Goal: Information Seeking & Learning: Check status

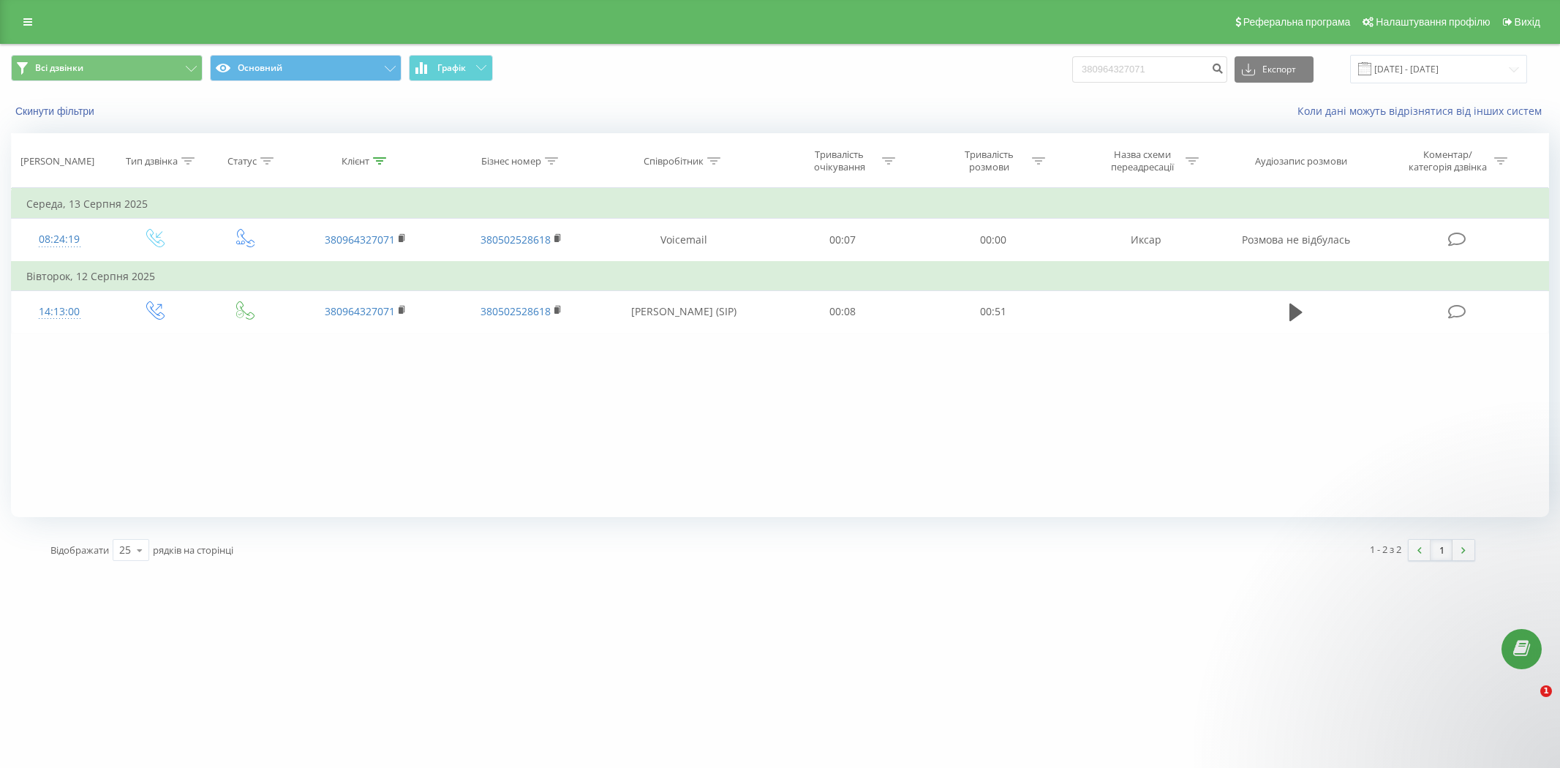
click at [1142, 75] on input "380964327071" at bounding box center [1149, 69] width 155 height 26
type input "380503801176"
click at [1094, 96] on div "Скинути фільтри Коли дані можуть відрізнятися вiд інших систем" at bounding box center [780, 111] width 1559 height 35
click at [1290, 76] on button "Експорт" at bounding box center [1274, 69] width 79 height 26
click at [1181, 105] on div "Коли дані можуть відрізнятися вiд інших систем" at bounding box center [1072, 111] width 974 height 15
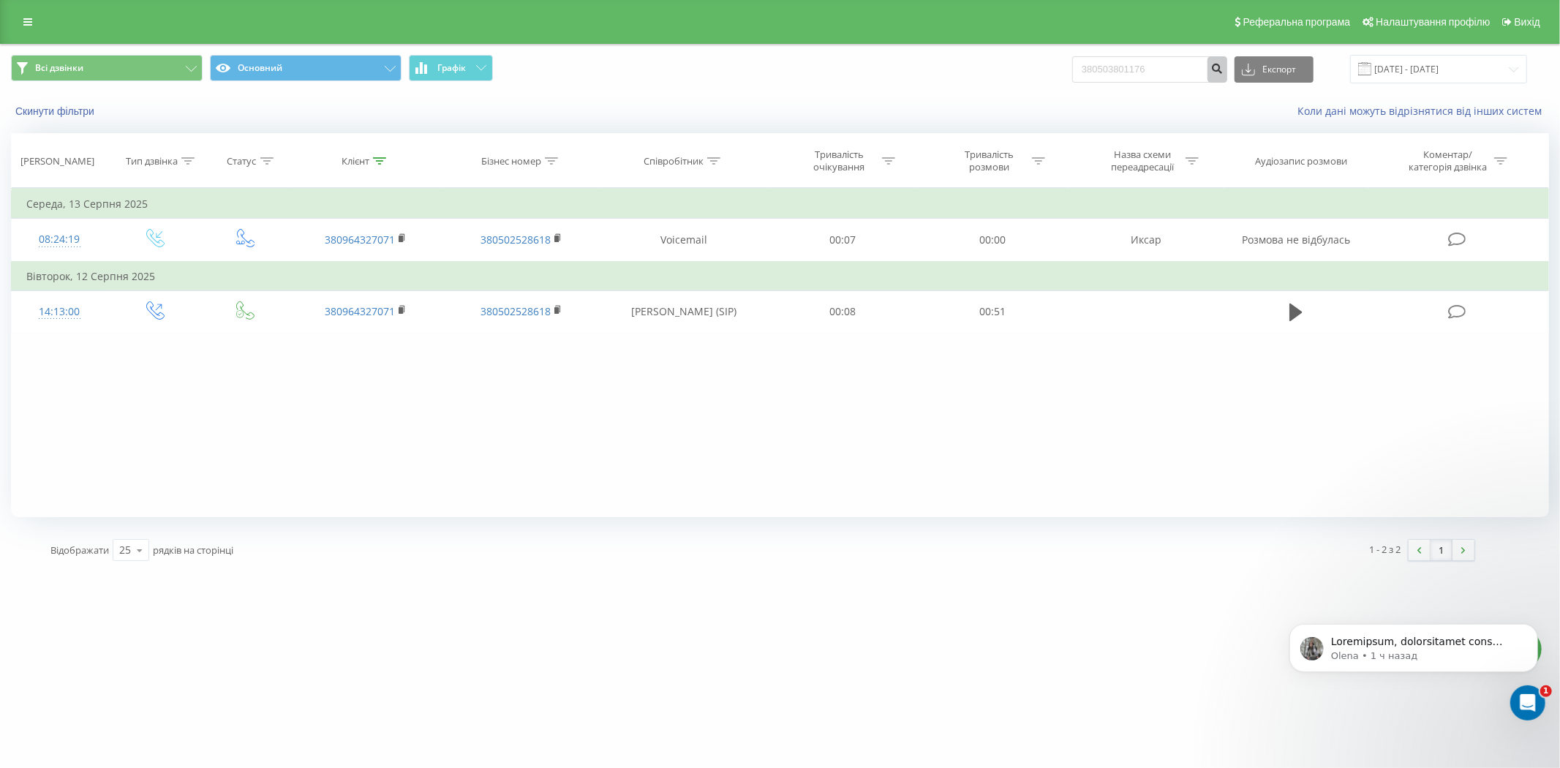
click at [1224, 69] on icon "submit" at bounding box center [1217, 66] width 12 height 9
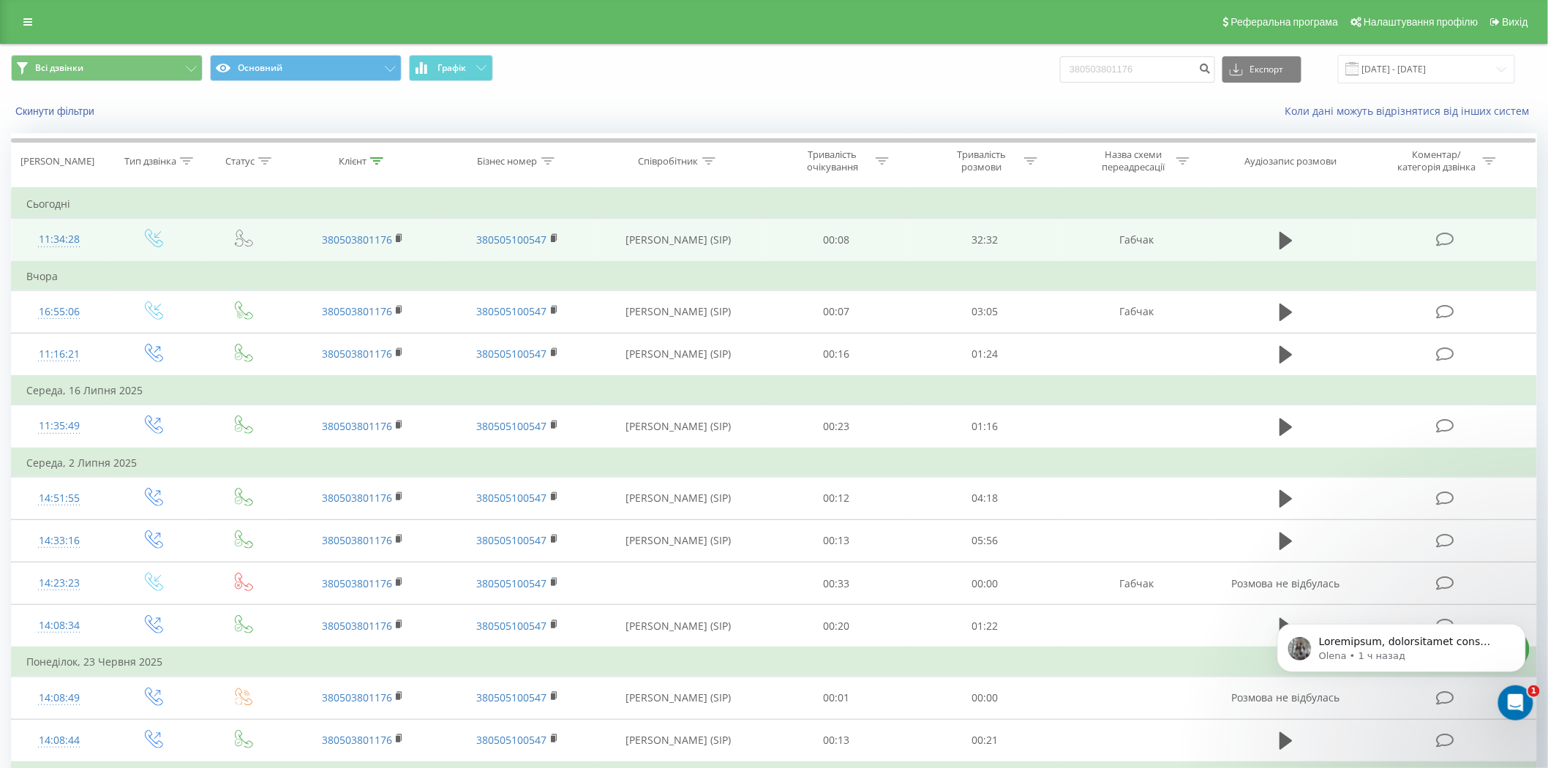
click at [895, 245] on td "00:08" at bounding box center [835, 240] width 149 height 43
click at [1288, 241] on icon at bounding box center [1285, 241] width 13 height 18
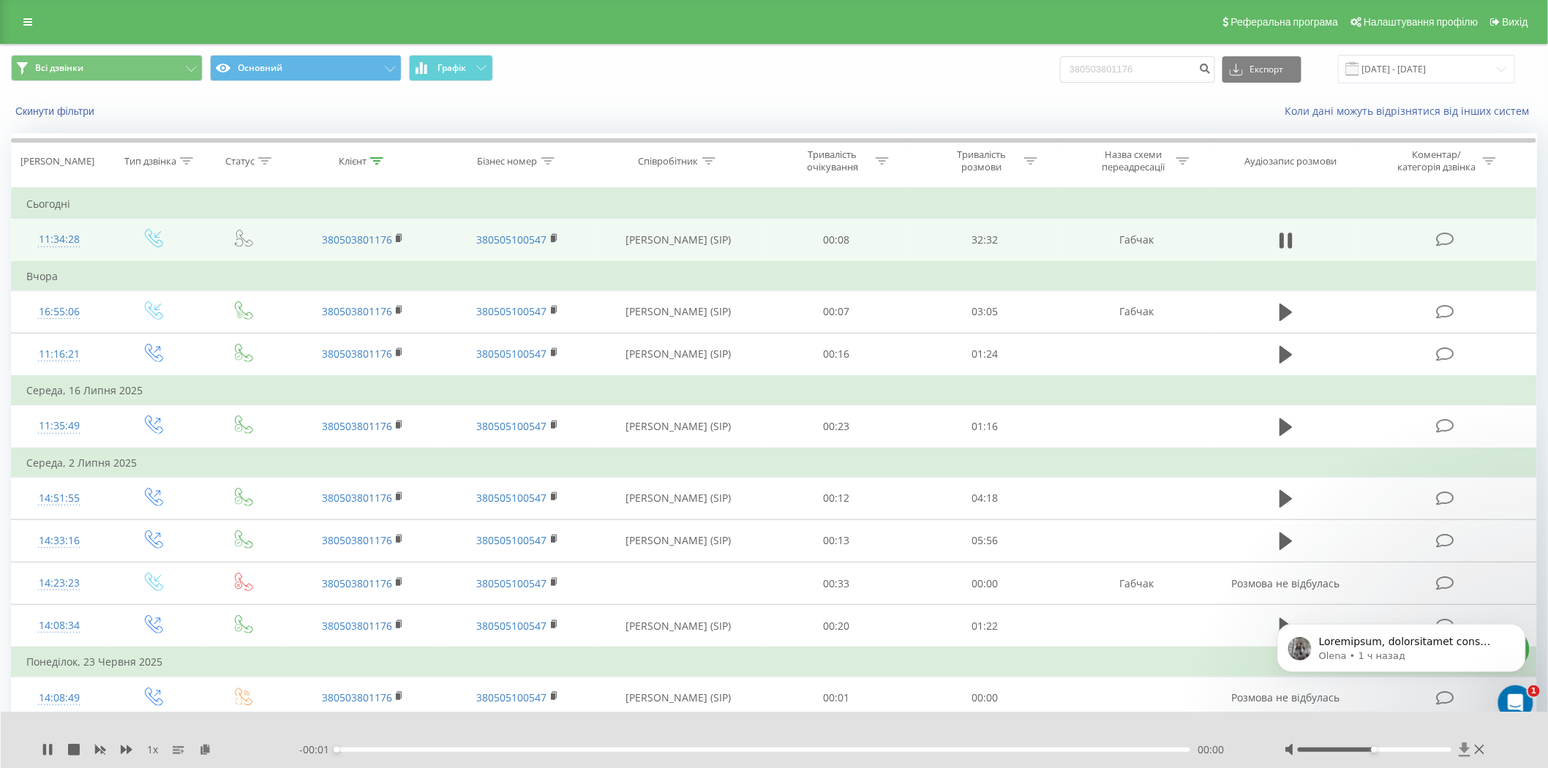
click at [1464, 750] on icon at bounding box center [1463, 749] width 11 height 14
click at [70, 754] on icon at bounding box center [74, 750] width 12 height 12
click at [1372, 658] on p "Olena • 1 ч назад" at bounding box center [1412, 655] width 189 height 13
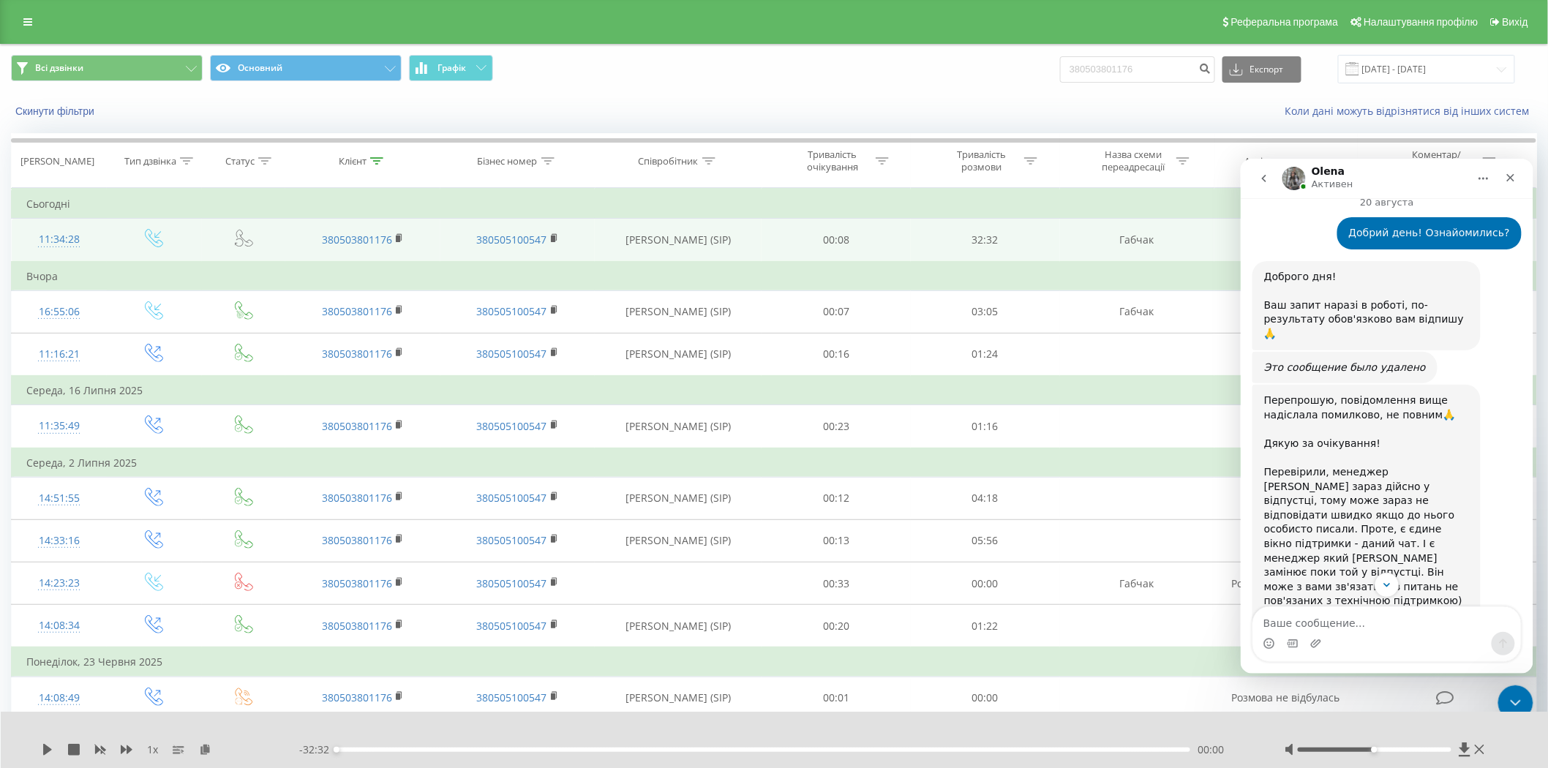
scroll to position [886, 0]
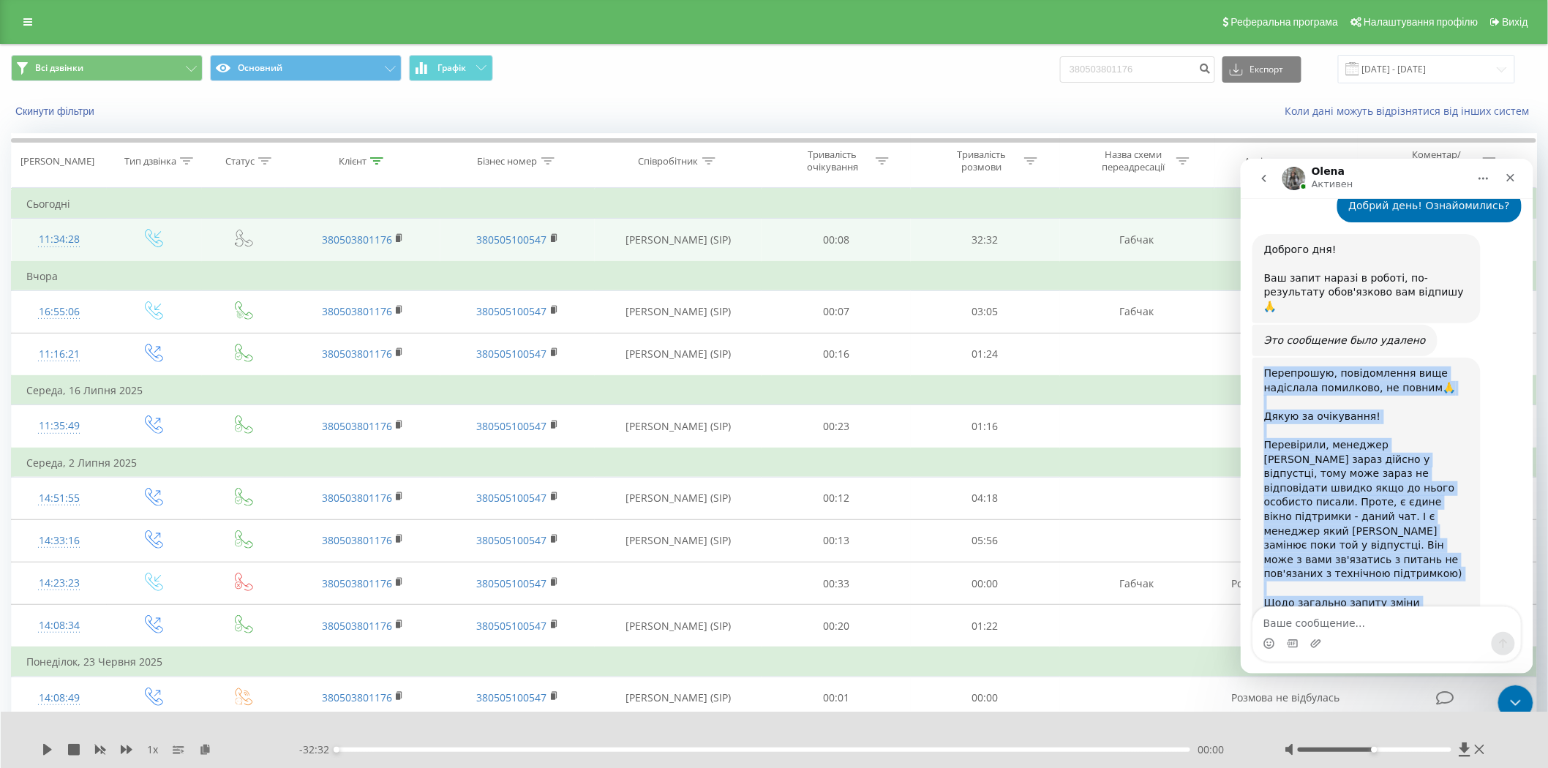
drag, startPoint x: 1434, startPoint y: 558, endPoint x: 1265, endPoint y: 271, distance: 332.8
click at [1265, 366] on div "Перепрошую, повідомлення вище надіслала помилково, не повним🙏 Дякую за очікуван…" at bounding box center [1365, 545] width 205 height 358
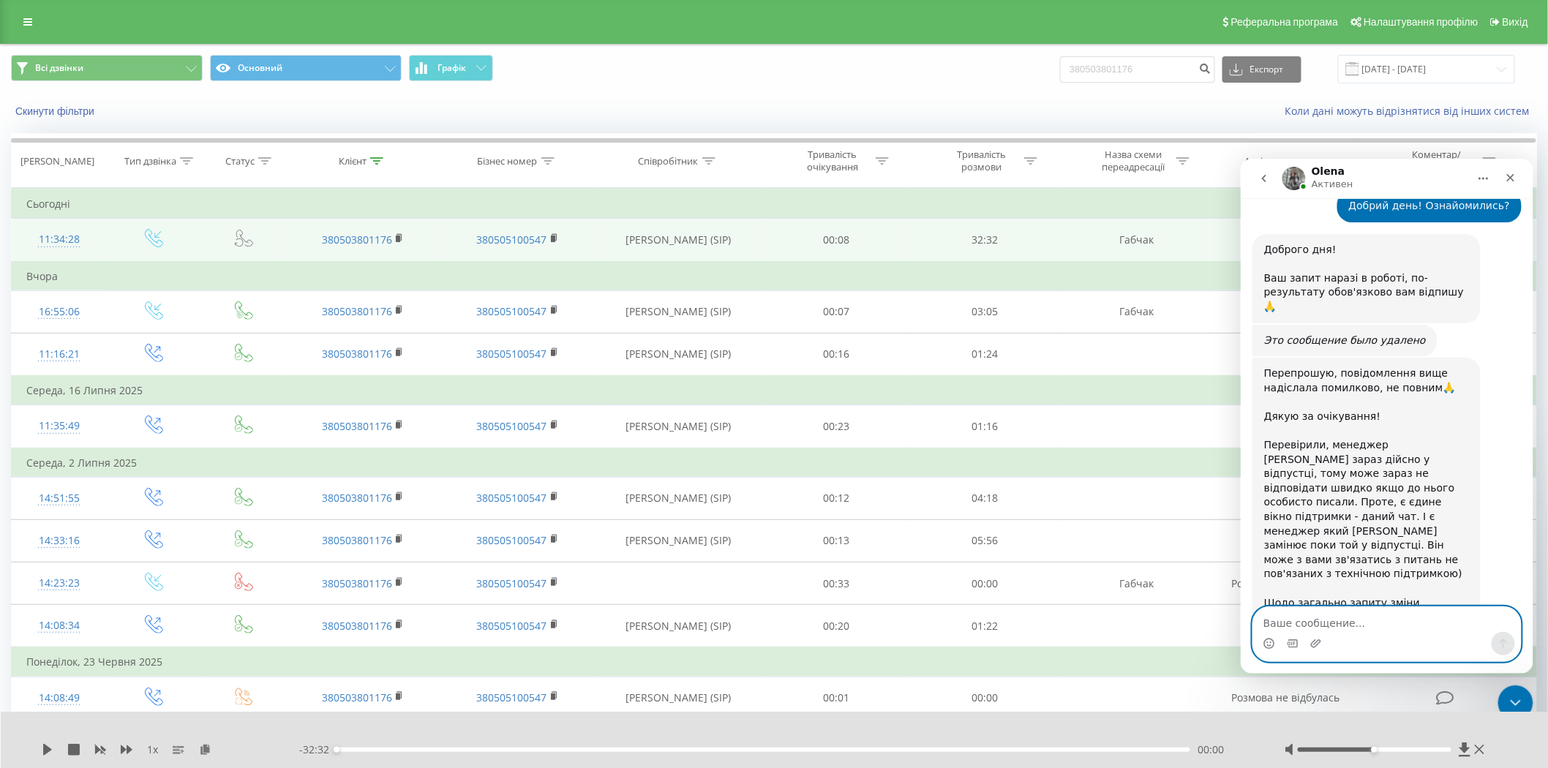
click at [1363, 626] on textarea "Ваше сообщение..." at bounding box center [1386, 618] width 268 height 25
click at [1395, 622] on textarea "Ваше сообщение..." at bounding box center [1386, 618] width 268 height 25
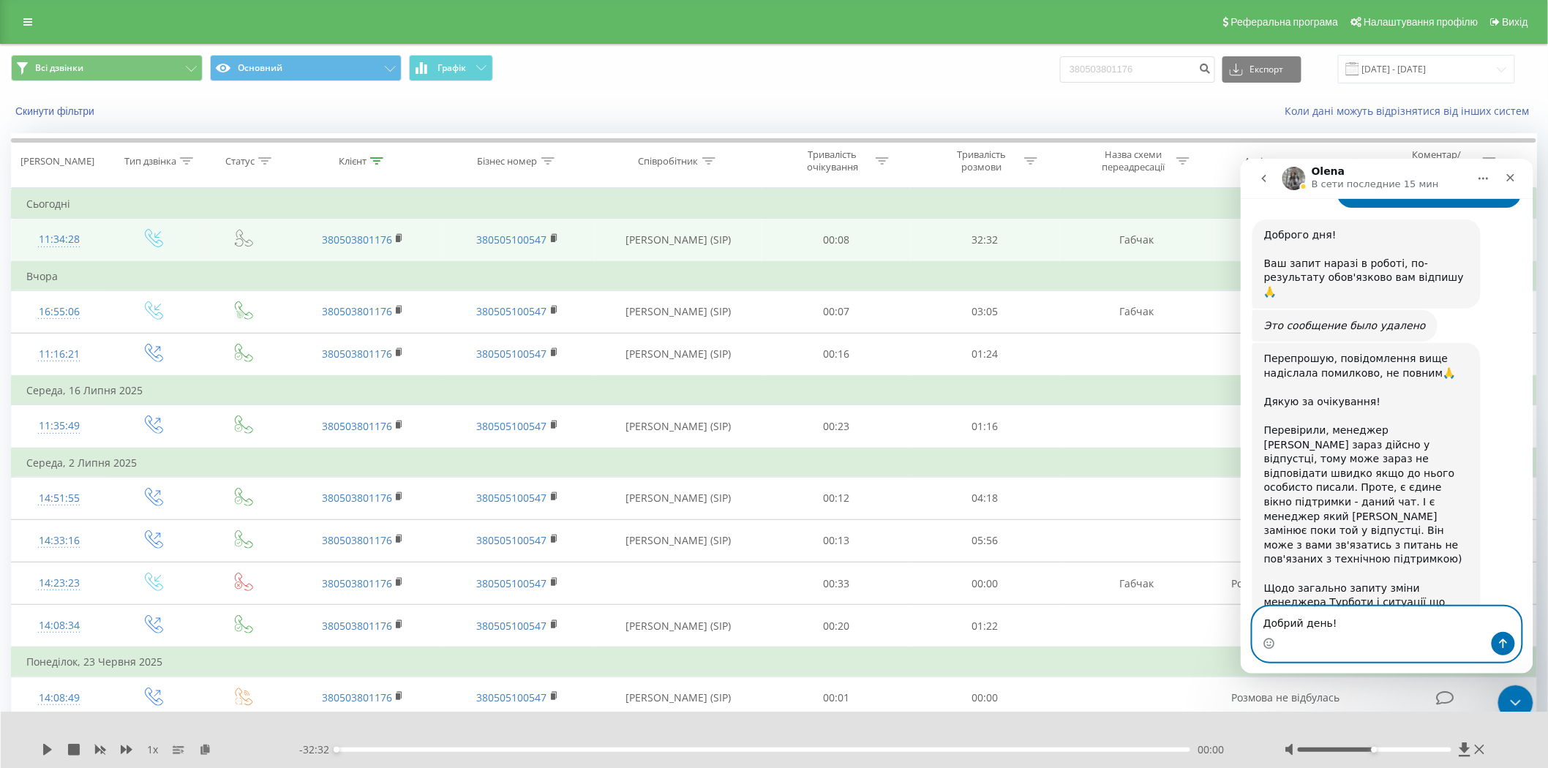
paste textarea "+380951012448"
type textarea "Добрий день! +380951012448 Валерія. Можете зв'язатися."
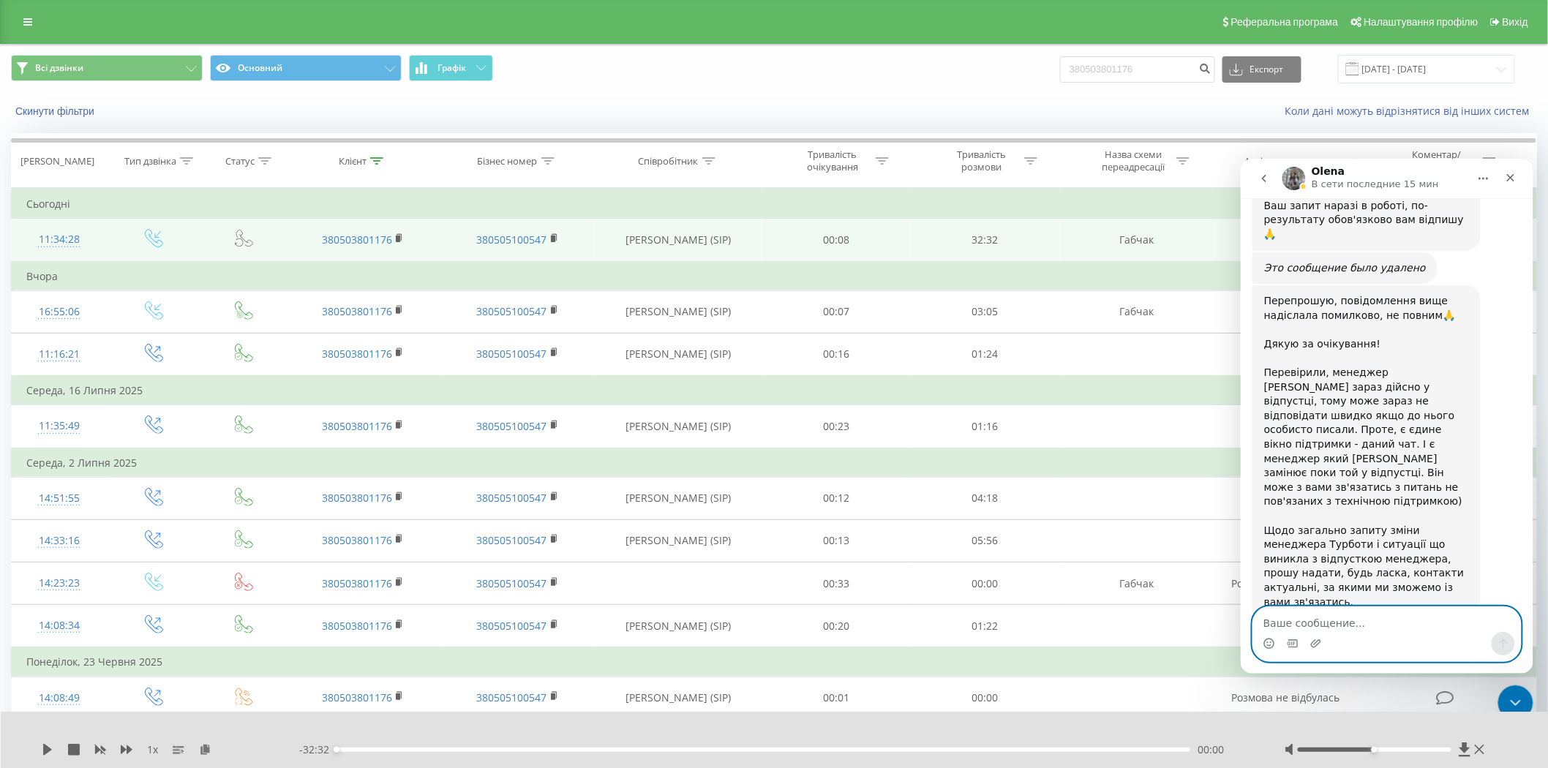
click at [1420, 629] on textarea "Ваше сообщение..." at bounding box center [1386, 618] width 268 height 25
click at [1520, 179] on div "Закрыть" at bounding box center [1510, 177] width 26 height 26
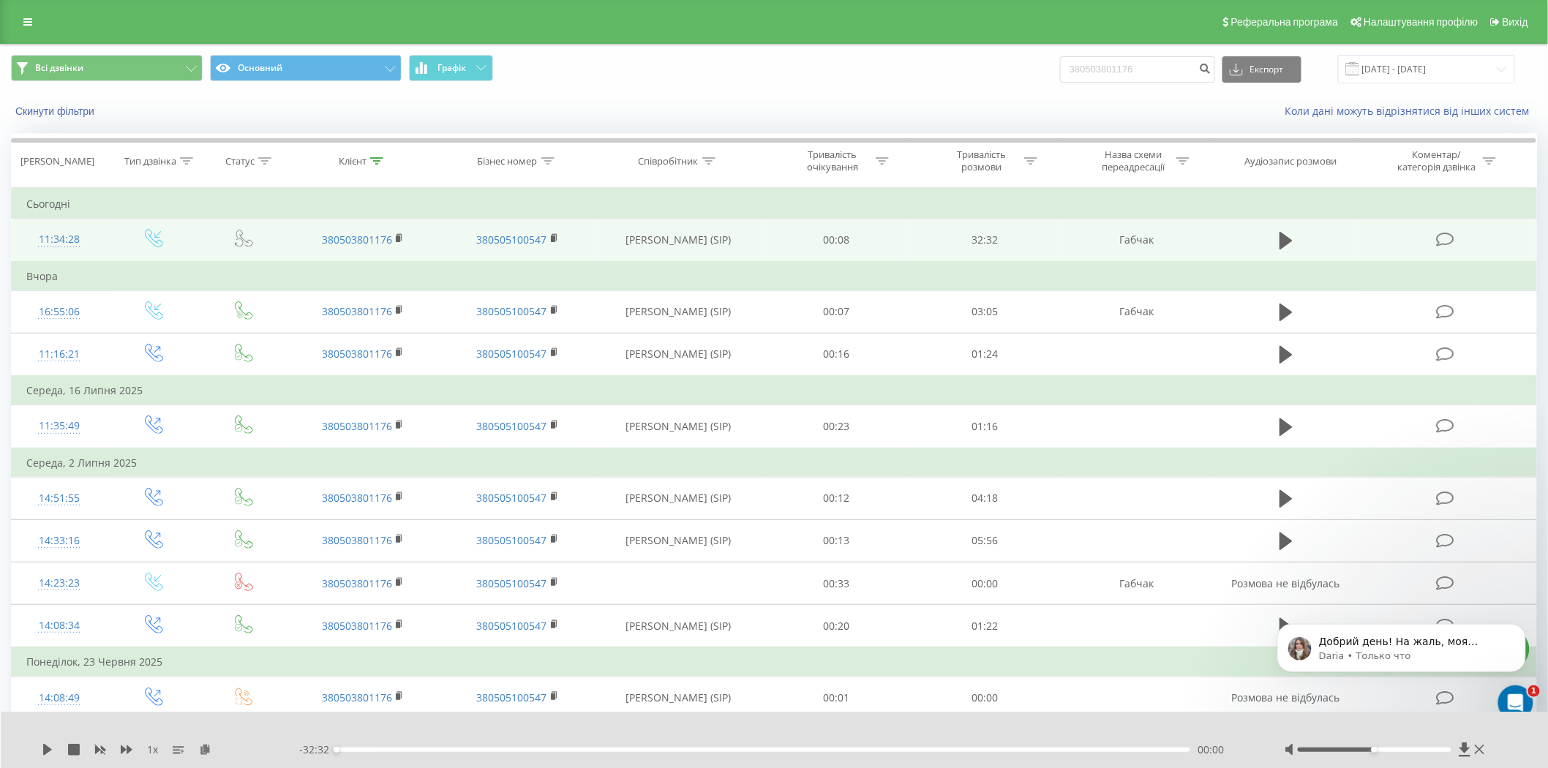
scroll to position [1099, 0]
click at [1438, 637] on p "Добрий день! На жаль, моя колега не може вам зараз відповісти, оскільки ненадов…" at bounding box center [1412, 641] width 189 height 15
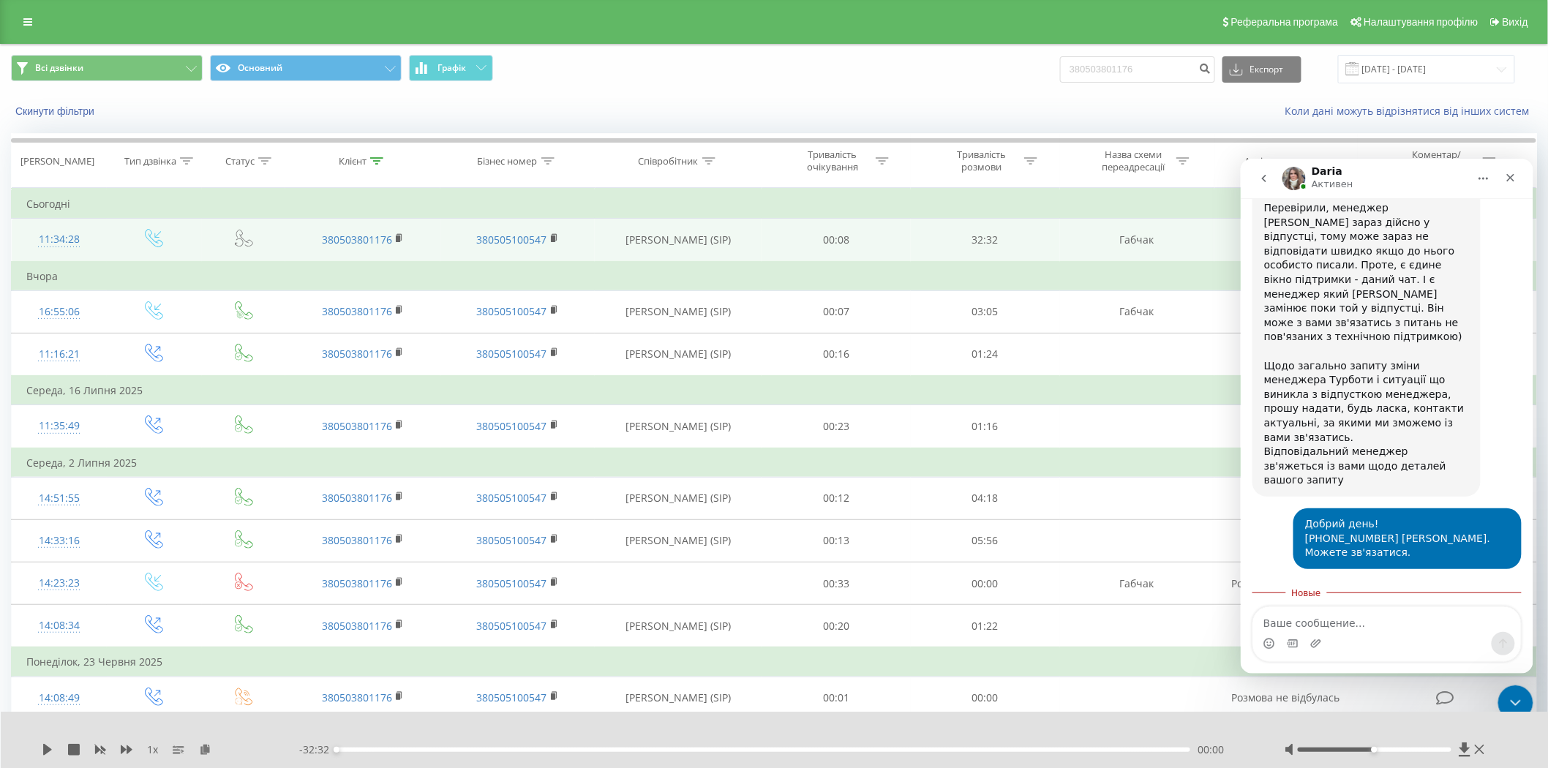
scroll to position [1123, 0]
click at [1405, 630] on textarea "Ваше сообщение..." at bounding box center [1386, 618] width 268 height 25
click at [1512, 174] on icon "Закрыть" at bounding box center [1510, 177] width 8 height 8
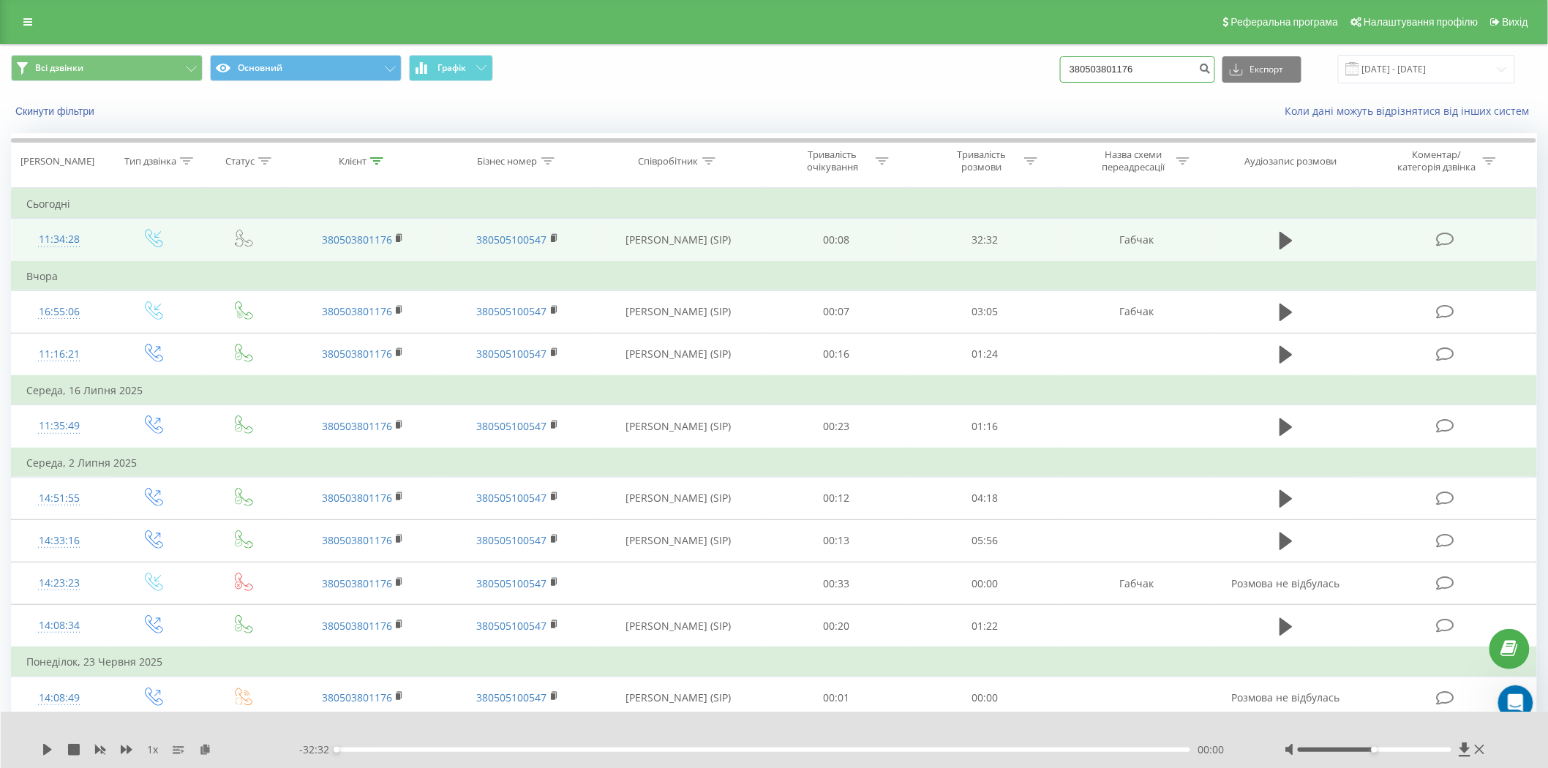
click at [1185, 64] on input "380503801176" at bounding box center [1137, 69] width 155 height 26
type input "380683743092"
click at [1211, 67] on icon "submit" at bounding box center [1205, 66] width 12 height 9
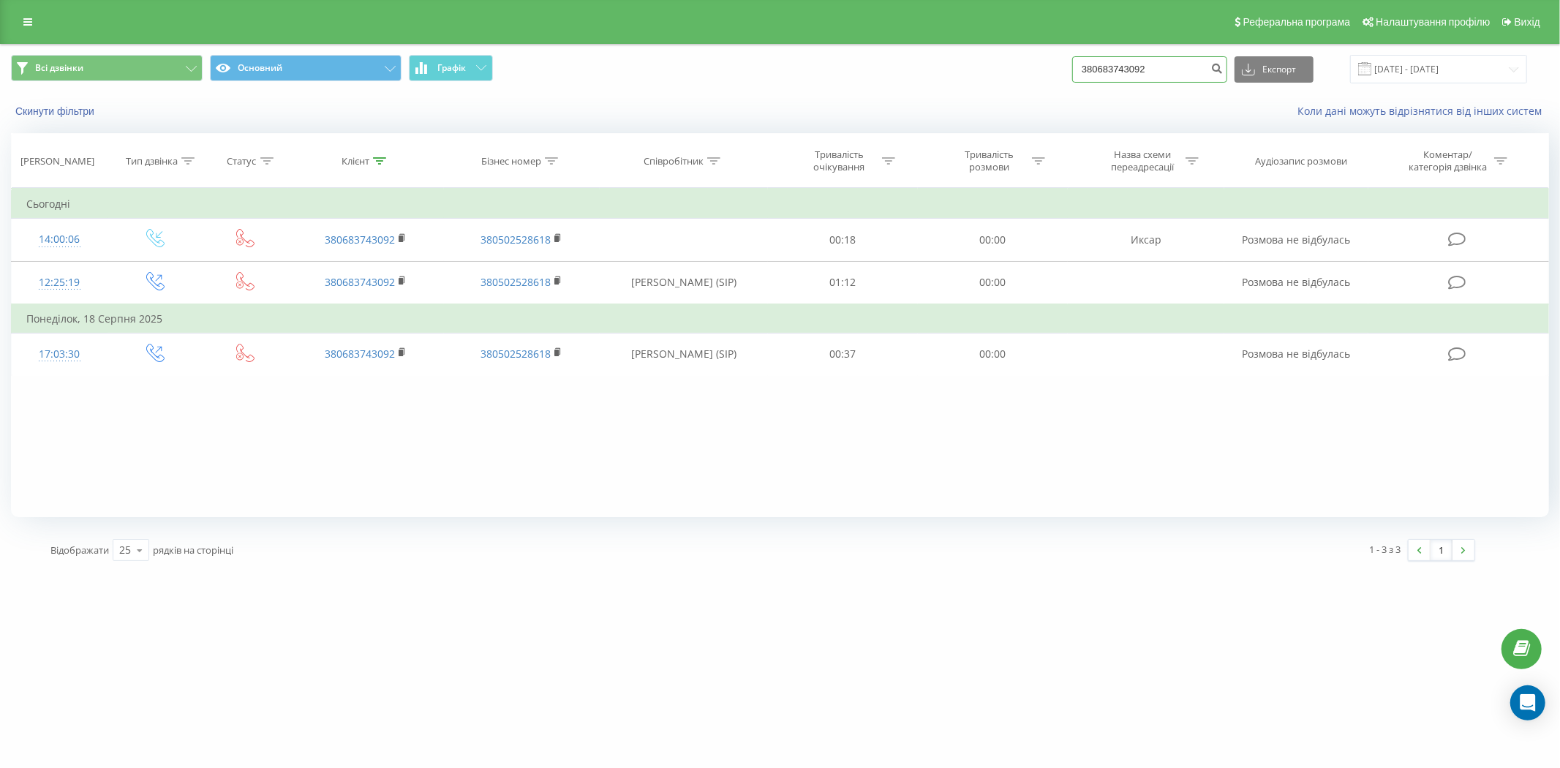
click at [1159, 69] on input "380683743092" at bounding box center [1149, 69] width 155 height 26
paste input "380919396598"
paste input
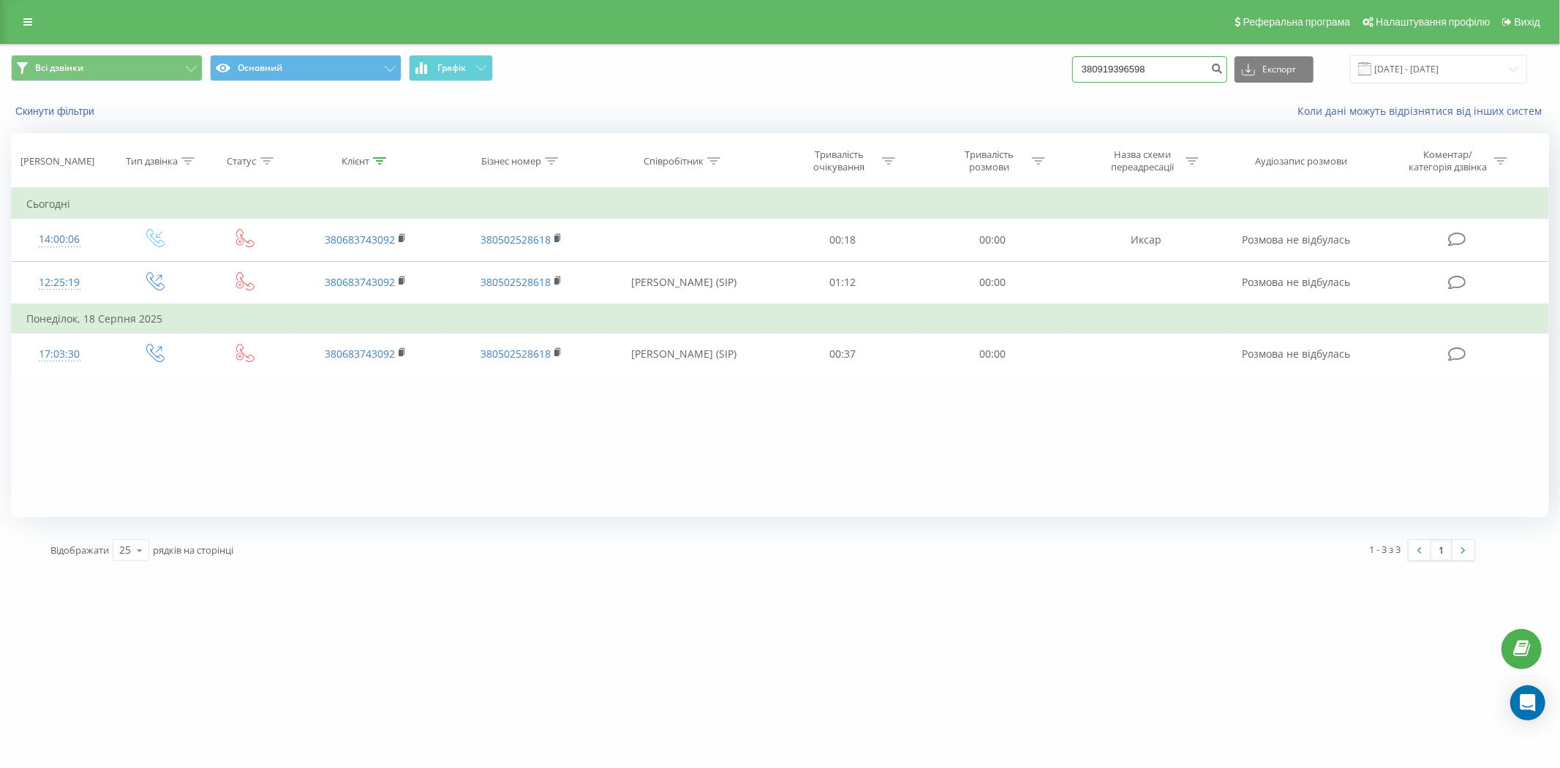
scroll to position [0, 0]
type input "380919396598"
click at [1224, 76] on button "submit" at bounding box center [1218, 69] width 20 height 26
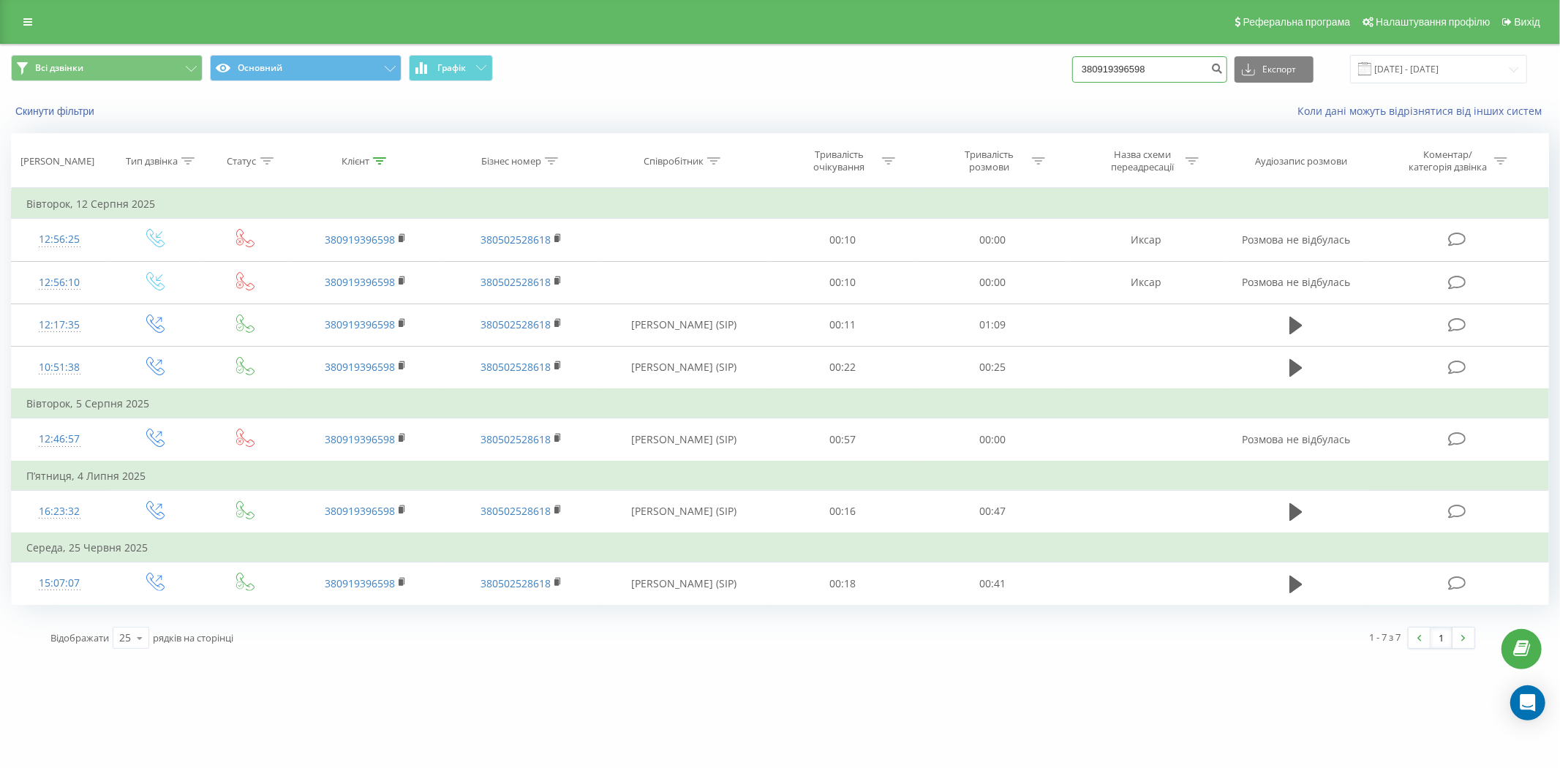
click at [1158, 66] on input "380919396598" at bounding box center [1149, 69] width 155 height 26
paste input "636480497"
type input "380636480497"
click at [1219, 75] on button "submit" at bounding box center [1218, 69] width 20 height 26
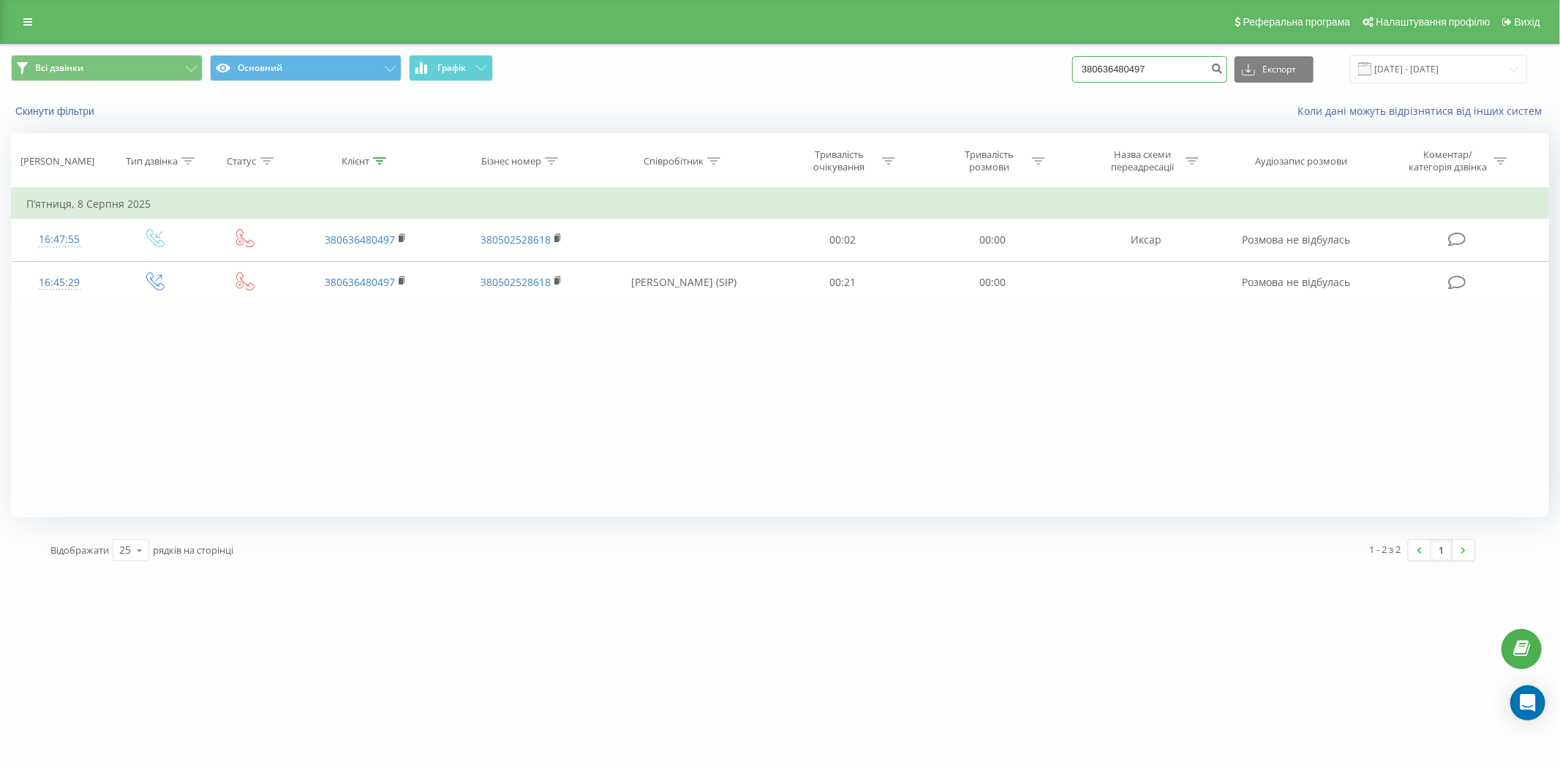
click at [1120, 68] on input "380636480497" at bounding box center [1149, 69] width 155 height 26
paste input "503200491"
type input "380503200491"
click at [1227, 70] on button "submit" at bounding box center [1218, 69] width 20 height 26
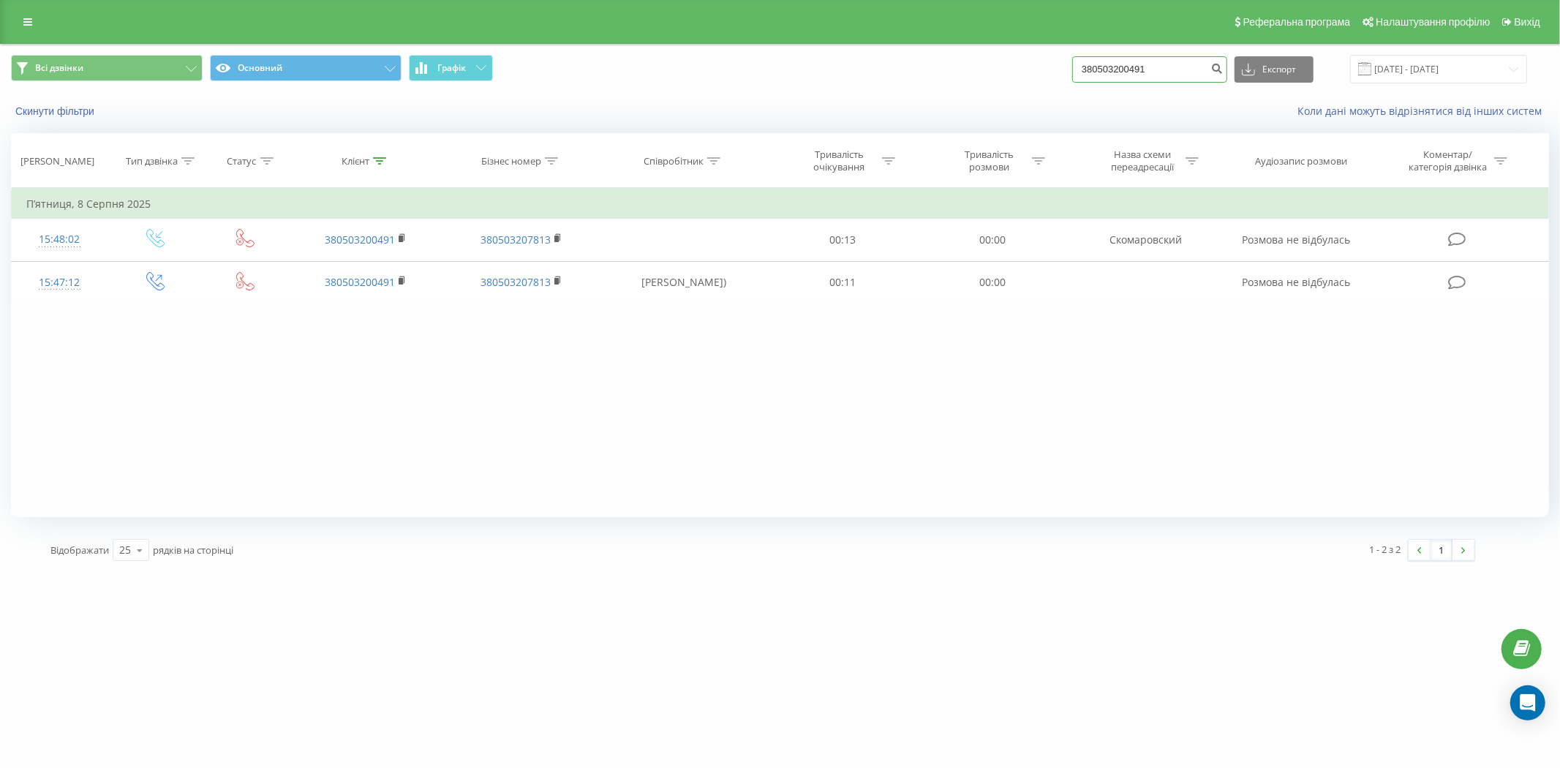
click at [1132, 78] on input "380503200491" at bounding box center [1149, 69] width 155 height 26
paste input "997329036"
type input "380997329036"
click at [1221, 71] on icon "submit" at bounding box center [1217, 66] width 12 height 9
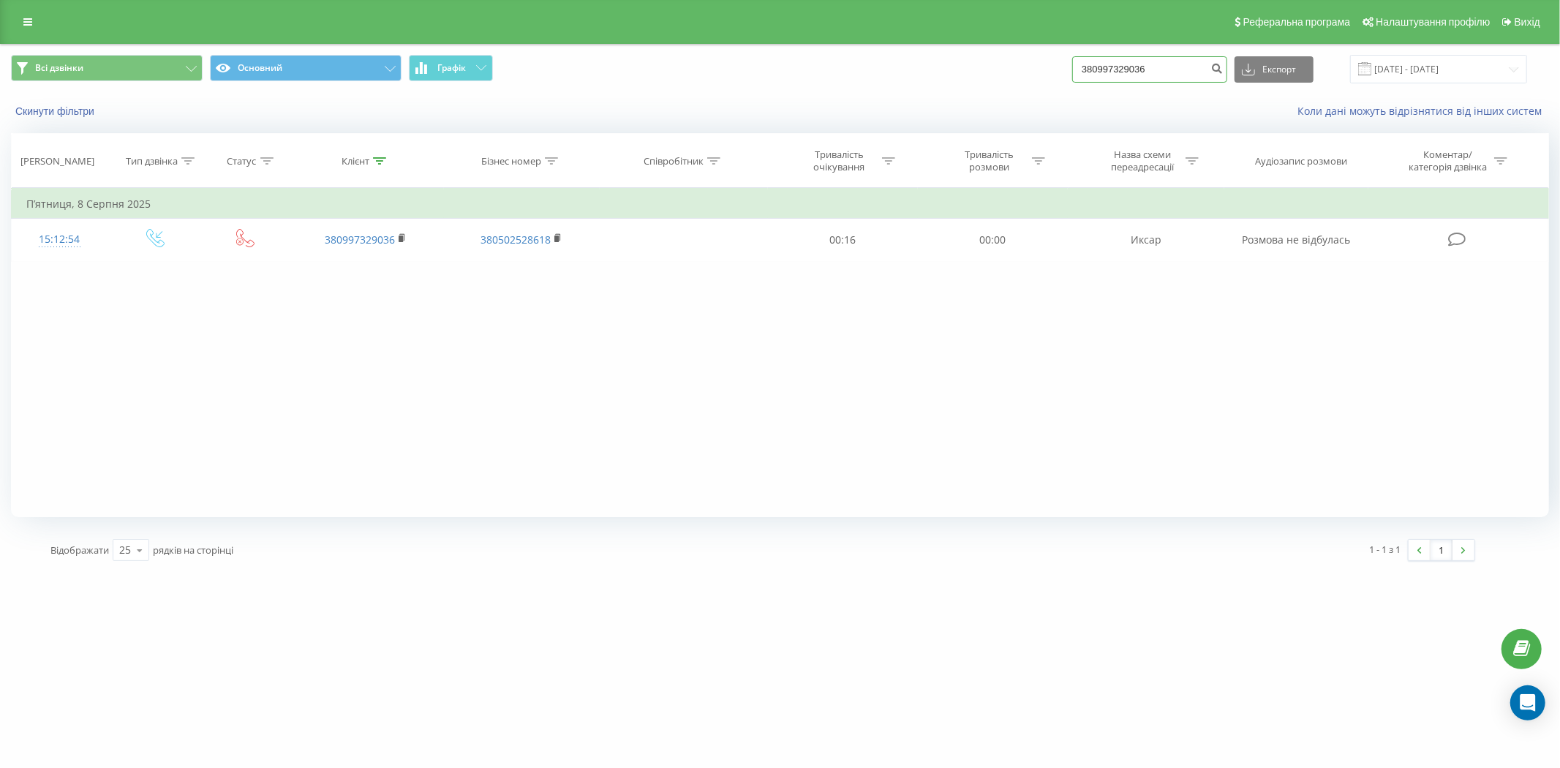
click at [1145, 57] on input "380997329036" at bounding box center [1149, 69] width 155 height 26
paste input "635025674"
type input "380635025674"
click at [1218, 69] on button "submit" at bounding box center [1218, 69] width 20 height 26
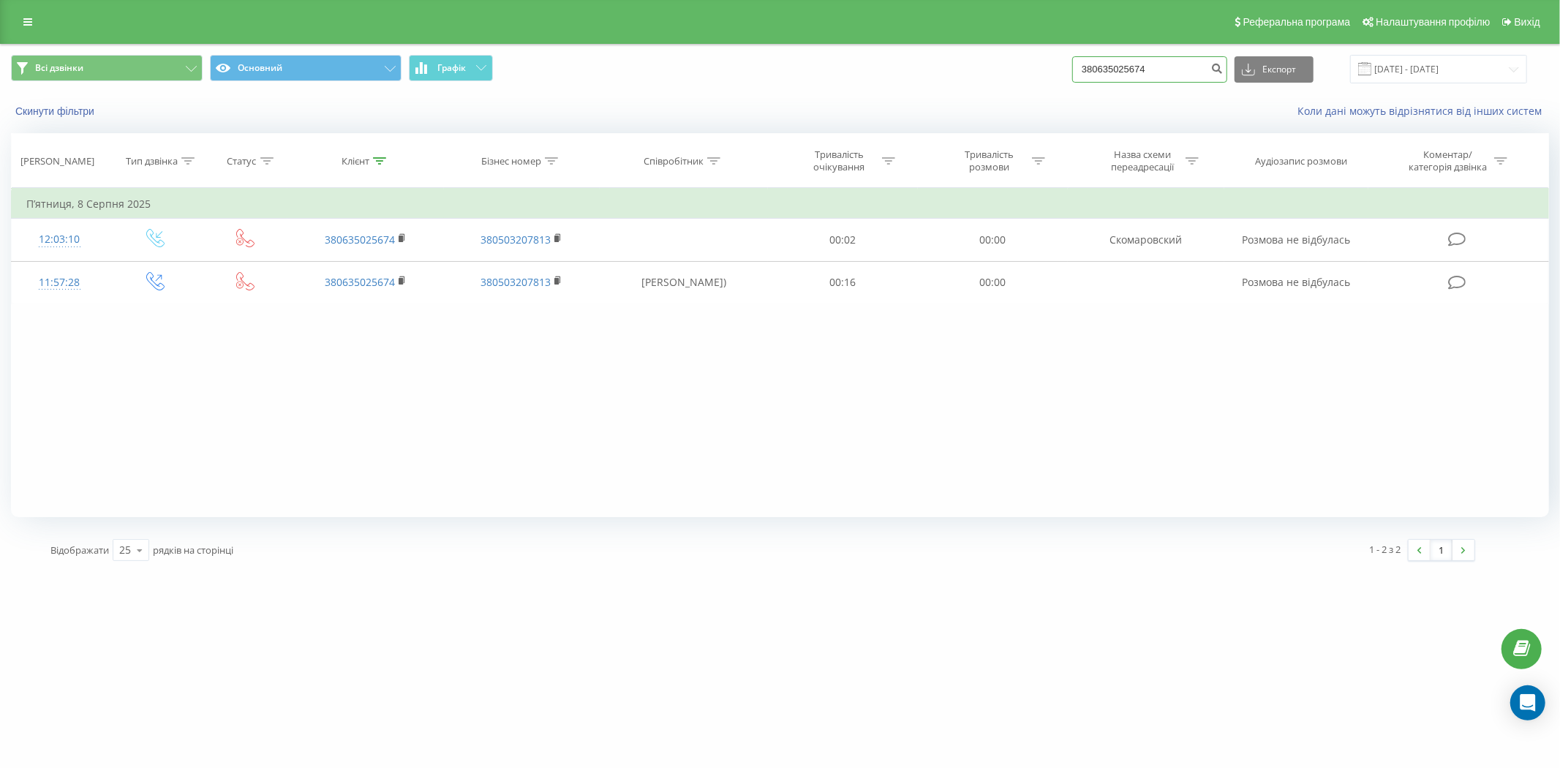
click at [1134, 74] on input "380635025674" at bounding box center [1149, 69] width 155 height 26
paste input "730717172"
type input "380730717172"
click at [1240, 75] on div "380730717172 Експорт .csv .xls .xlsx 20.05.2025 - 20.08.2025" at bounding box center [1299, 69] width 455 height 29
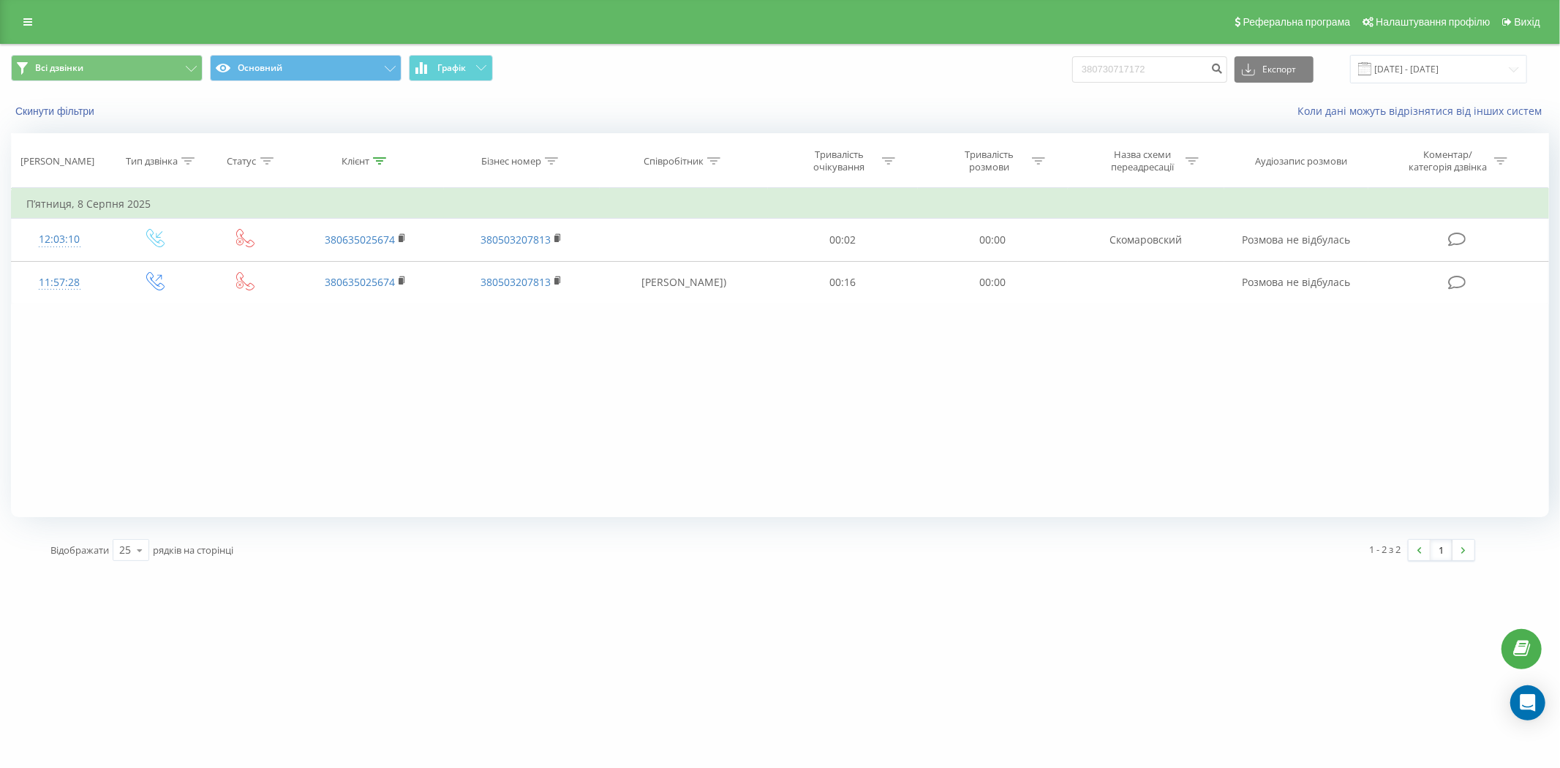
click at [1237, 75] on div "380730717172 Експорт .csv .xls .xlsx 20.05.2025 - 20.08.2025" at bounding box center [1299, 69] width 455 height 29
click at [1227, 75] on button "submit" at bounding box center [1218, 69] width 20 height 26
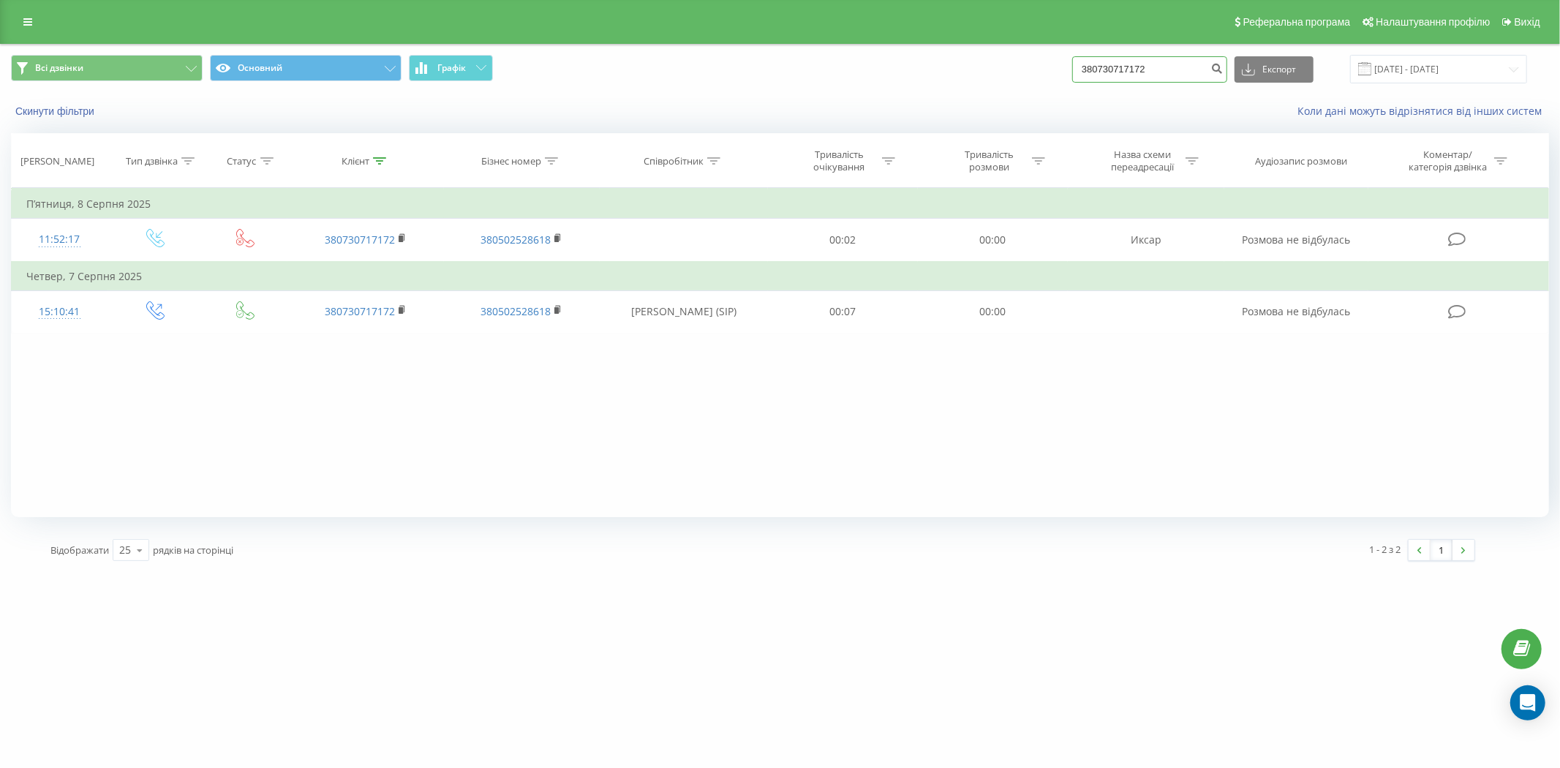
click at [1134, 64] on input "380730717172" at bounding box center [1149, 69] width 155 height 26
paste input "672336512"
type input "380672336512"
click at [1224, 67] on icon "submit" at bounding box center [1217, 66] width 12 height 9
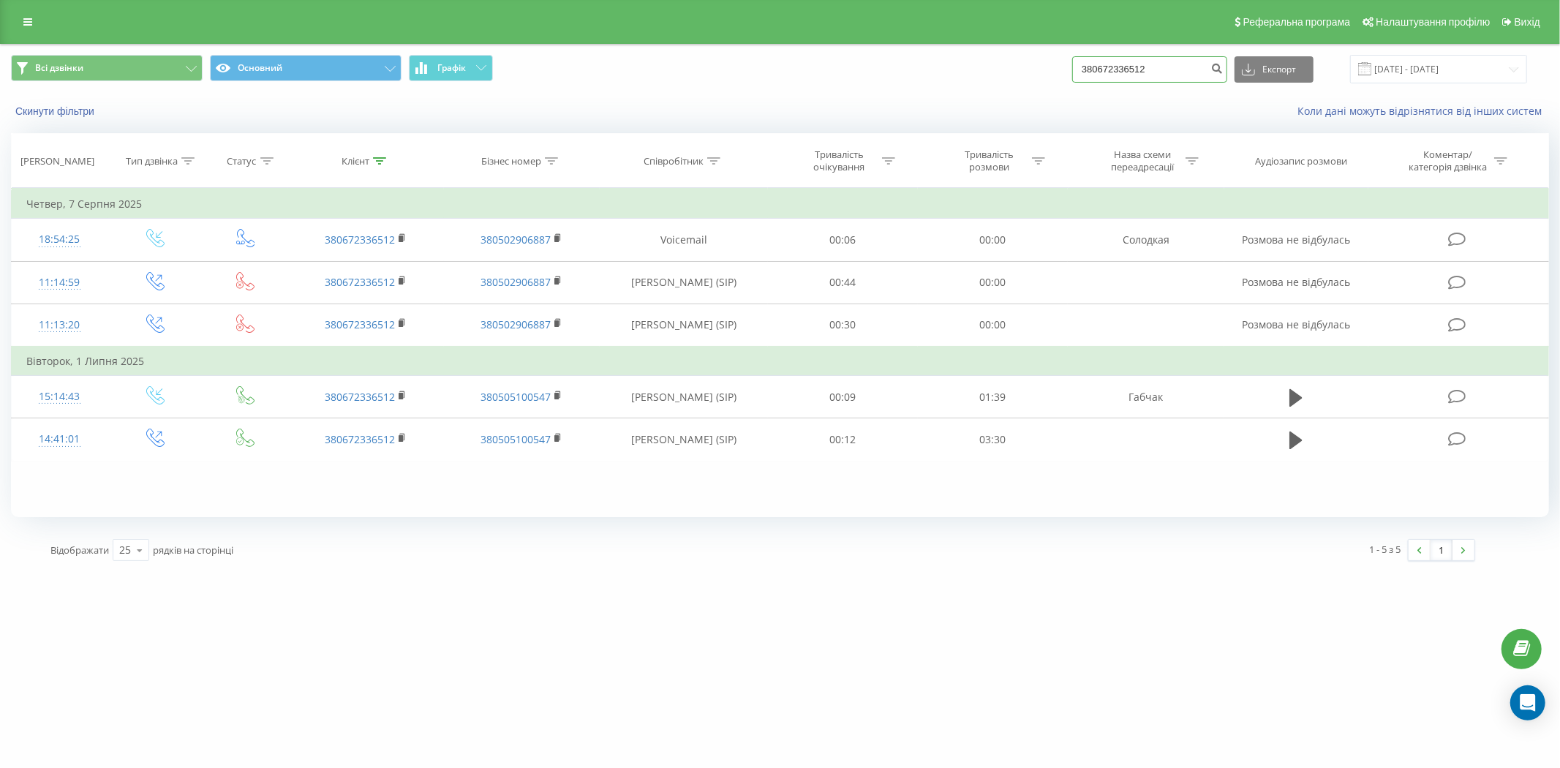
click at [1105, 63] on input "380672336512" at bounding box center [1149, 69] width 155 height 26
paste input "33915713"
type input "380633915713"
click at [1223, 76] on button "submit" at bounding box center [1218, 69] width 20 height 26
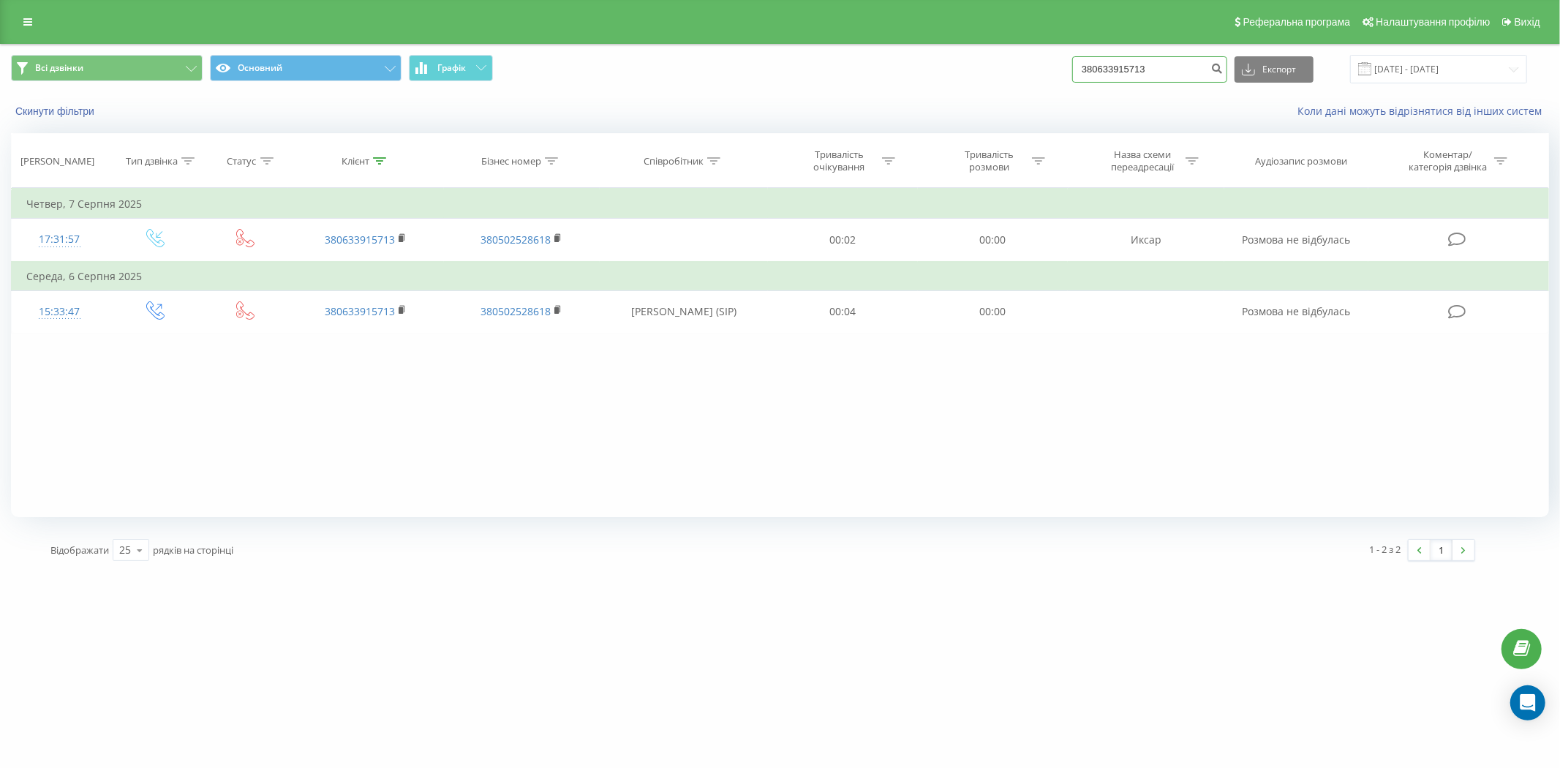
click at [1151, 64] on input "380633915713" at bounding box center [1149, 69] width 155 height 26
paste input "934666480"
type input "380934666480"
click at [1219, 75] on button "submit" at bounding box center [1218, 69] width 20 height 26
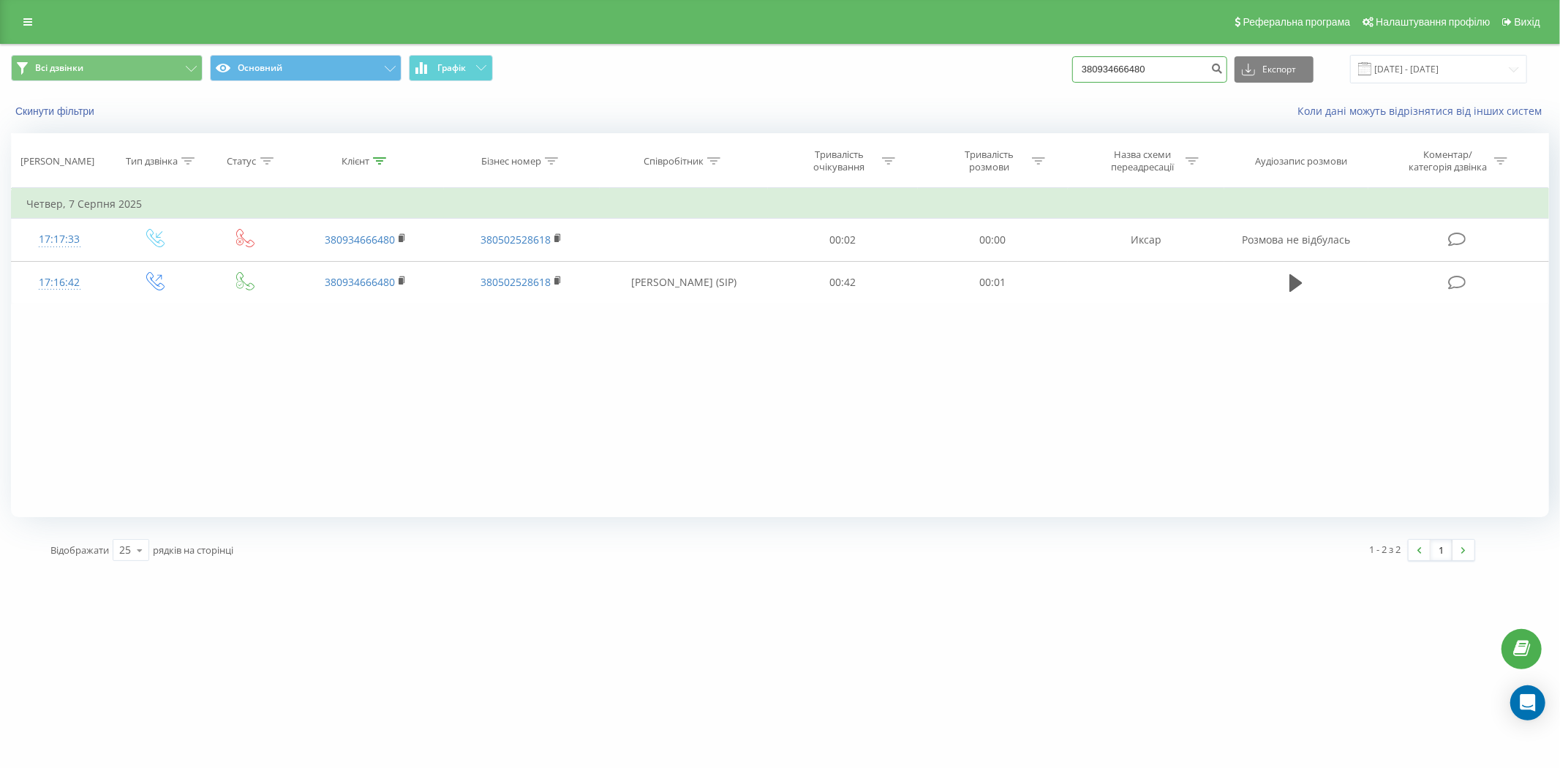
click at [1194, 72] on input "380934666480" at bounding box center [1149, 69] width 155 height 26
paste input "7"
type input "7"
click at [1222, 69] on icon "submit" at bounding box center [1217, 66] width 12 height 9
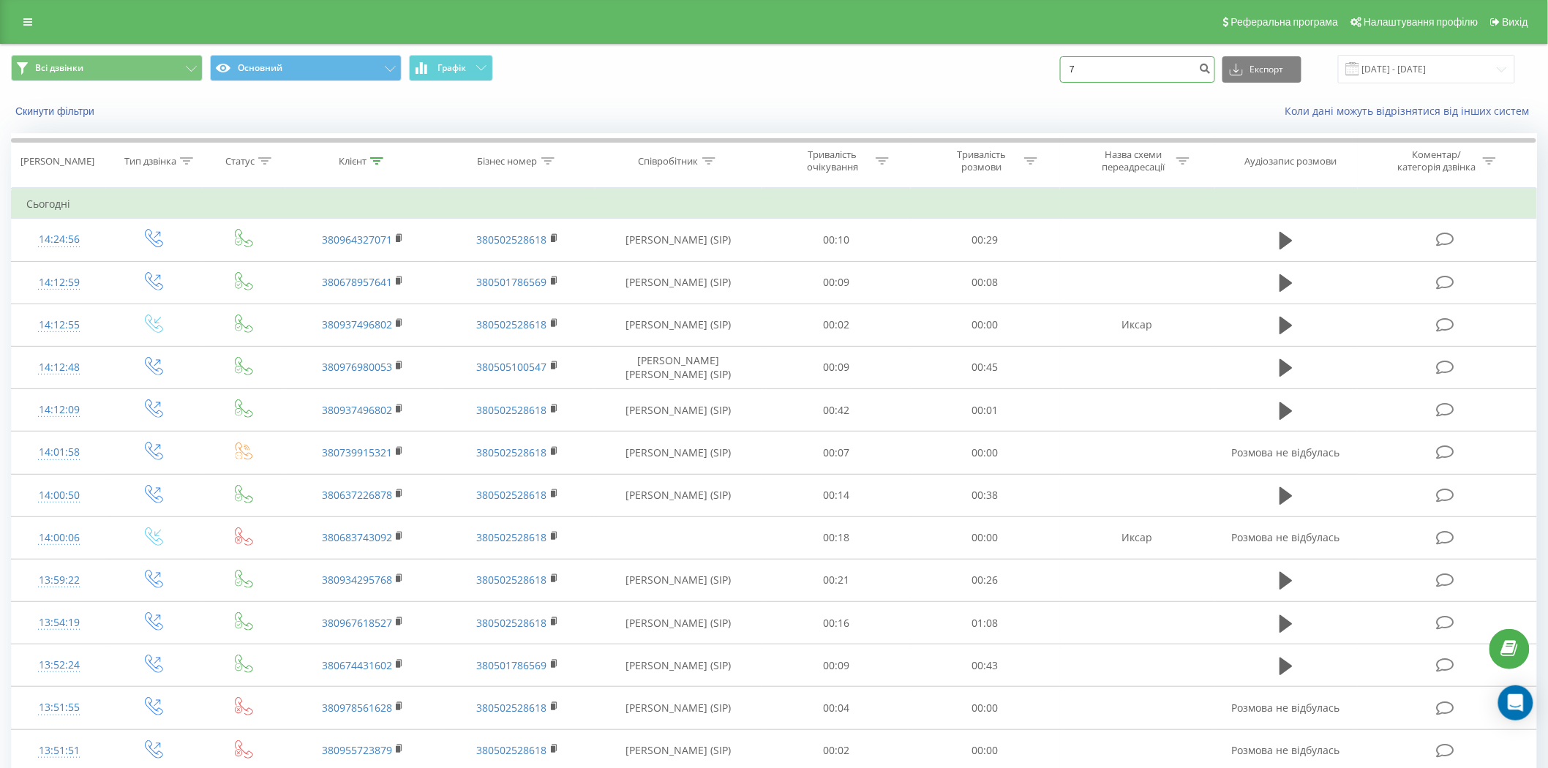
click at [1113, 69] on input "7" at bounding box center [1137, 69] width 155 height 26
paste input "380933847862"
type input "380933847862"
click at [1208, 72] on button "submit" at bounding box center [1205, 69] width 20 height 26
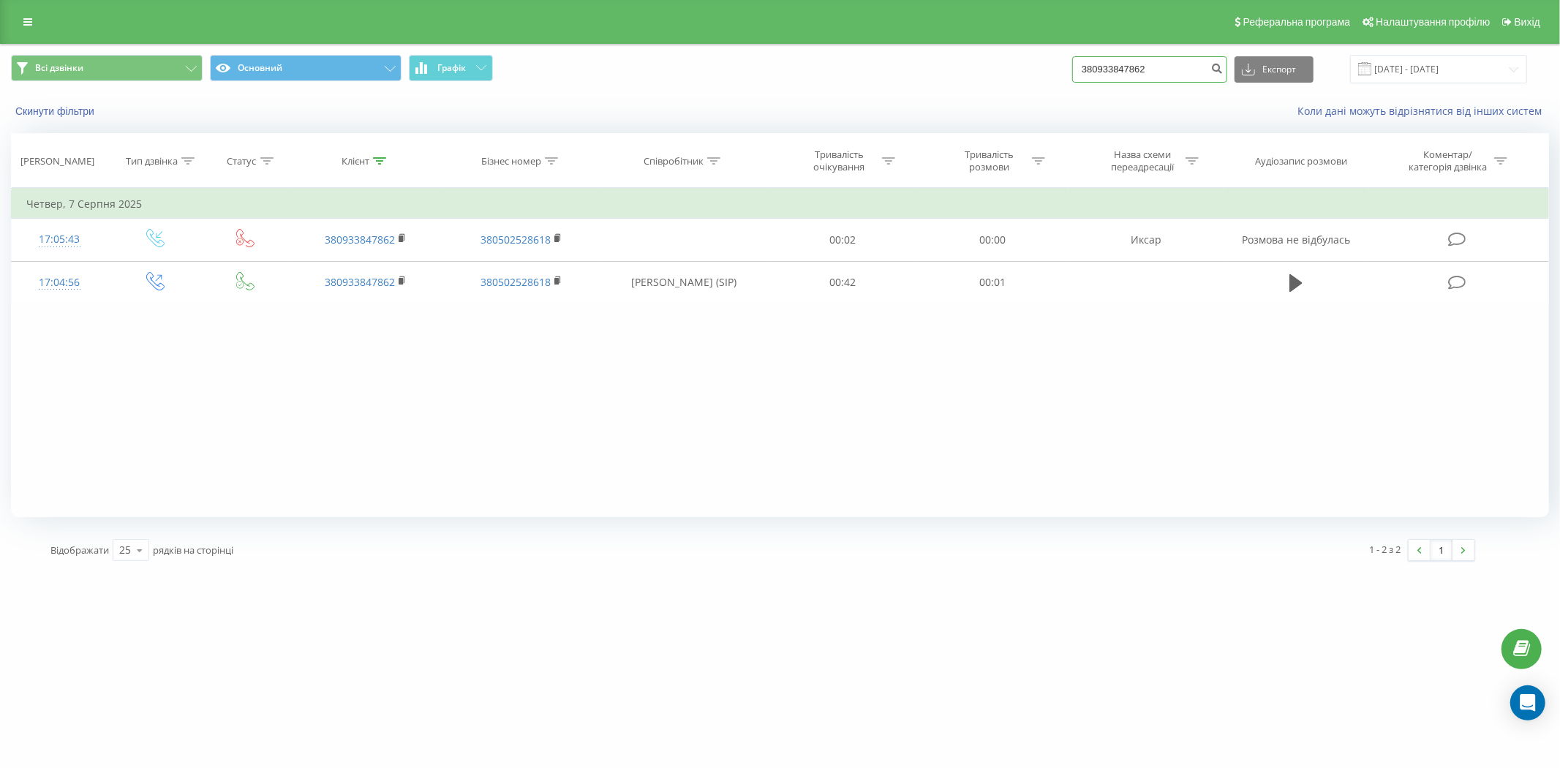
click at [1188, 66] on input "380933847862" at bounding box center [1149, 69] width 155 height 26
paste input "637285703"
type input "380637285703"
click at [1221, 69] on icon "submit" at bounding box center [1217, 66] width 12 height 9
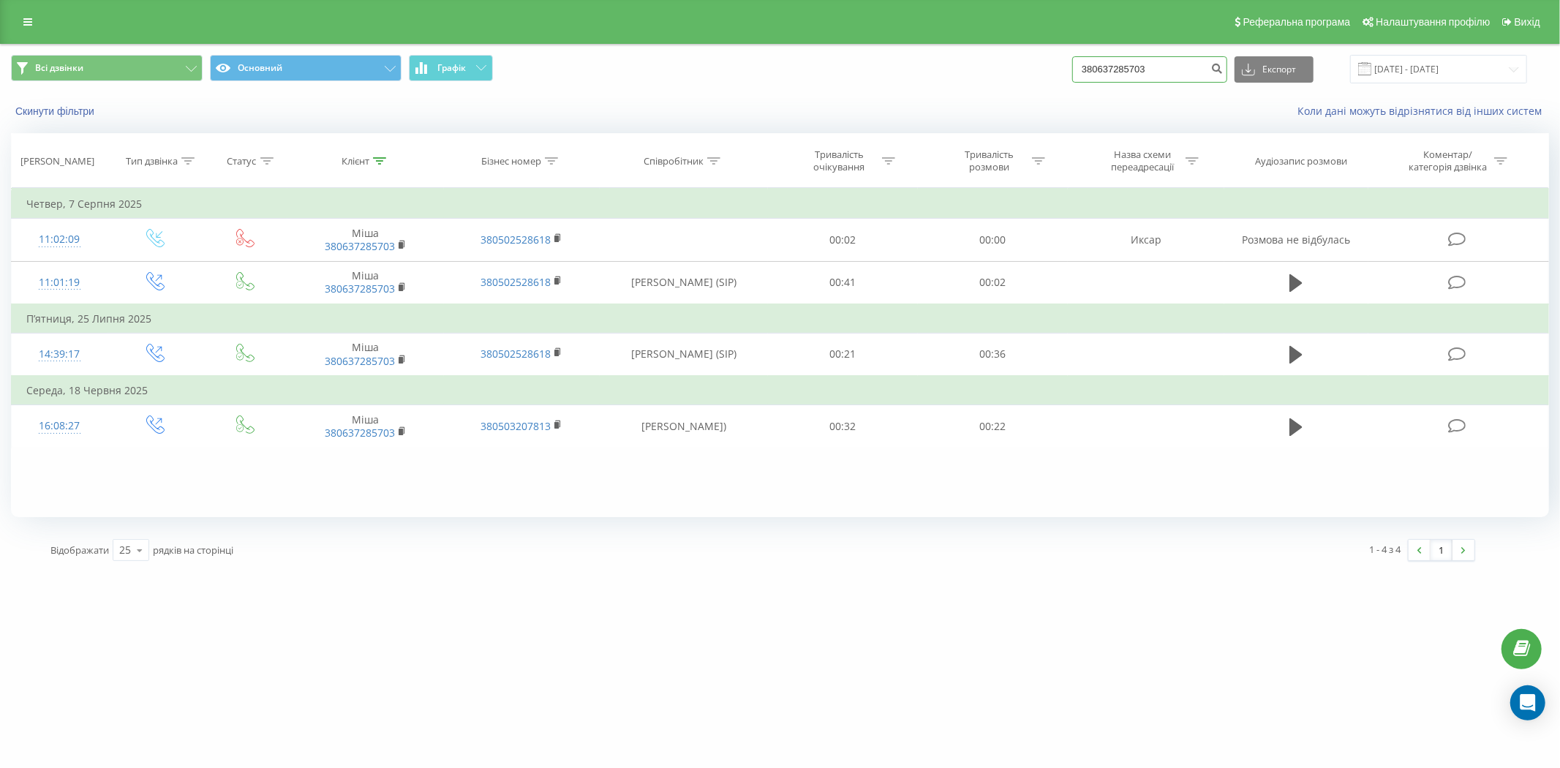
click at [1112, 74] on input "380637285703" at bounding box center [1149, 69] width 155 height 26
paste input "979295860"
type input "380979295860"
click at [1224, 71] on icon "submit" at bounding box center [1217, 66] width 12 height 9
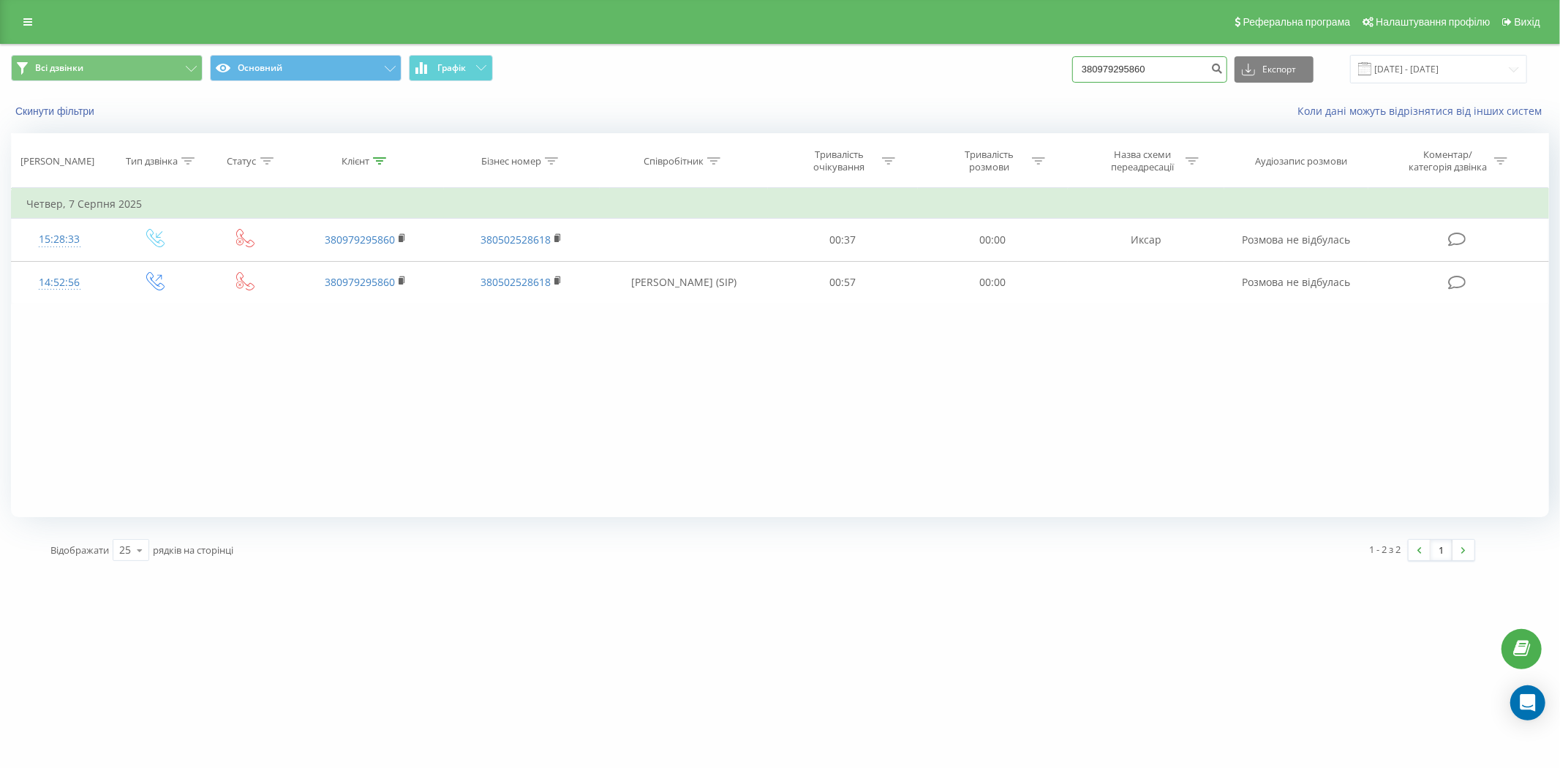
click at [1129, 78] on input "380979295860" at bounding box center [1149, 69] width 155 height 26
paste input "637220665"
type input "380637220665"
click at [1237, 67] on div "380637220665 Експорт .csv .xls .xlsx 20.05.2025 - 20.08.2025" at bounding box center [1299, 69] width 455 height 29
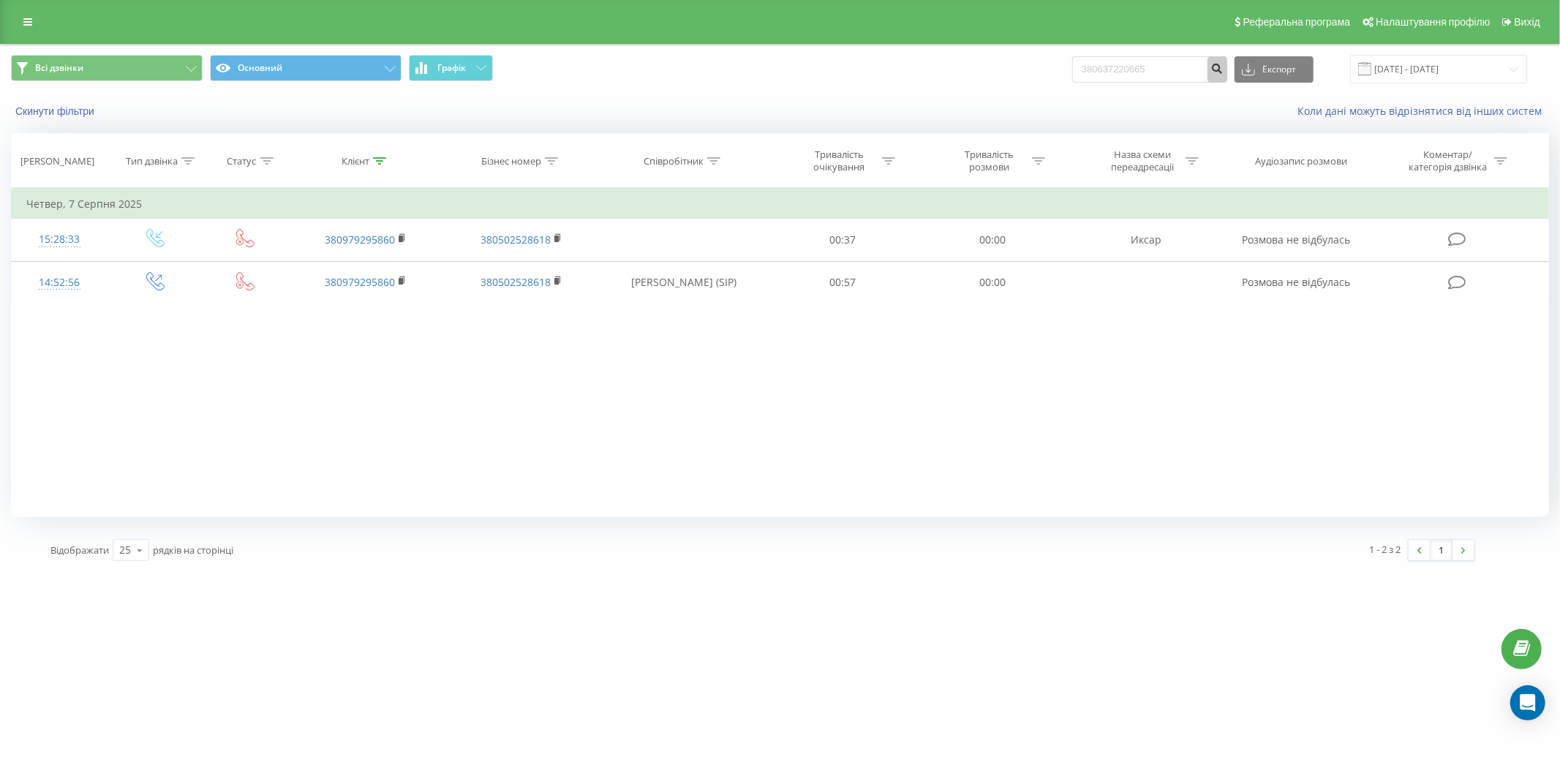
click at [1224, 71] on icon "submit" at bounding box center [1217, 66] width 12 height 9
click at [1134, 69] on input "380637220665" at bounding box center [1149, 69] width 155 height 26
drag, startPoint x: 1200, startPoint y: 69, endPoint x: 955, endPoint y: 71, distance: 244.3
click at [956, 71] on div "Всі дзвінки Основний Графік 380637220665 Експорт .csv .xls .xlsx [DATE] - [DATE]" at bounding box center [780, 69] width 1538 height 29
click at [67, 110] on button "Скинути фільтри" at bounding box center [56, 111] width 91 height 13
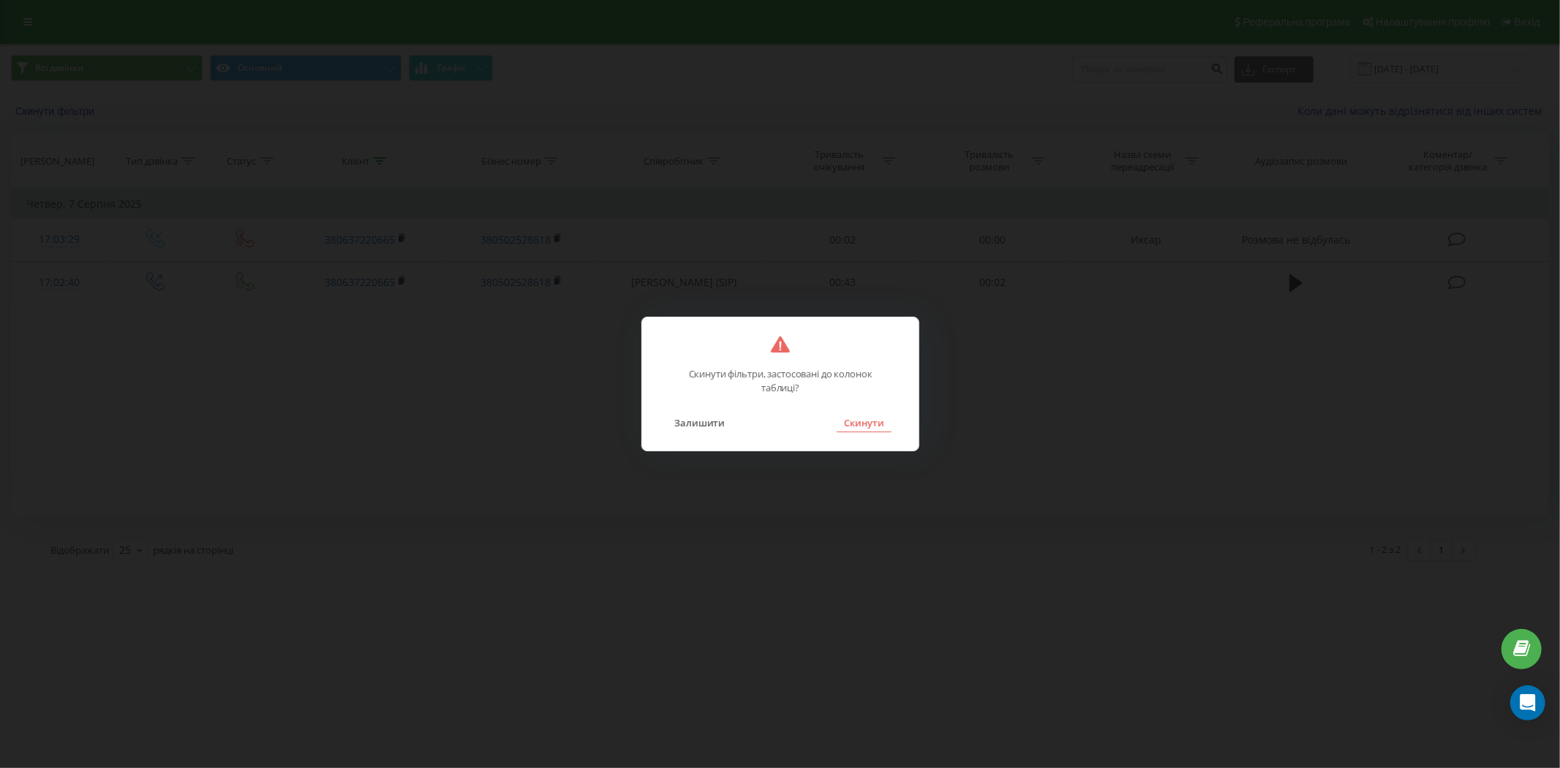
click at [862, 427] on button "Скинути" at bounding box center [864, 422] width 55 height 19
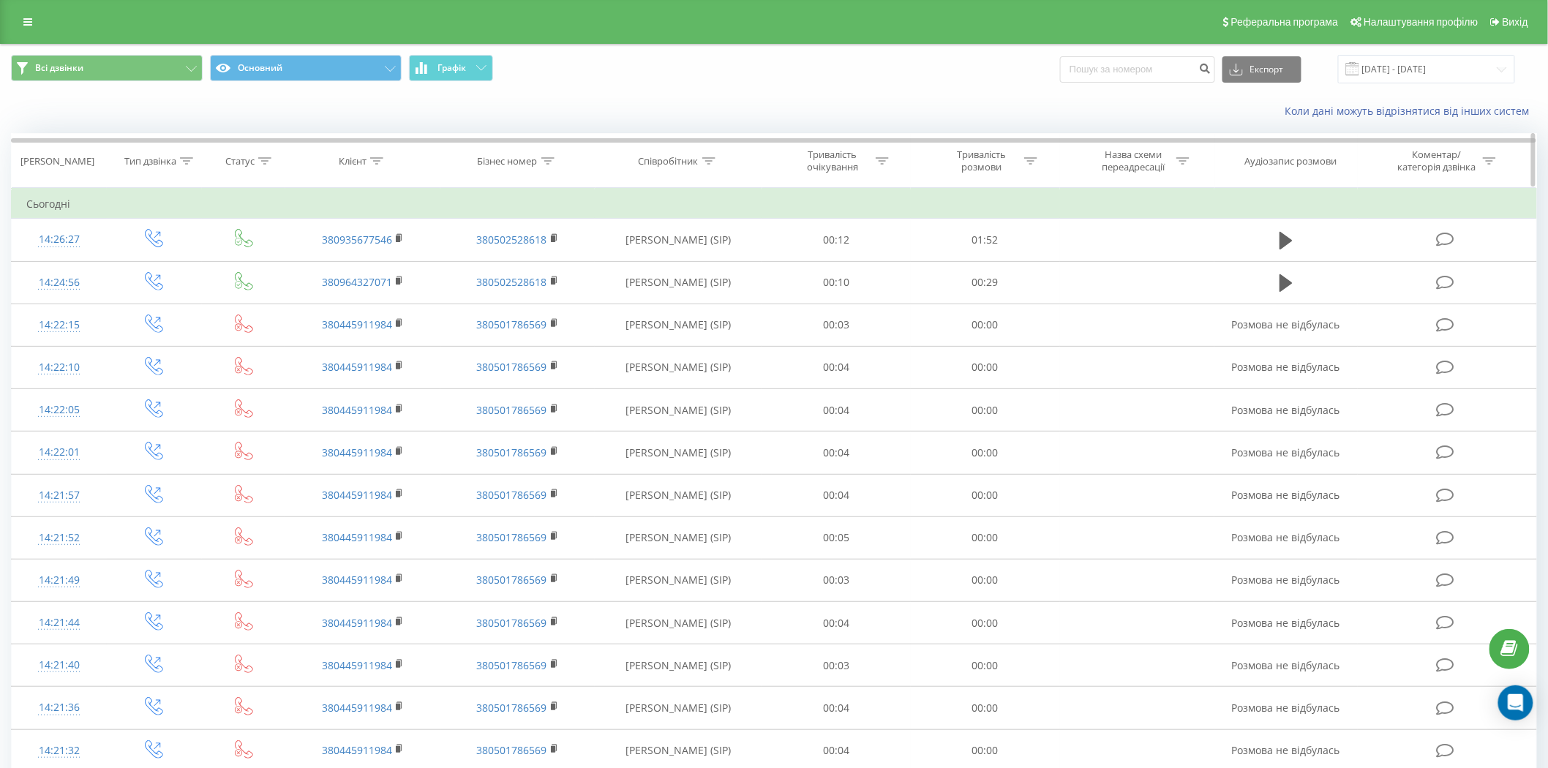
click at [266, 164] on icon at bounding box center [264, 160] width 13 height 7
click at [192, 164] on icon at bounding box center [186, 160] width 13 height 7
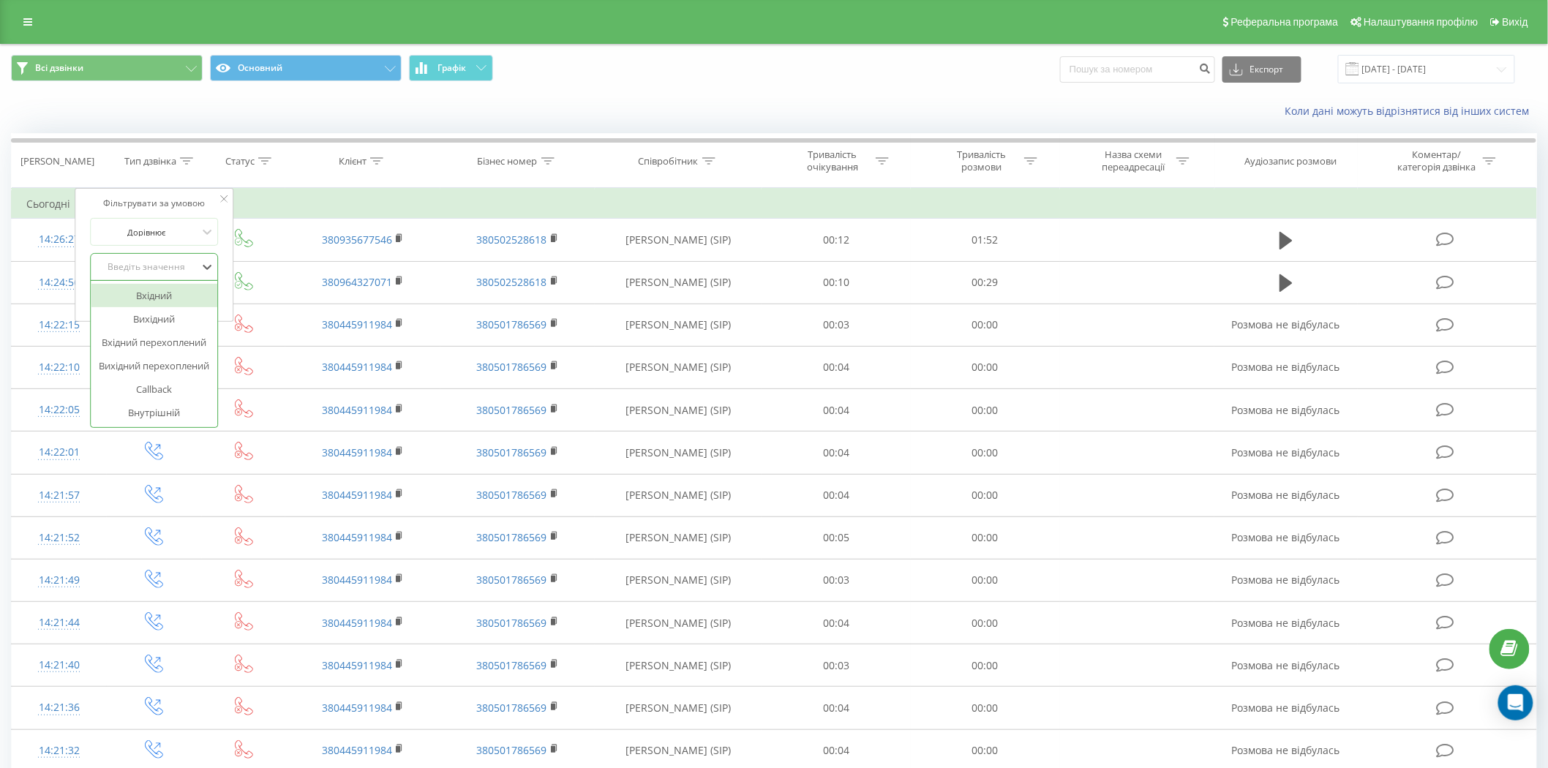
click at [192, 266] on div "Введіть значення" at bounding box center [146, 267] width 104 height 12
click at [189, 302] on div "Вхідний" at bounding box center [154, 295] width 127 height 23
click at [191, 296] on span "OK" at bounding box center [185, 296] width 41 height 23
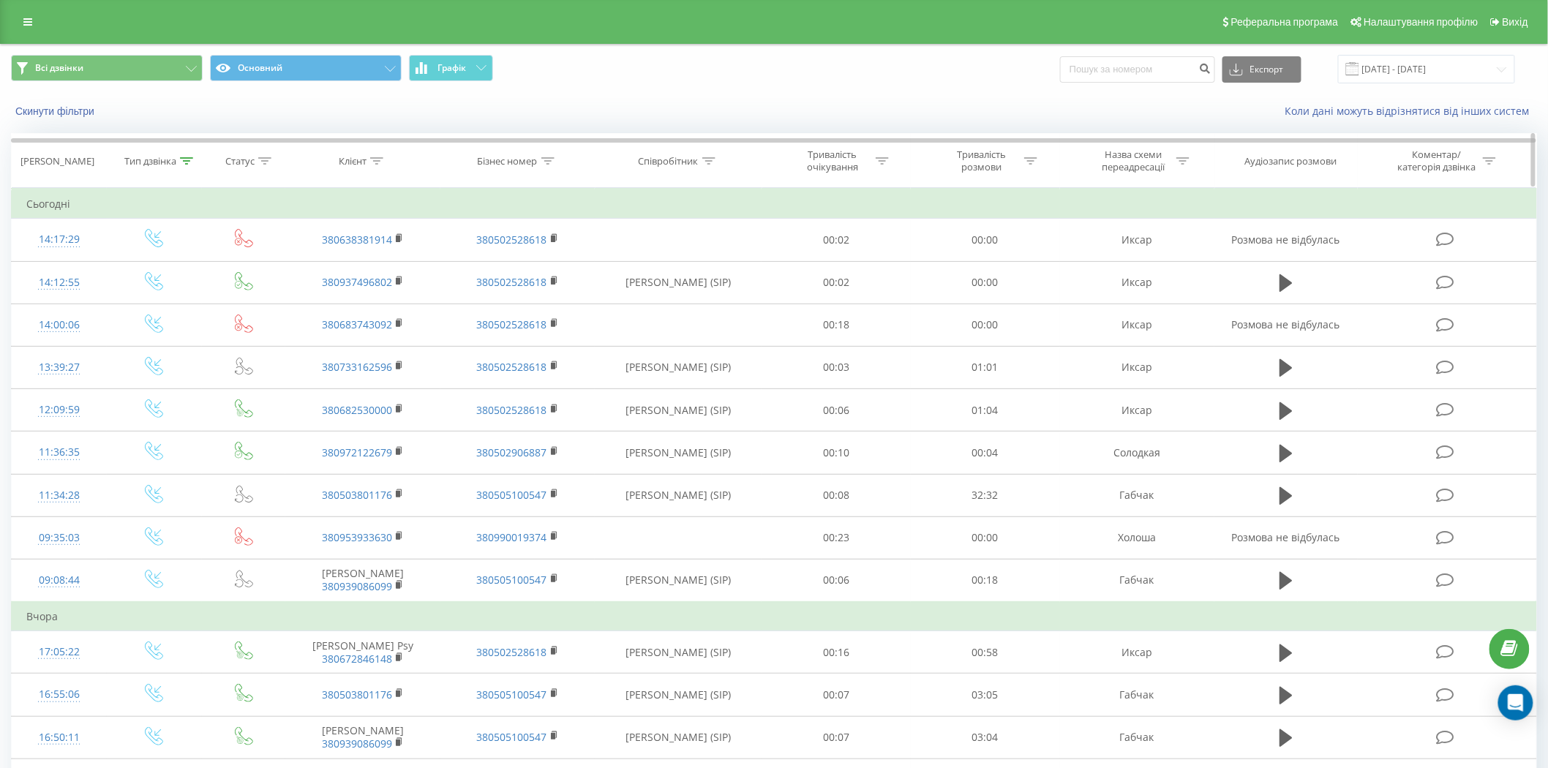
click at [266, 163] on icon at bounding box center [264, 160] width 13 height 7
click at [278, 266] on div "Введіть значення" at bounding box center [236, 267] width 104 height 12
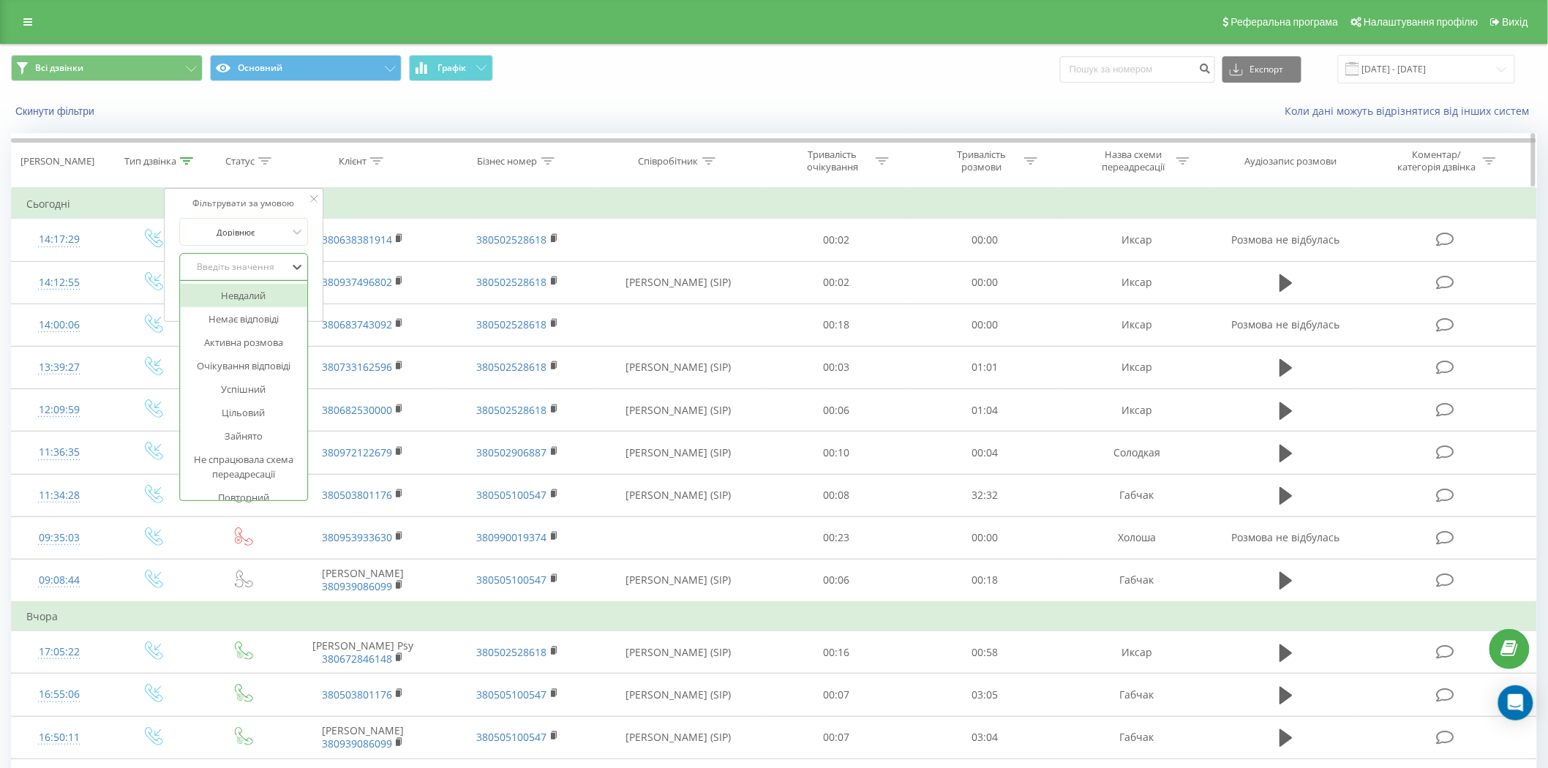
click at [309, 170] on th "Клієнт" at bounding box center [362, 161] width 155 height 54
click at [374, 203] on td "Сьогодні" at bounding box center [774, 203] width 1525 height 29
click at [283, 243] on div "Дорівнює" at bounding box center [235, 232] width 107 height 22
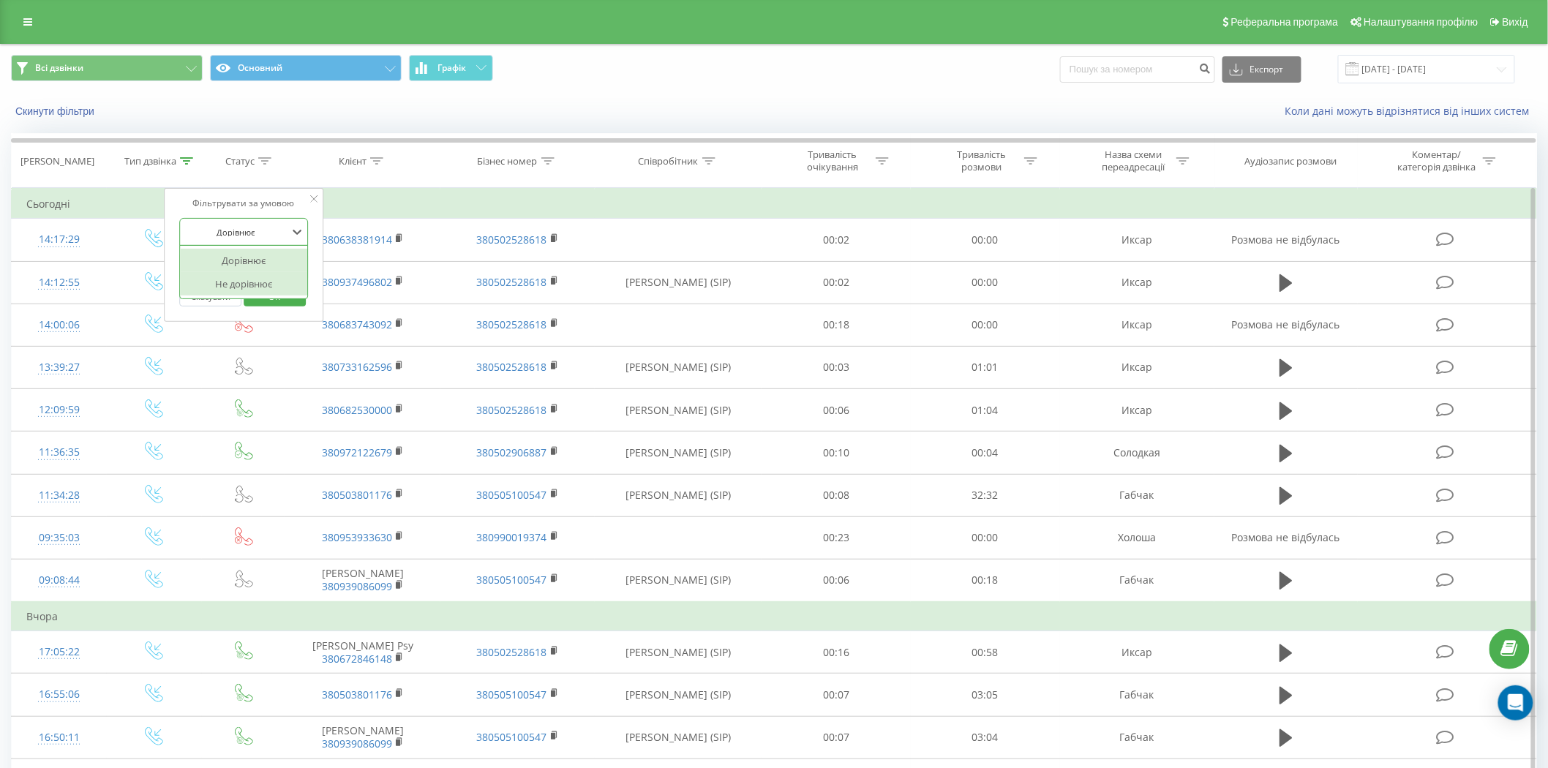
click at [167, 264] on div "Фільтрувати за умовою 2 results available. Use Up and Down to choose options, p…" at bounding box center [243, 255] width 159 height 134
click at [207, 272] on div "Введіть значення" at bounding box center [236, 267] width 104 height 12
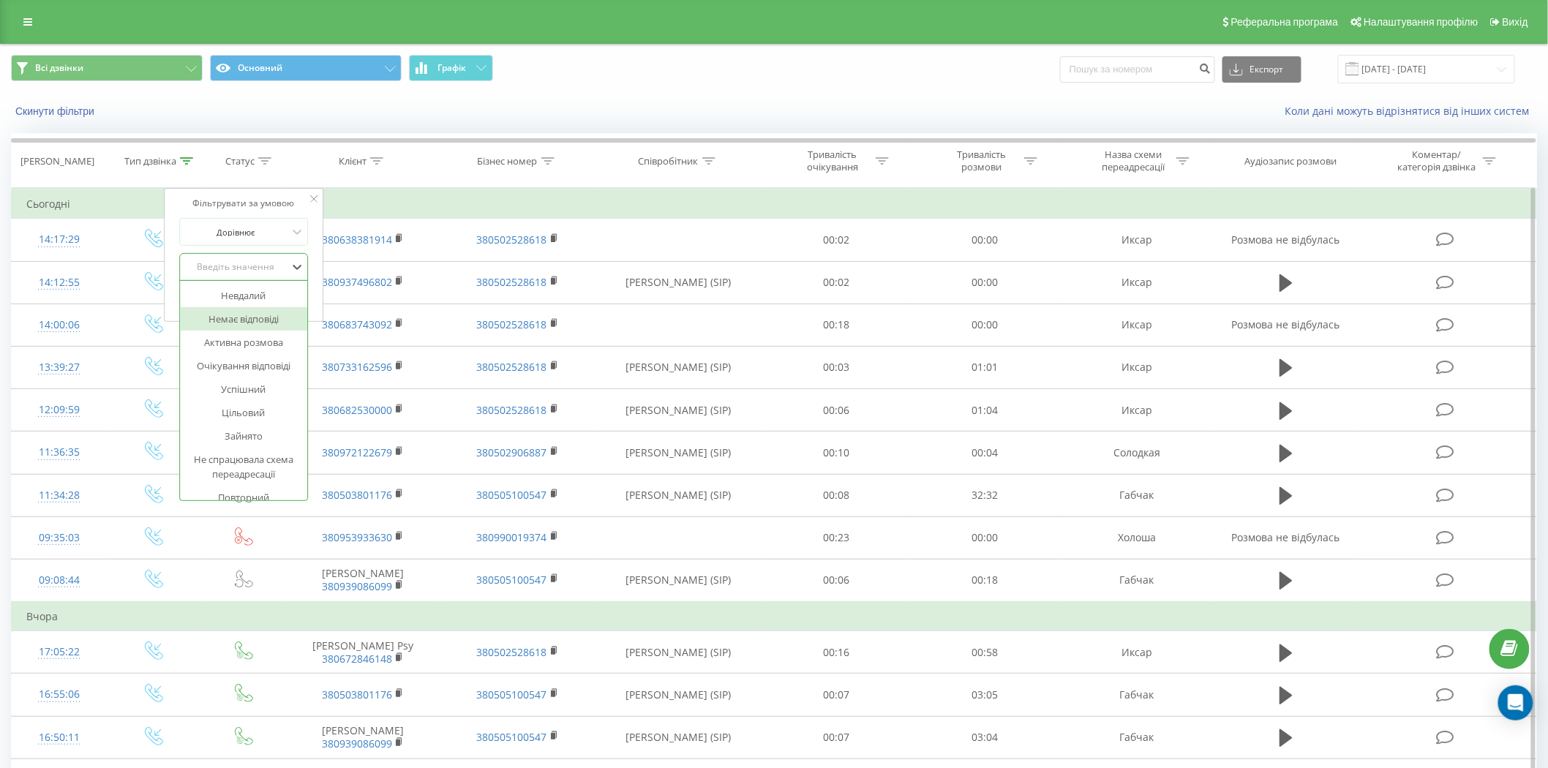
click at [266, 323] on div "Немає відповіді" at bounding box center [243, 318] width 127 height 23
click at [285, 298] on span "OK" at bounding box center [275, 296] width 41 height 23
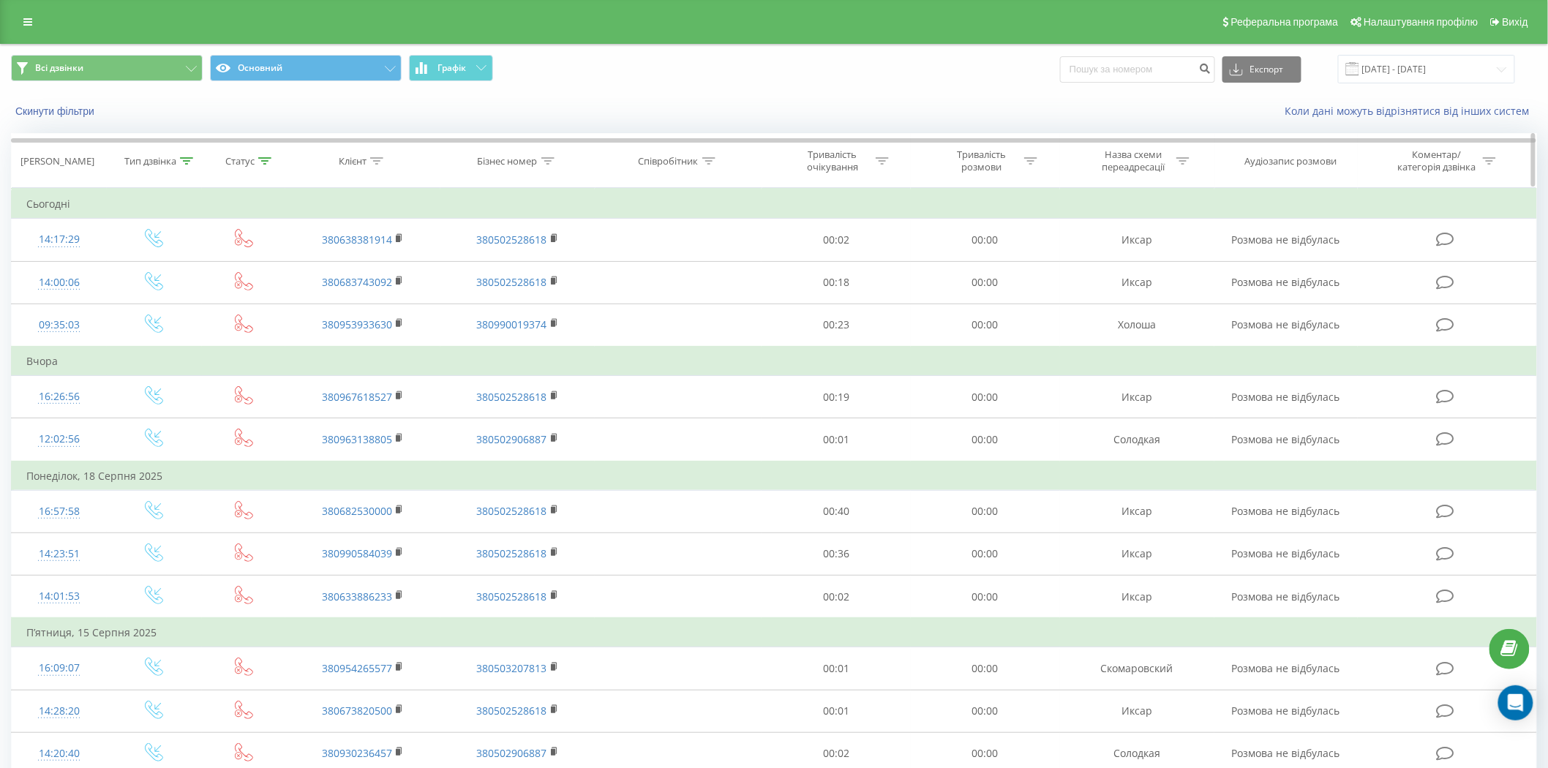
click at [1183, 164] on icon at bounding box center [1182, 160] width 13 height 7
click at [1142, 264] on input "text" at bounding box center [1137, 266] width 129 height 26
click at [1159, 295] on span "OK" at bounding box center [1168, 294] width 41 height 23
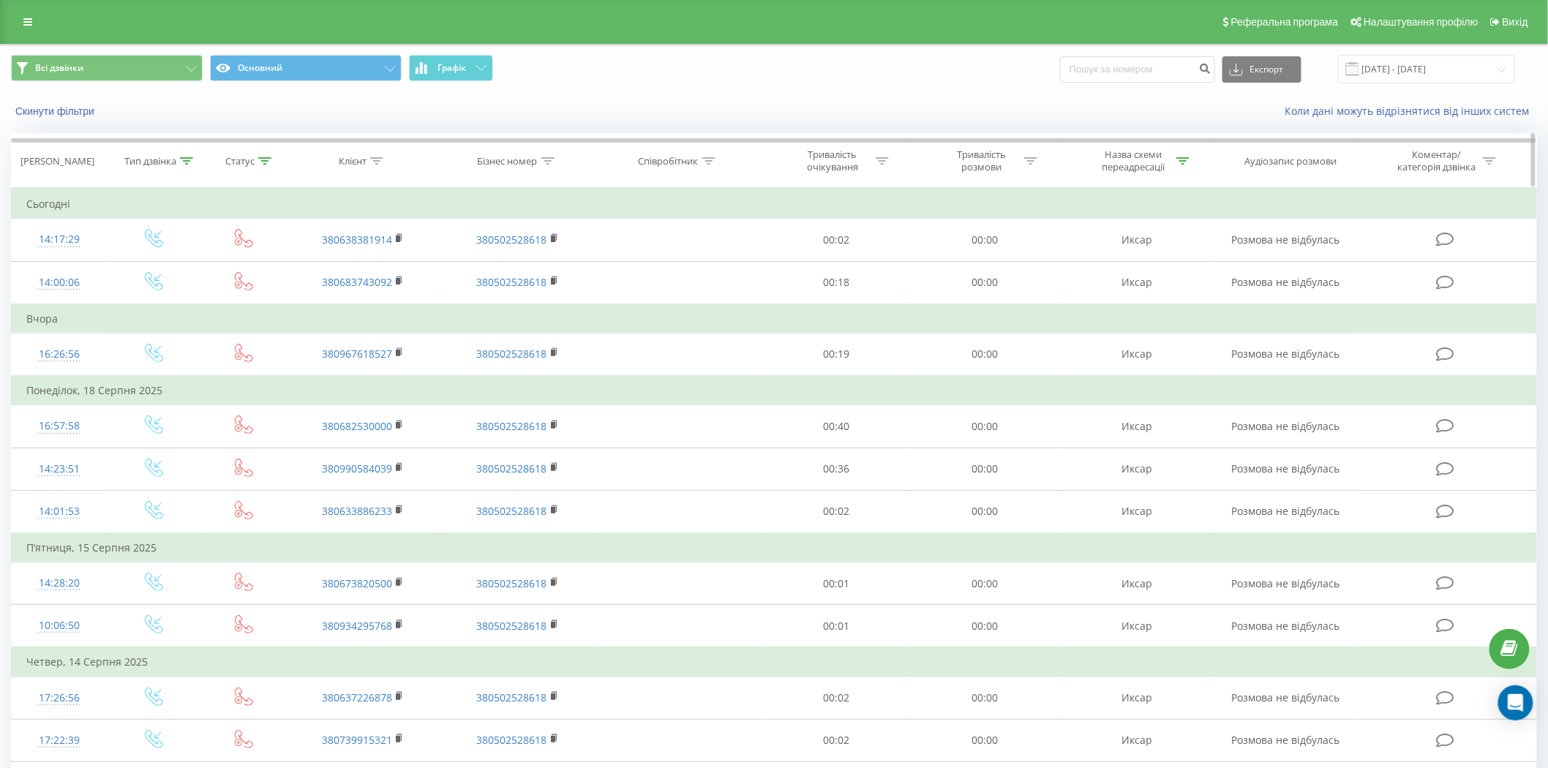
click at [1183, 158] on icon at bounding box center [1182, 160] width 13 height 7
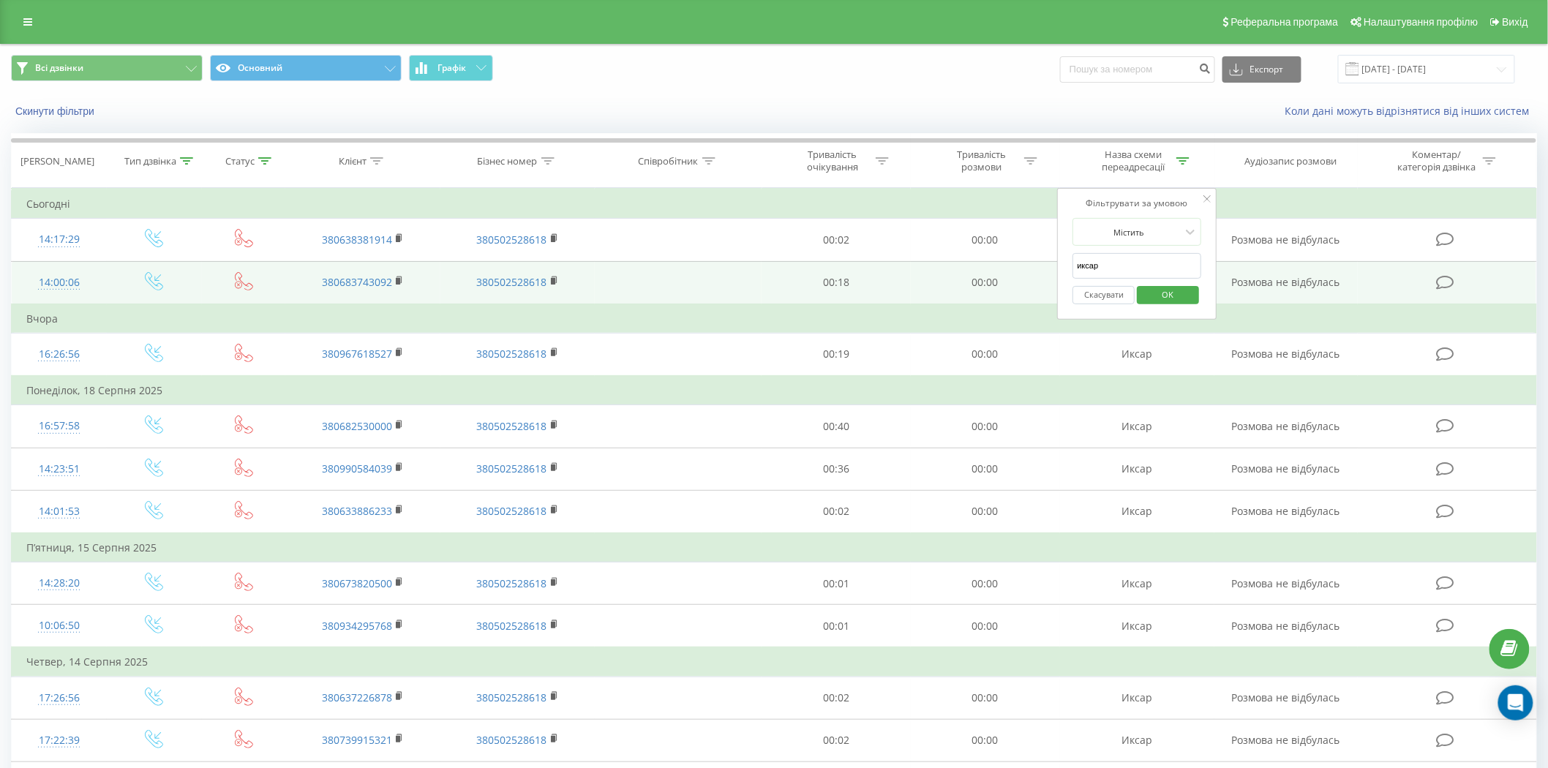
drag, startPoint x: 1134, startPoint y: 264, endPoint x: 1005, endPoint y: 260, distance: 128.8
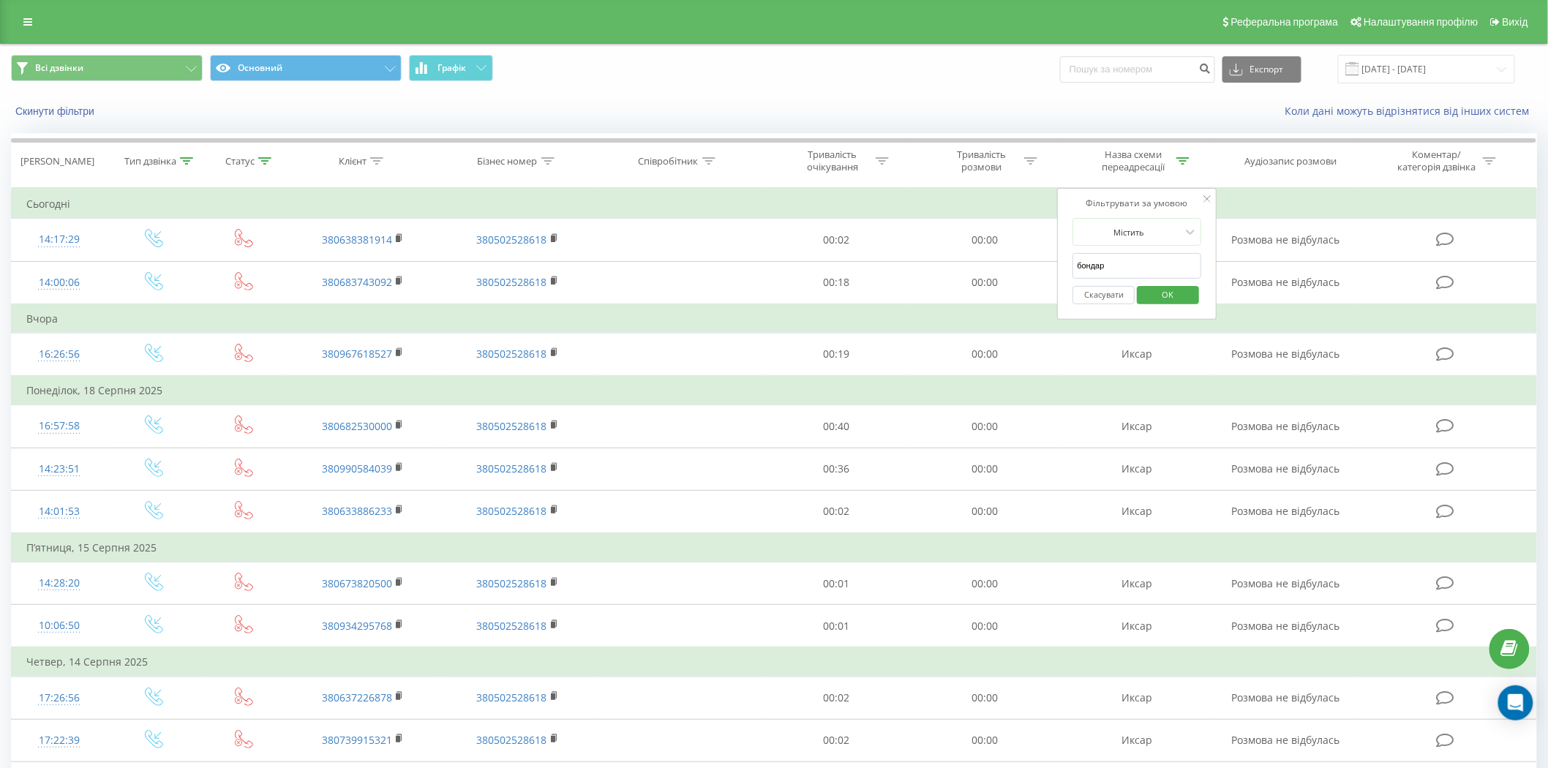
type input "[PERSON_NAME]"
click at [1157, 295] on span "OK" at bounding box center [1168, 294] width 41 height 23
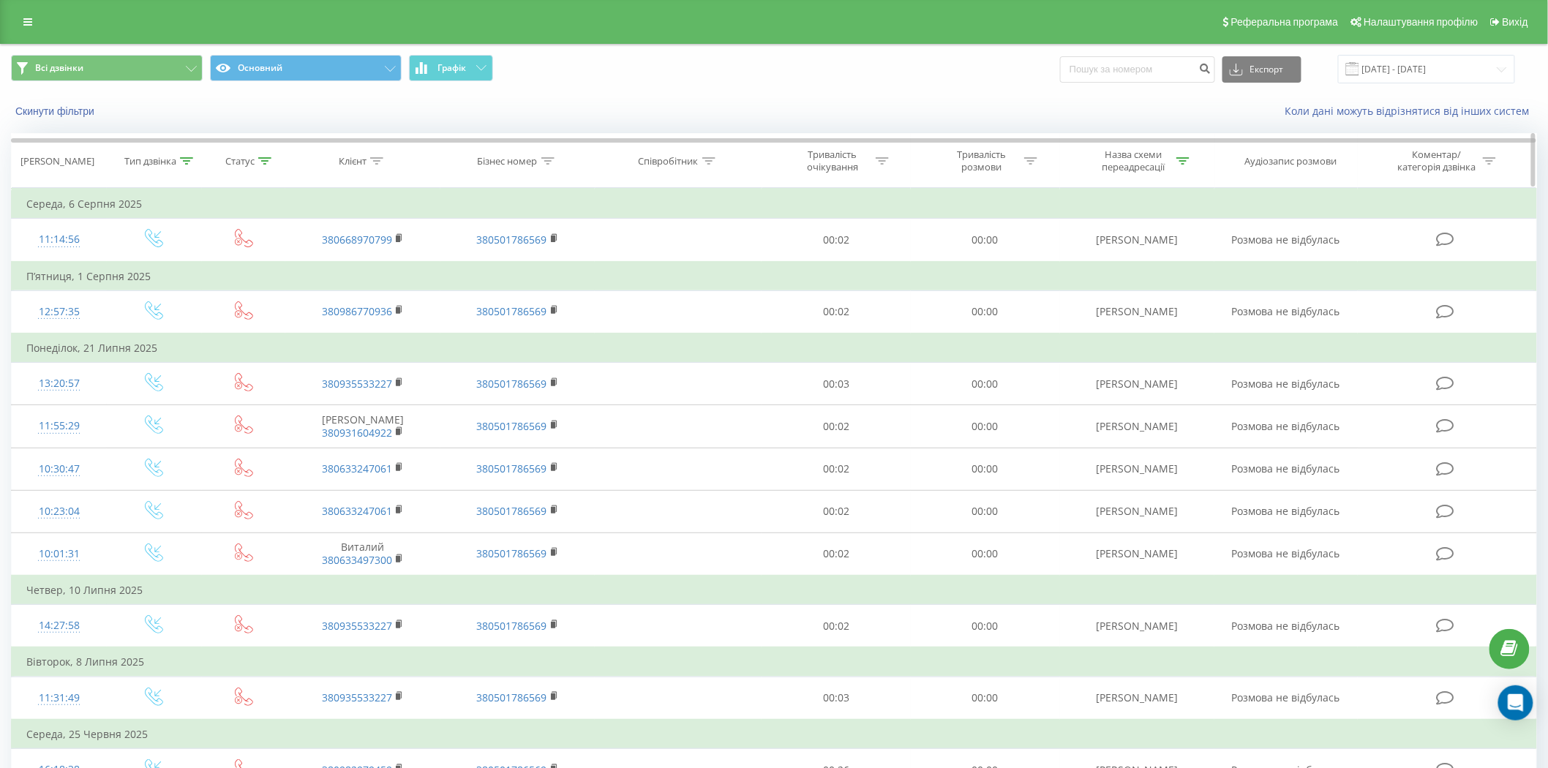
click at [1187, 163] on icon at bounding box center [1182, 160] width 13 height 7
drag, startPoint x: 1145, startPoint y: 267, endPoint x: 1024, endPoint y: 262, distance: 120.8
click at [1024, 262] on table "Фільтрувати за умовою Дорівнює Вхідний Скасувати OK Фільтрувати за умовою Дорів…" at bounding box center [774, 511] width 1526 height 646
click at [1167, 303] on span "OK" at bounding box center [1168, 294] width 41 height 23
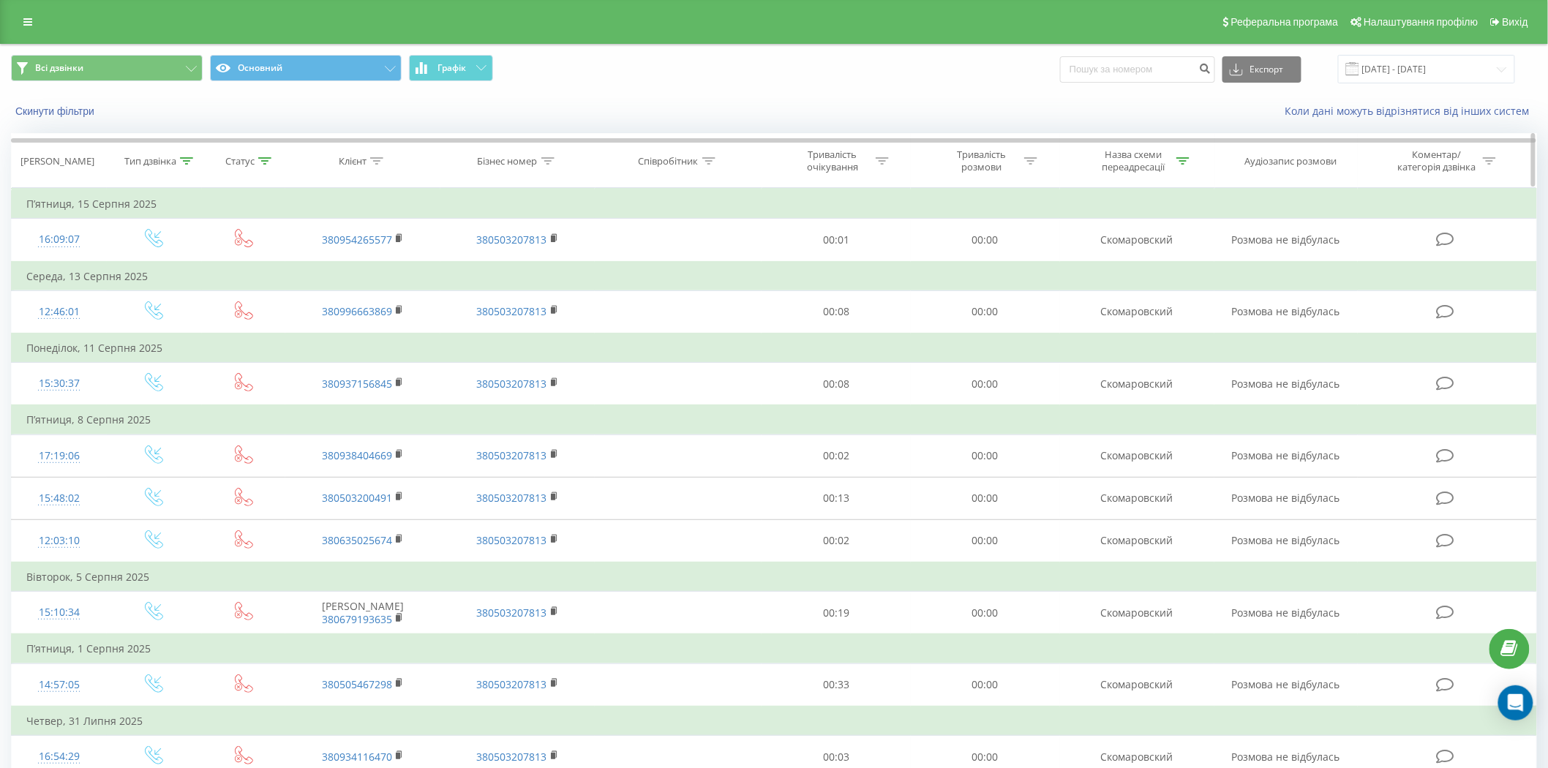
click at [1179, 157] on icon at bounding box center [1182, 160] width 13 height 7
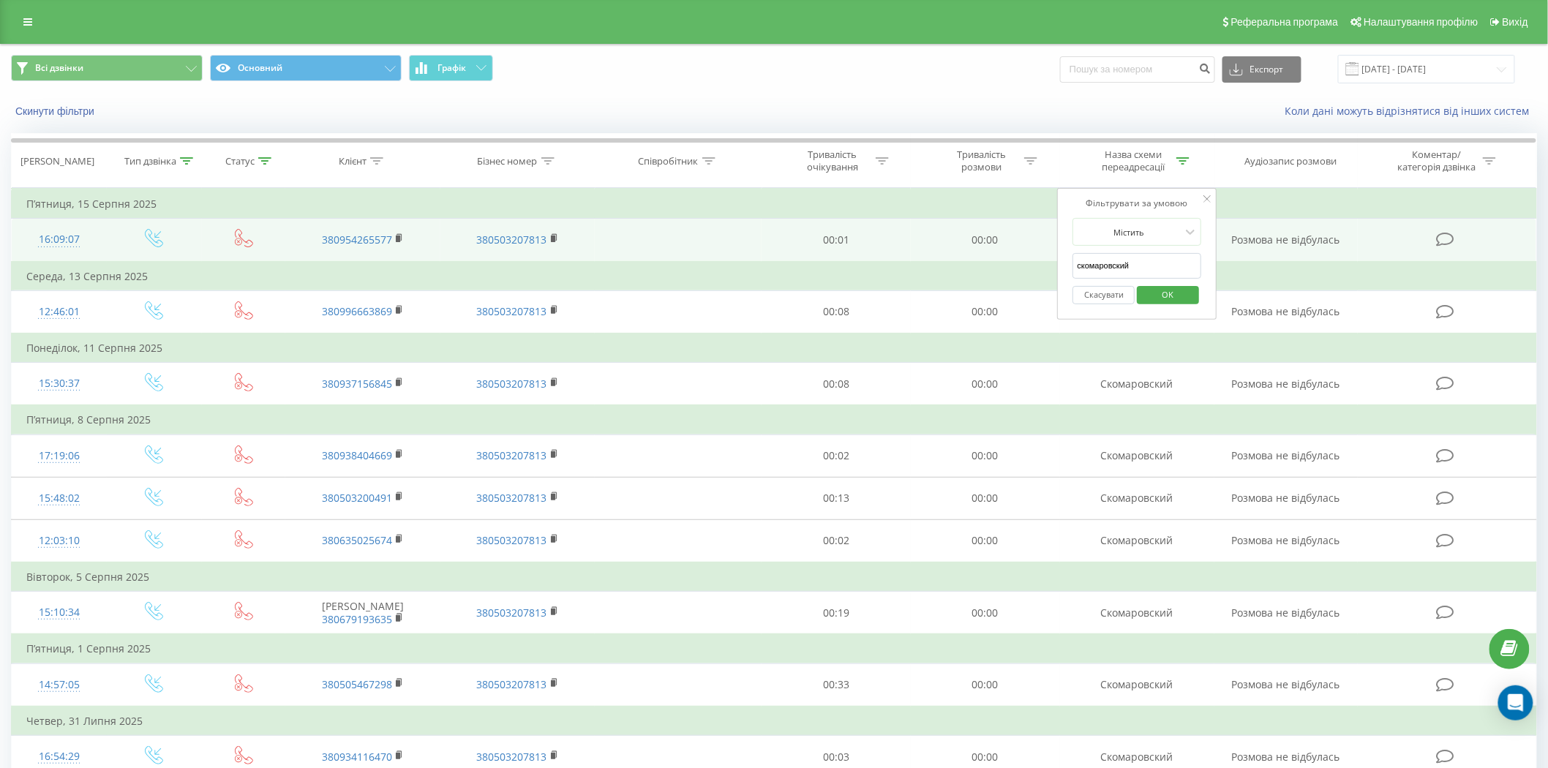
drag, startPoint x: 1148, startPoint y: 265, endPoint x: 998, endPoint y: 257, distance: 150.2
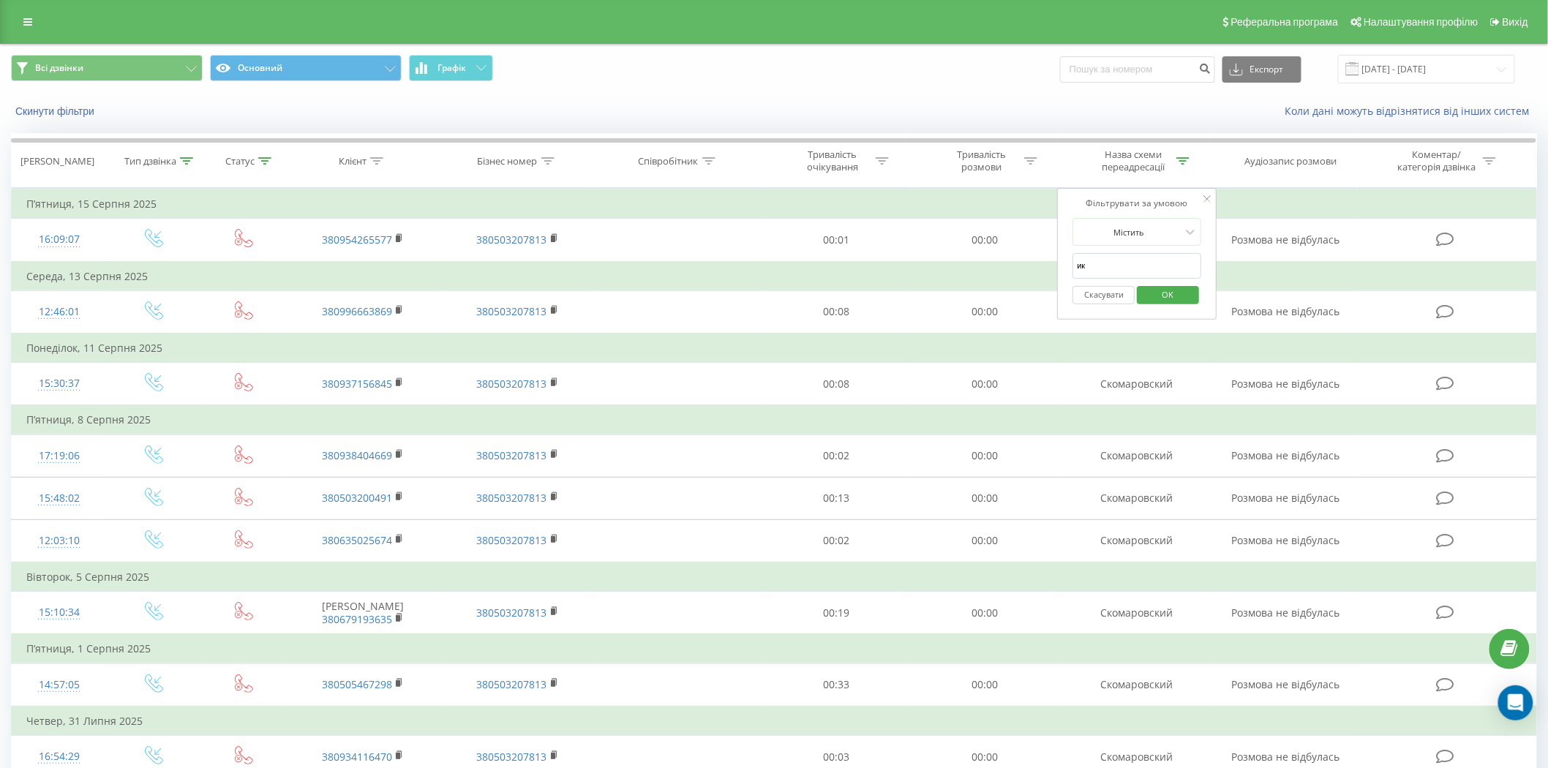
type input "иксар"
click at [1164, 296] on span "OK" at bounding box center [1168, 294] width 41 height 23
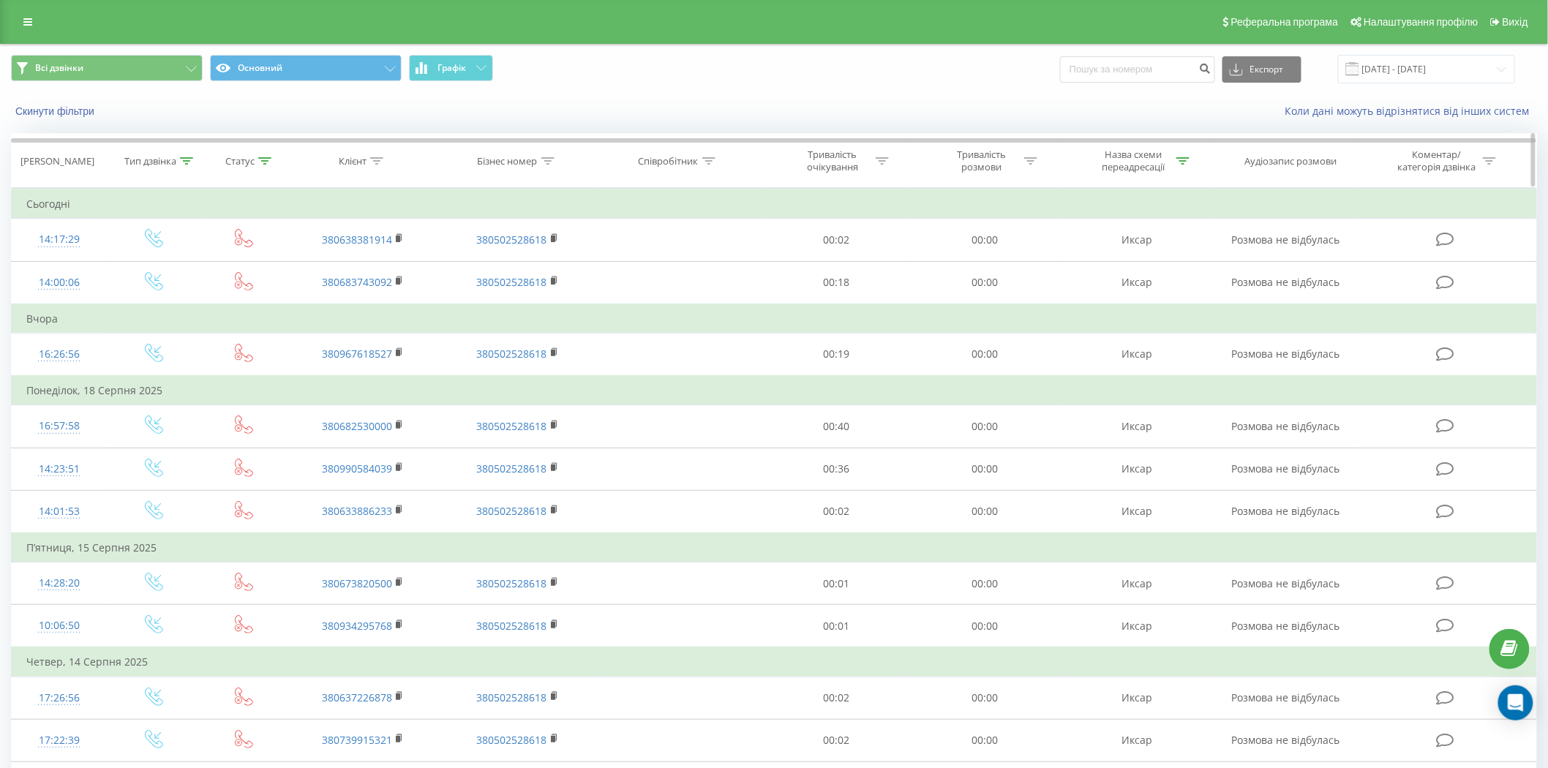
click at [880, 164] on icon at bounding box center [882, 160] width 13 height 7
click at [813, 260] on input "text" at bounding box center [836, 266] width 129 height 26
click at [864, 294] on span "OK" at bounding box center [867, 294] width 41 height 23
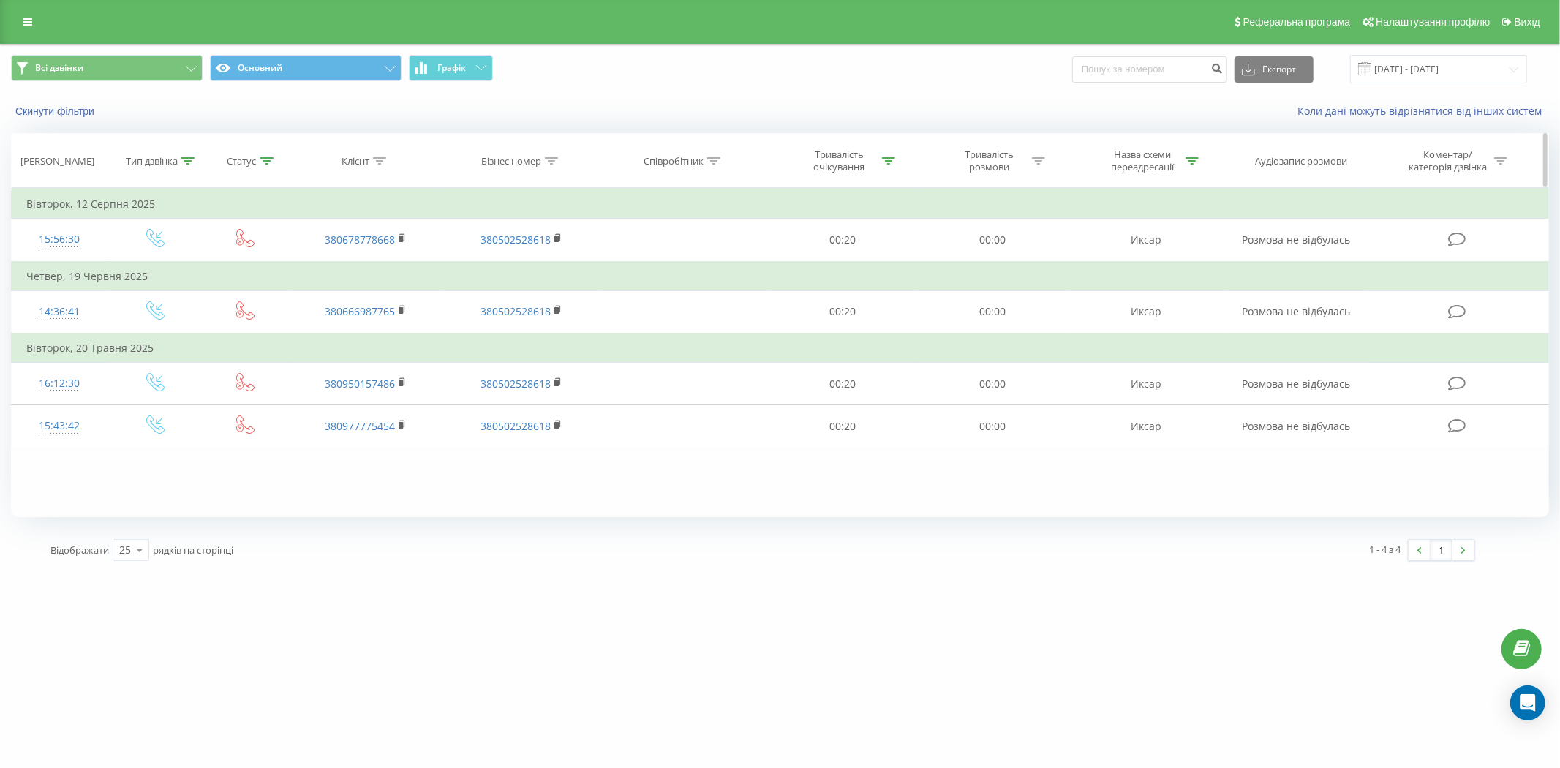
click at [892, 162] on icon at bounding box center [888, 160] width 13 height 7
drag, startPoint x: 829, startPoint y: 271, endPoint x: 796, endPoint y: 272, distance: 33.7
click at [796, 272] on input "00:20" at bounding box center [843, 266] width 129 height 26
click at [861, 271] on input "00:5" at bounding box center [843, 266] width 129 height 26
type input "00:5"
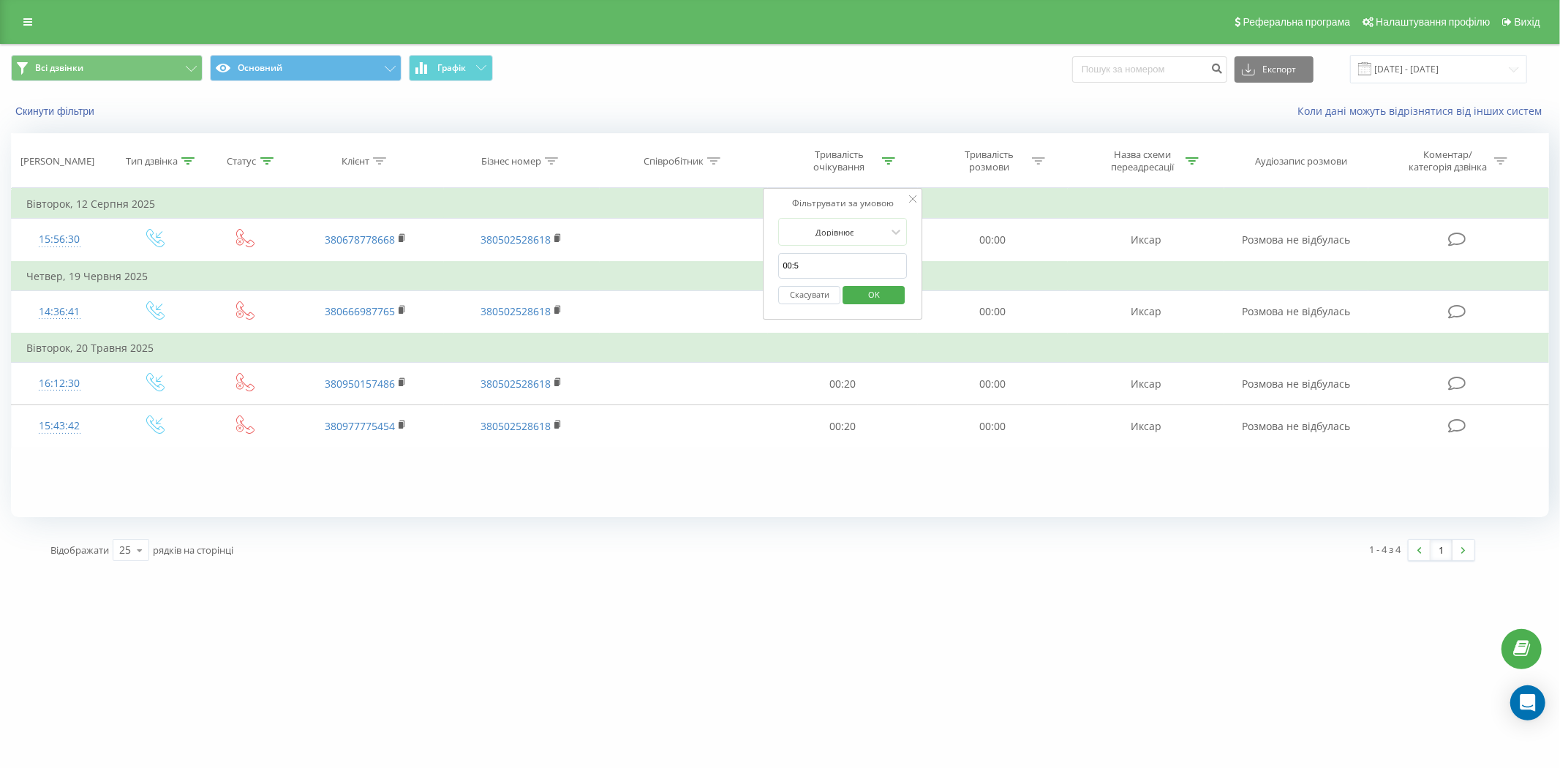
click at [813, 296] on button "Скасувати" at bounding box center [810, 295] width 62 height 18
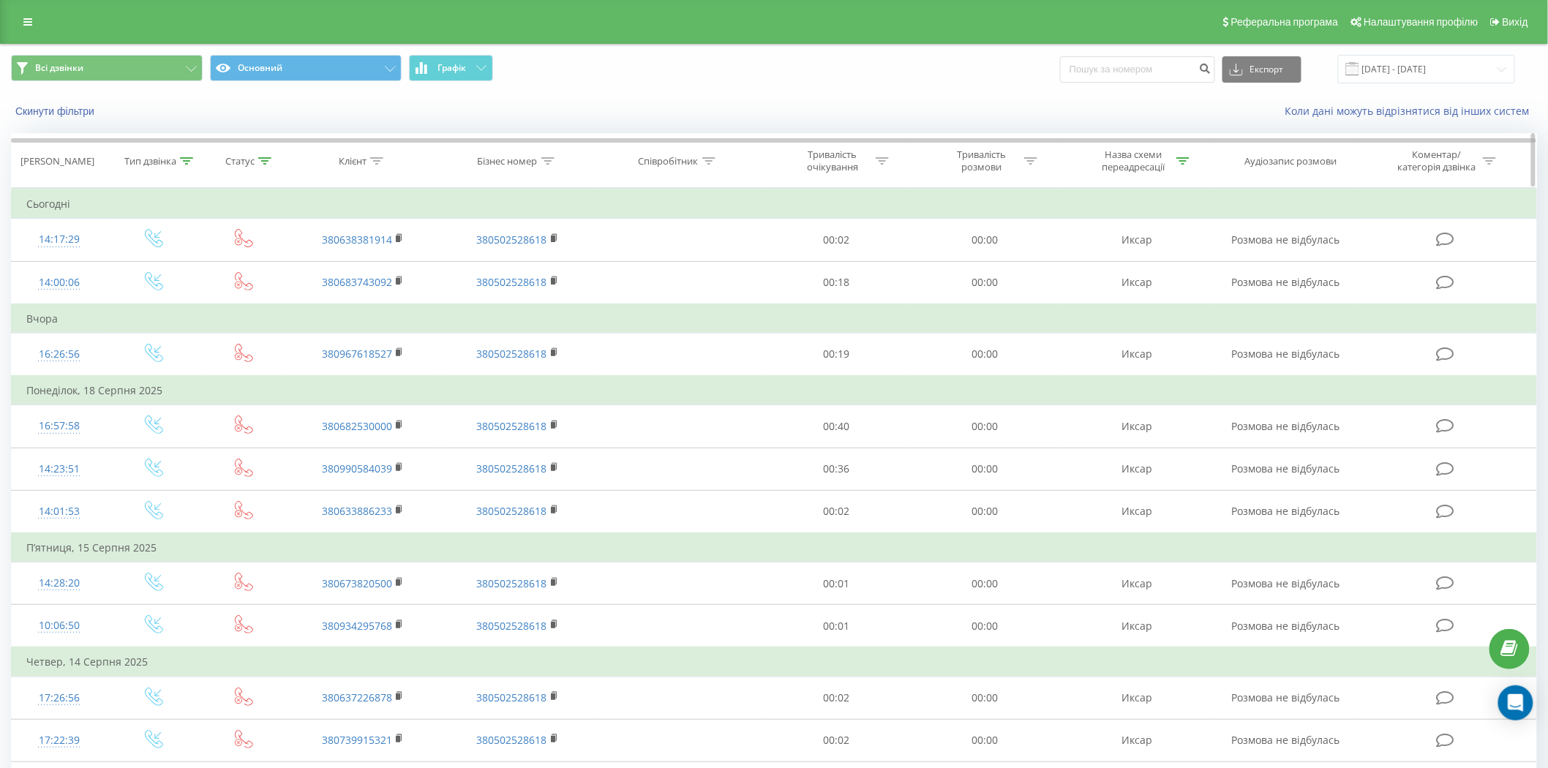
click at [876, 163] on icon at bounding box center [882, 160] width 13 height 7
click at [851, 260] on input "00:5" at bounding box center [836, 266] width 129 height 26
click at [848, 288] on span "OK" at bounding box center [867, 294] width 41 height 23
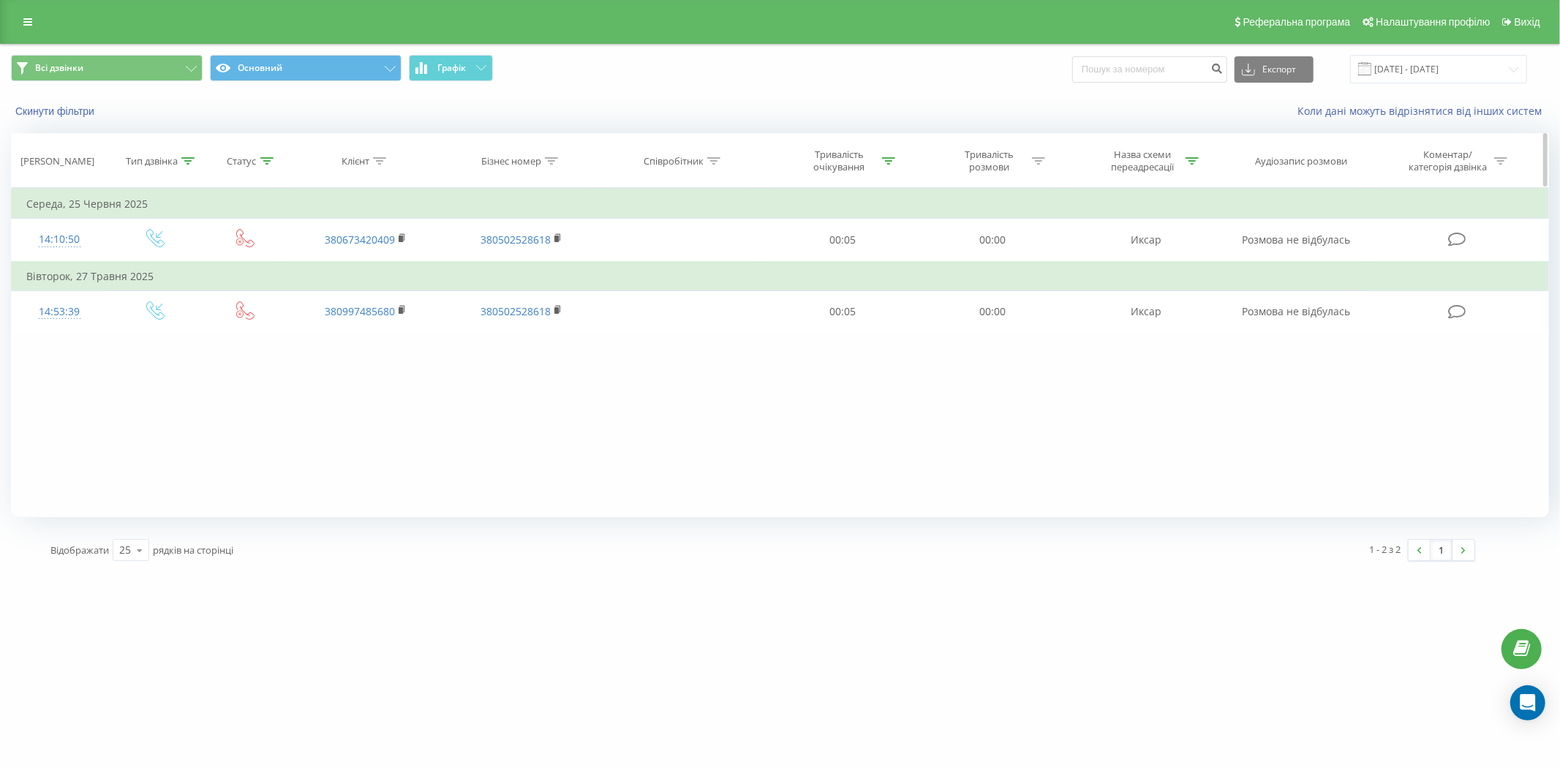
click at [889, 163] on icon at bounding box center [888, 160] width 13 height 7
click at [856, 233] on div at bounding box center [835, 232] width 104 height 14
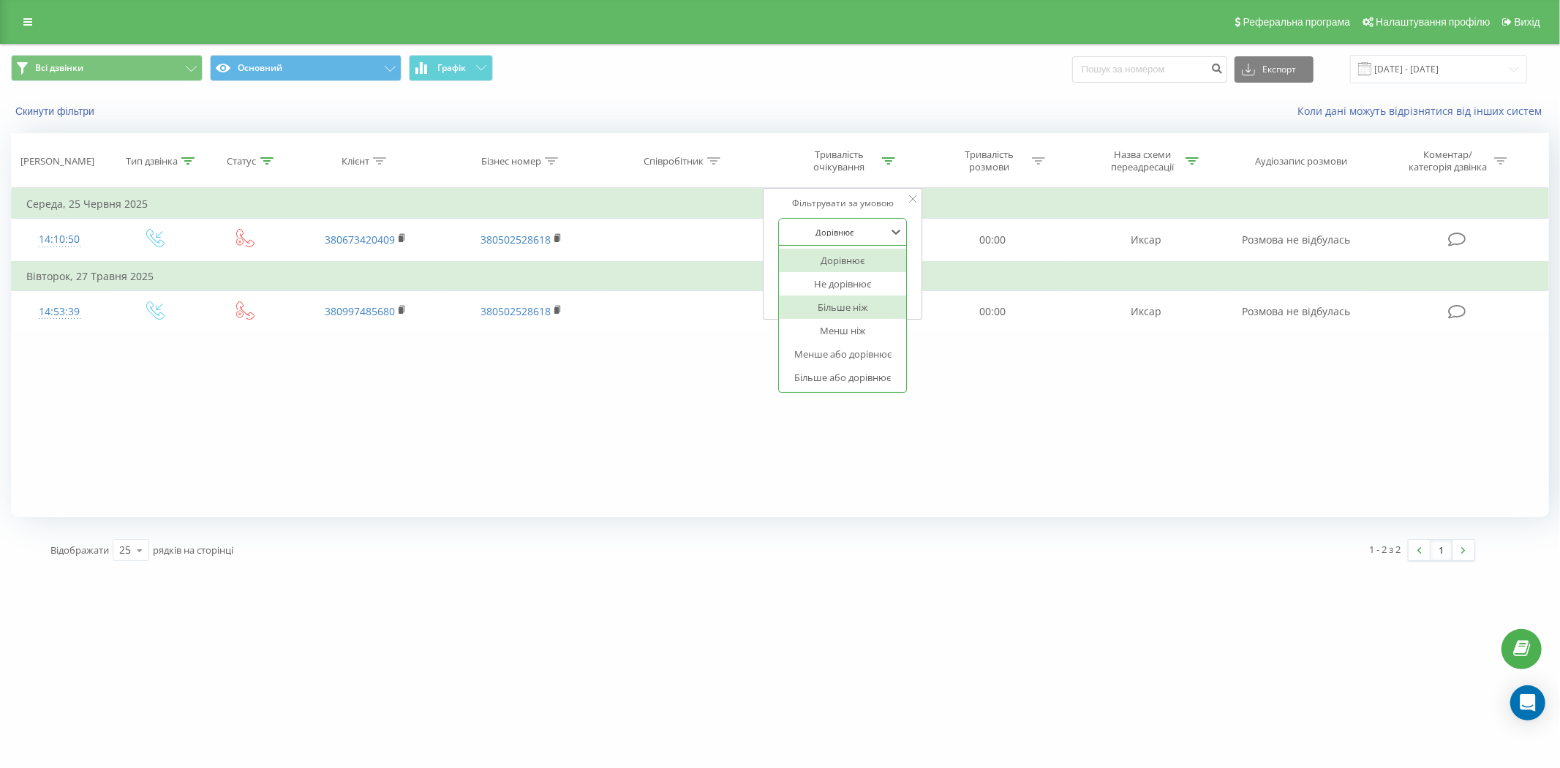
click at [843, 310] on div "Більше ніж" at bounding box center [843, 306] width 127 height 23
drag, startPoint x: 832, startPoint y: 266, endPoint x: 775, endPoint y: 279, distance: 57.8
click at [775, 279] on div "Фільтрувати за умовою Більше ніж 5 Скасувати OK" at bounding box center [843, 254] width 159 height 132
click at [891, 295] on span "OK" at bounding box center [874, 294] width 41 height 23
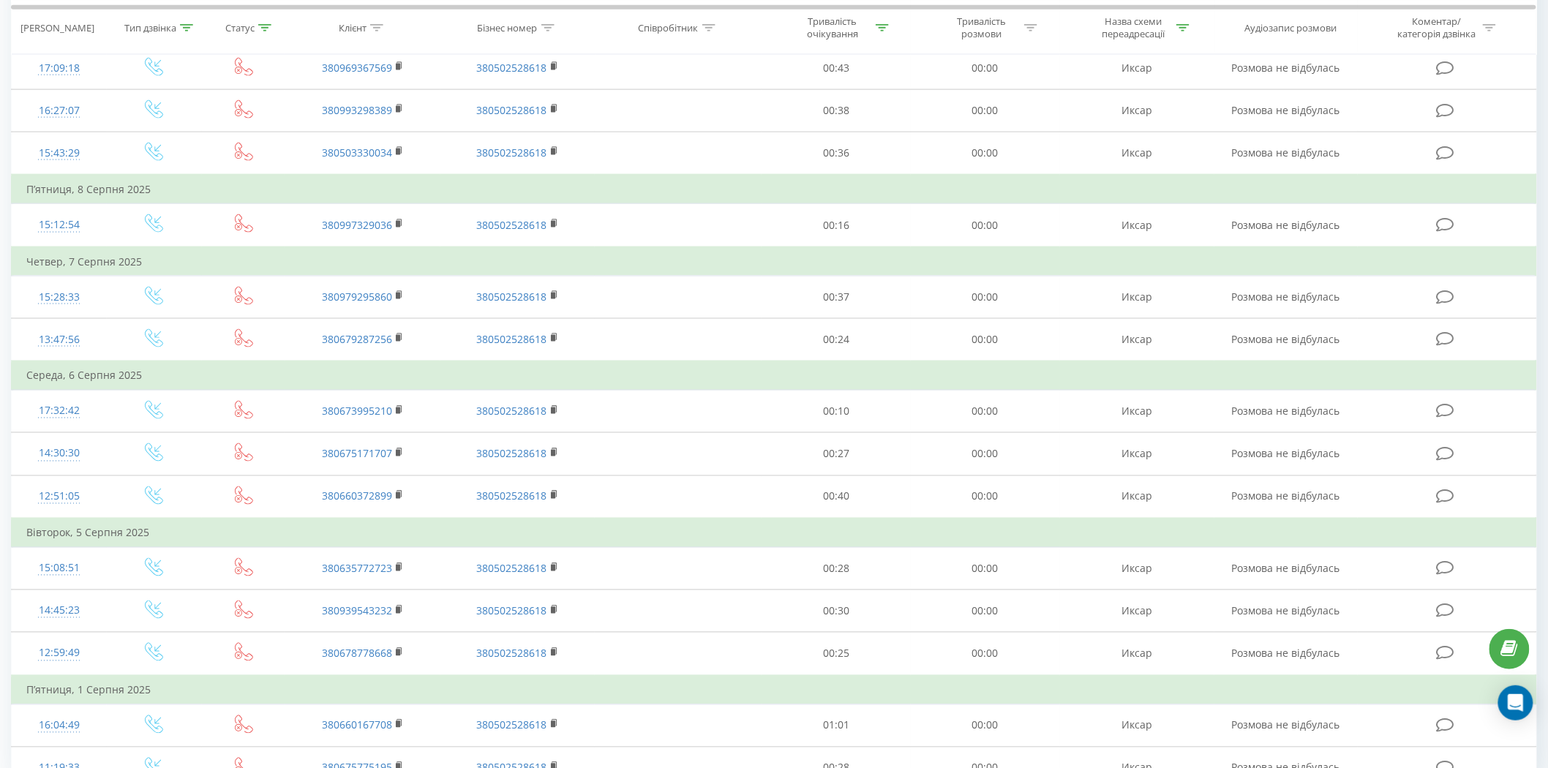
scroll to position [887, 0]
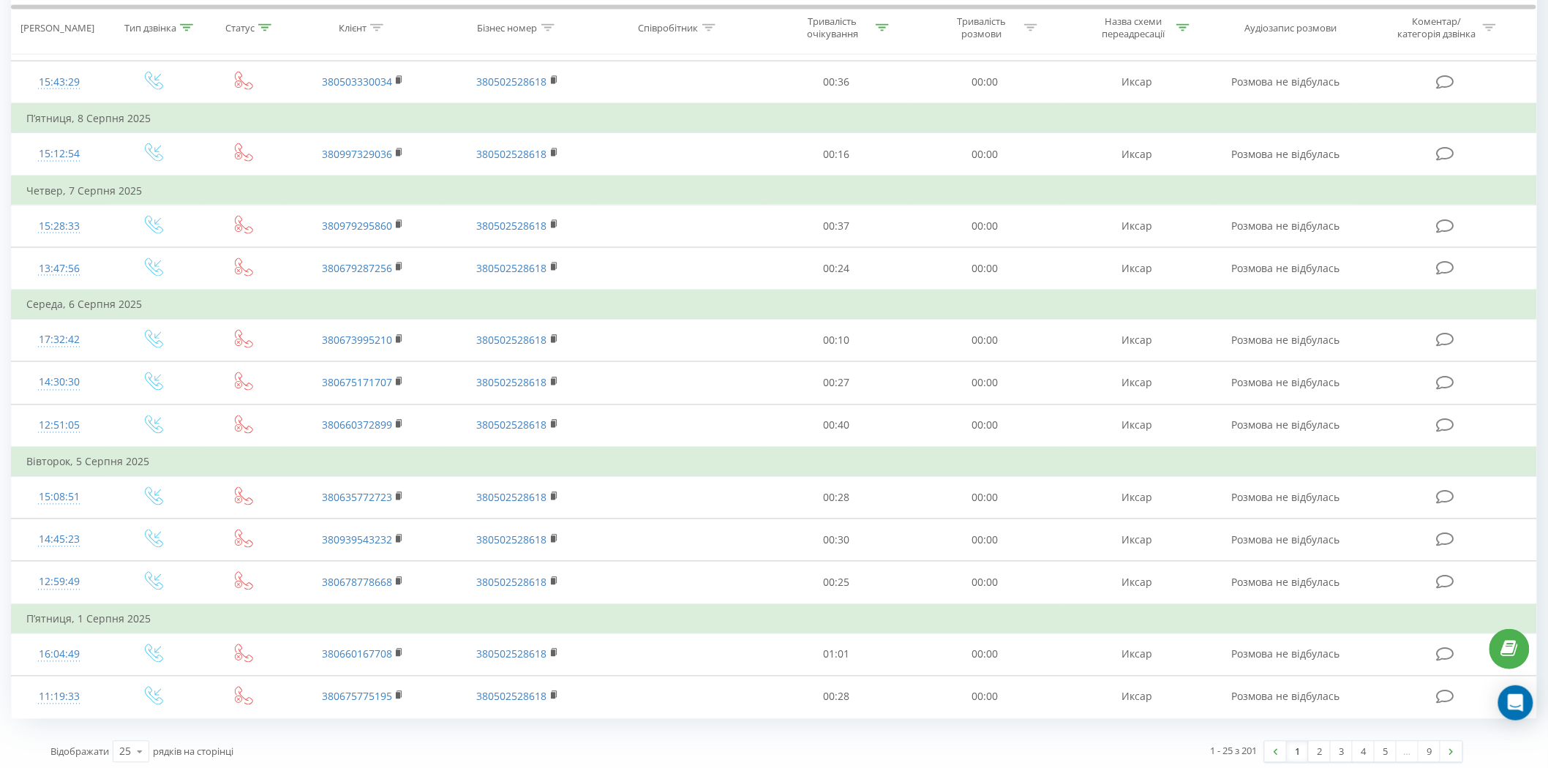
click at [1127, 739] on div "1 - 25 з 201 1 2 3 4 5 … 9" at bounding box center [1115, 752] width 717 height 42
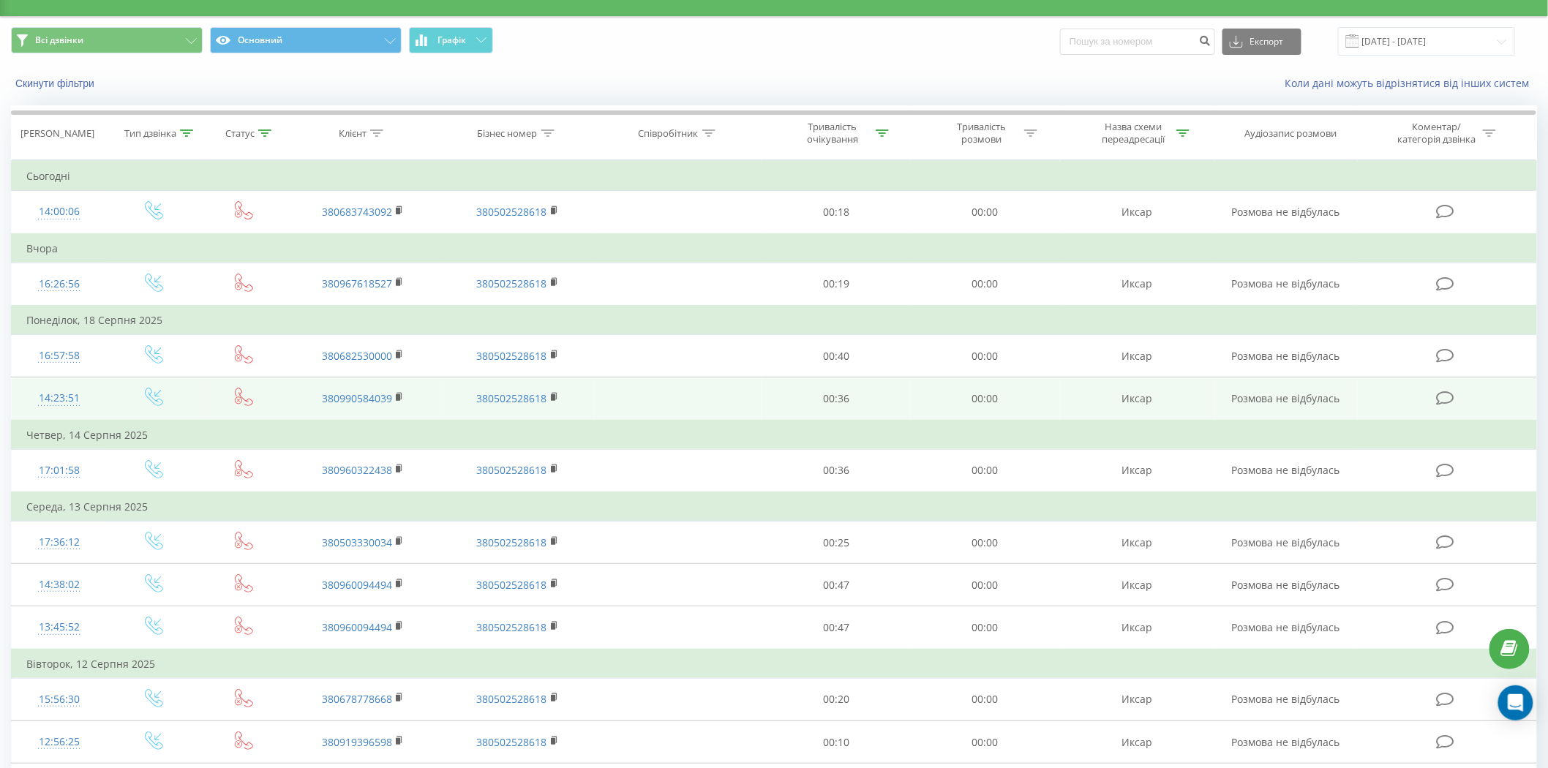
scroll to position [0, 0]
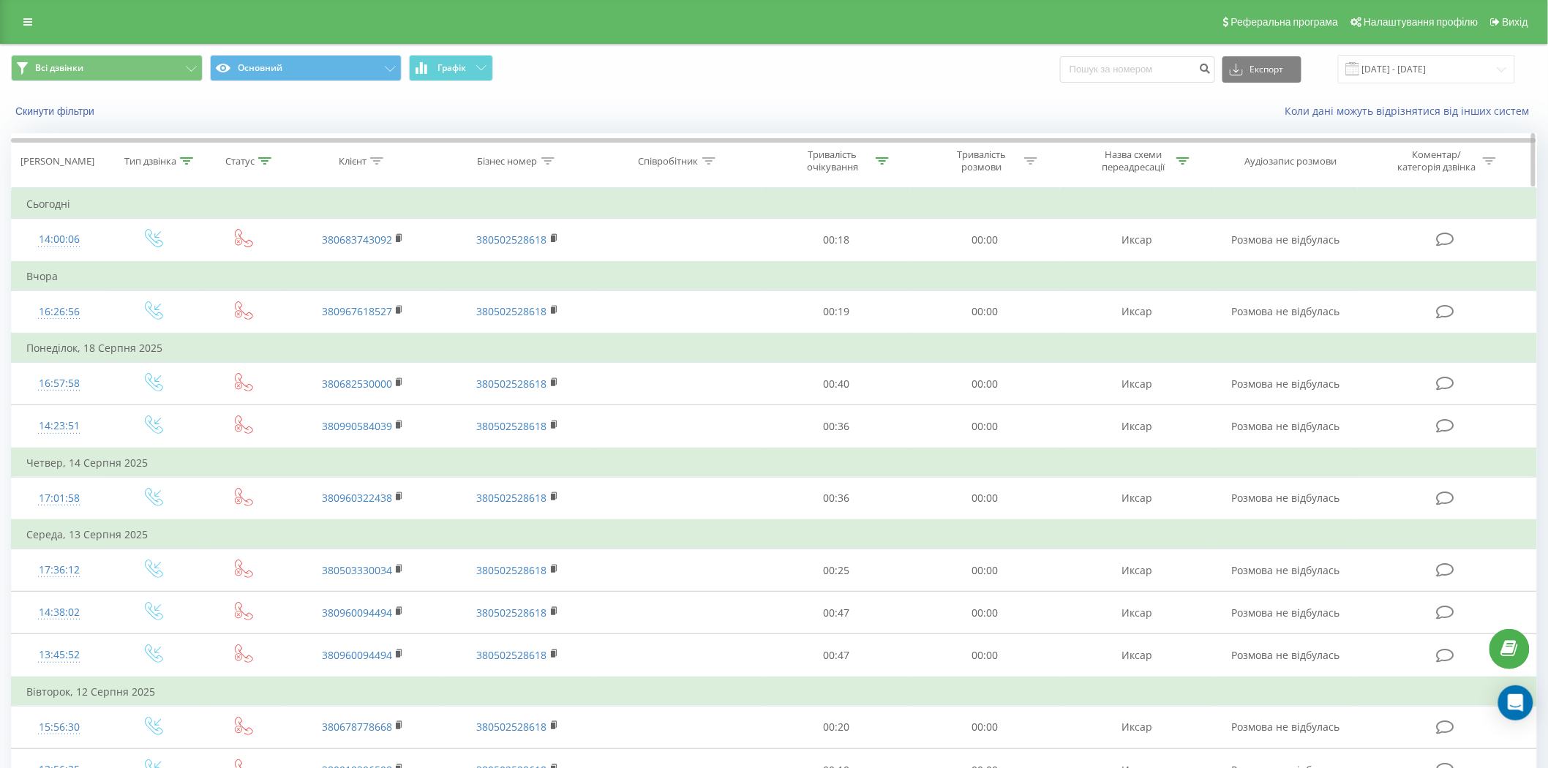
click at [882, 162] on icon at bounding box center [882, 160] width 13 height 7
drag, startPoint x: 808, startPoint y: 268, endPoint x: 761, endPoint y: 268, distance: 47.5
click at [761, 268] on div "Фільтрувати за умовою Більше ніж 5 Скасувати OK" at bounding box center [835, 254] width 159 height 132
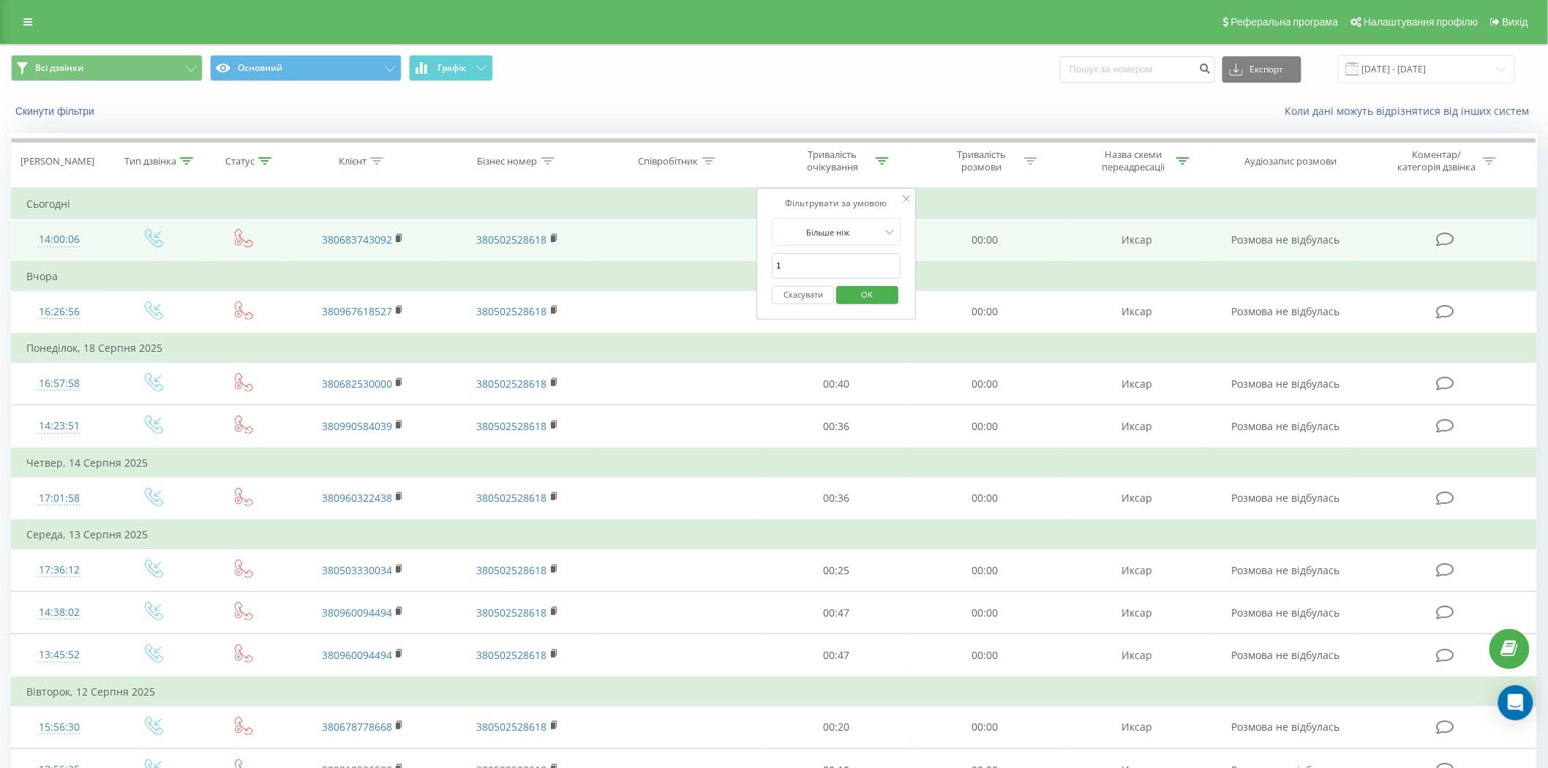
type input "10"
click button "OK" at bounding box center [867, 295] width 62 height 18
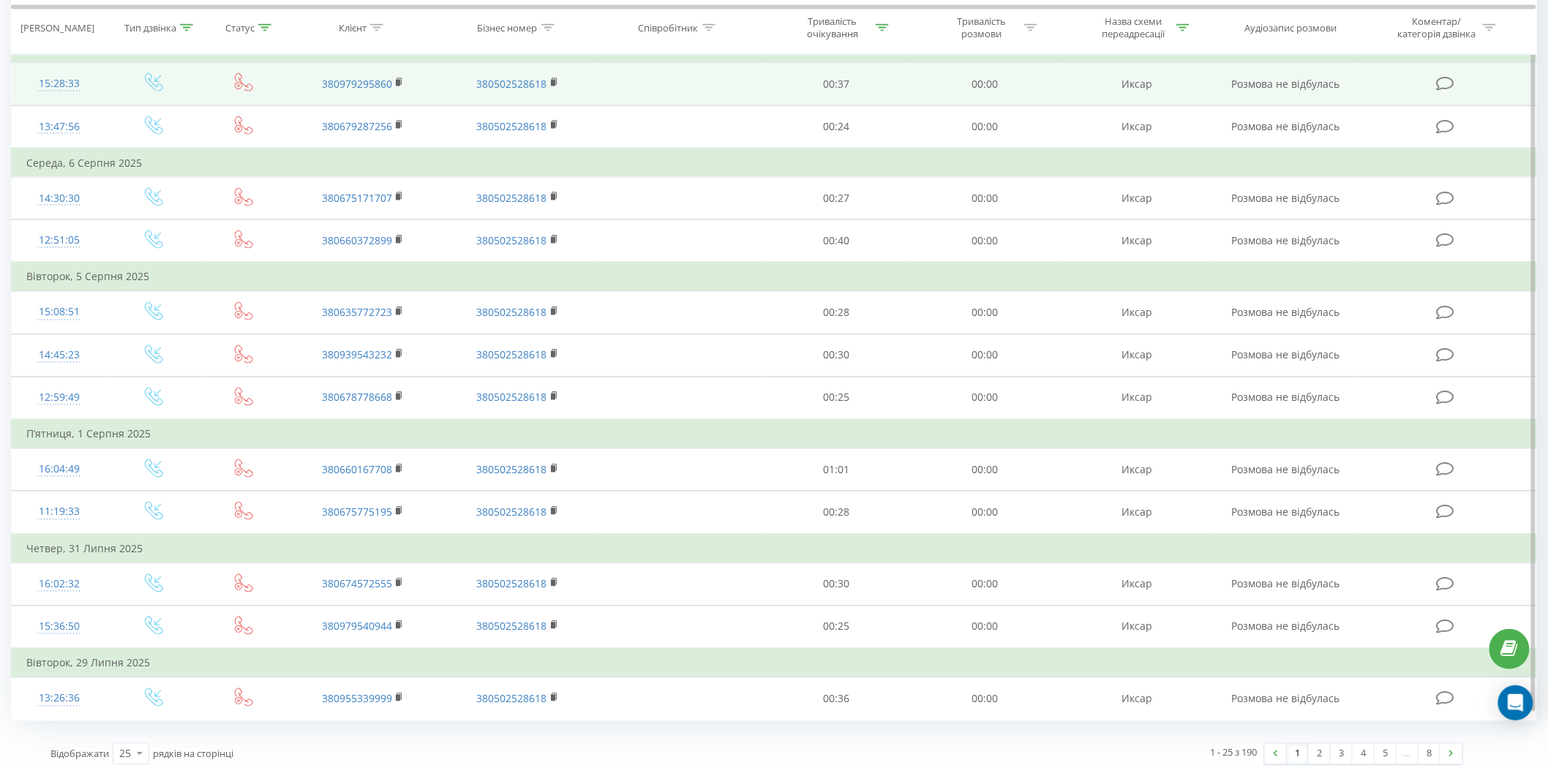
scroll to position [700, 0]
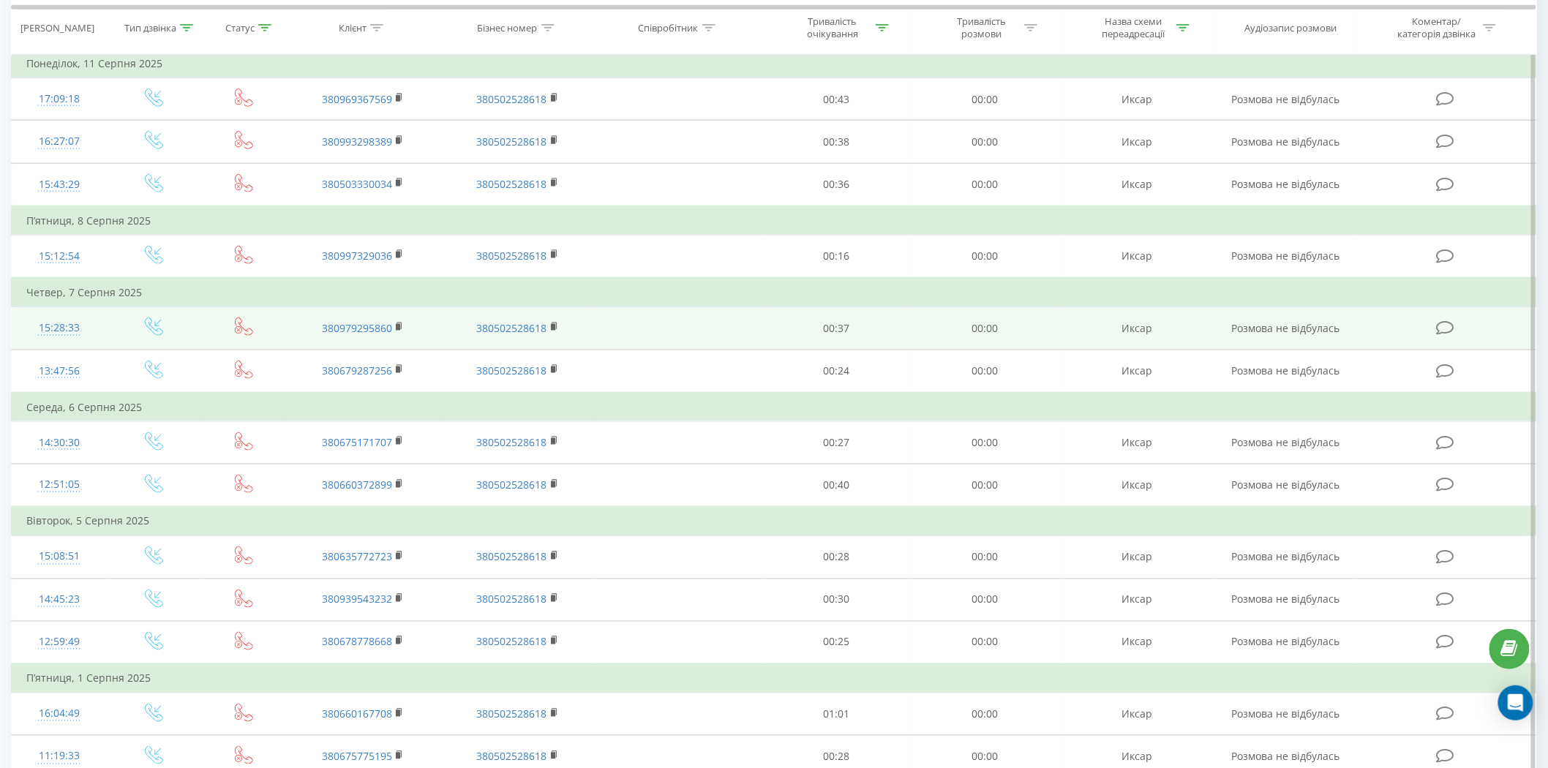
click at [400, 322] on icon at bounding box center [400, 327] width 8 height 10
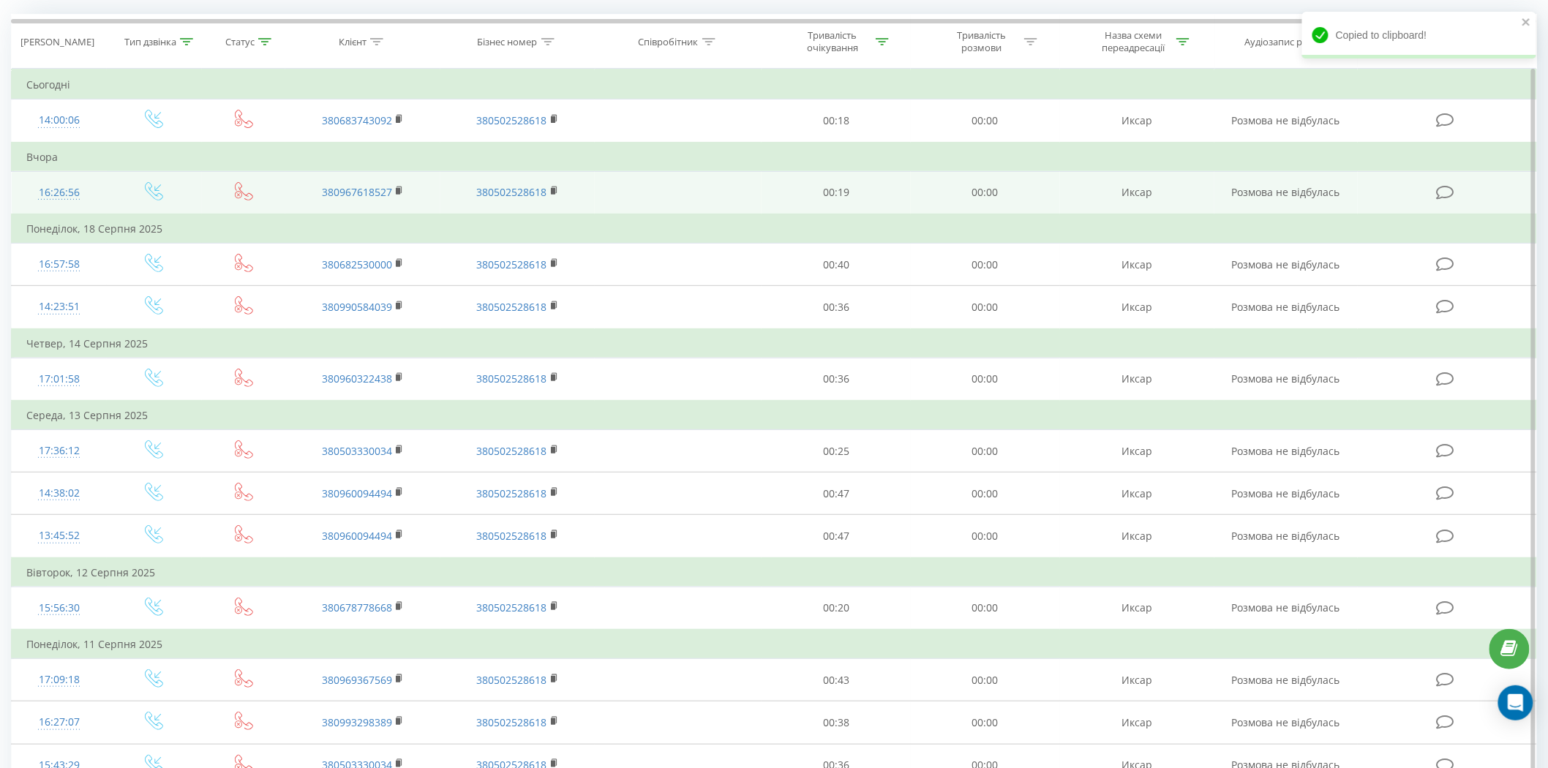
scroll to position [0, 0]
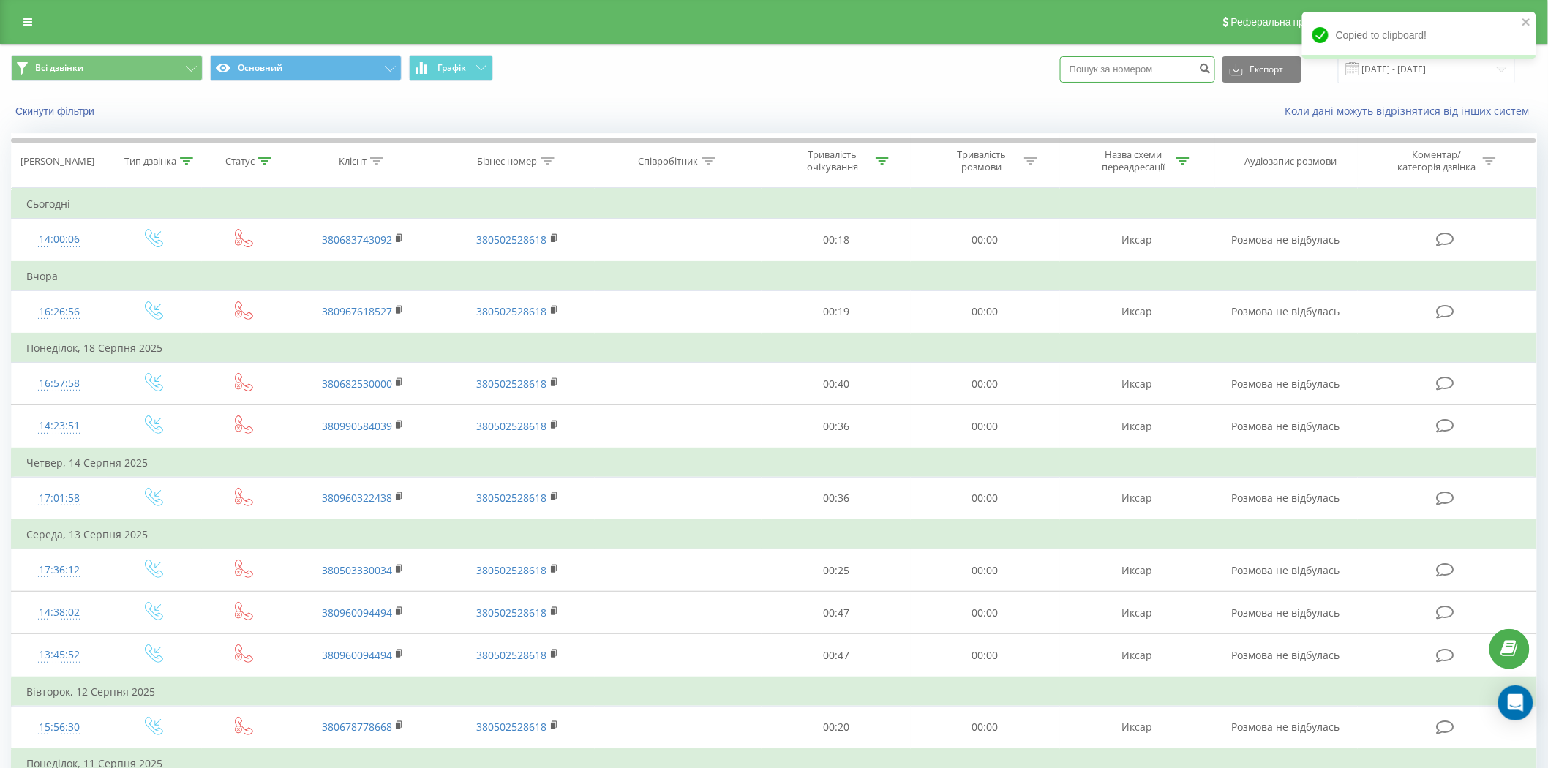
click at [1138, 69] on input at bounding box center [1137, 69] width 155 height 26
paste input "380979295860"
type input "380979295860"
click at [1212, 75] on button "submit" at bounding box center [1205, 69] width 20 height 26
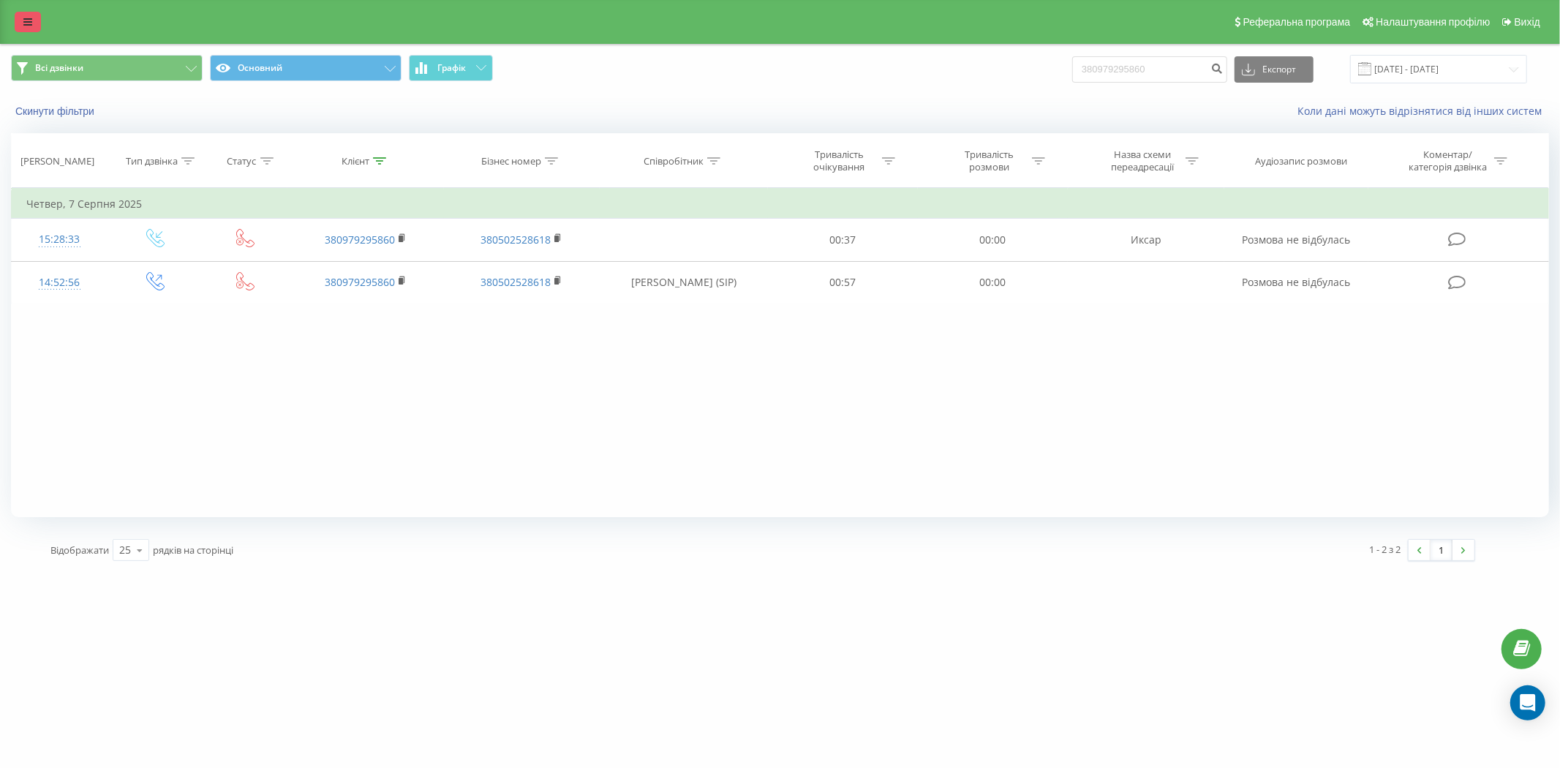
click at [27, 25] on icon at bounding box center [27, 22] width 9 height 10
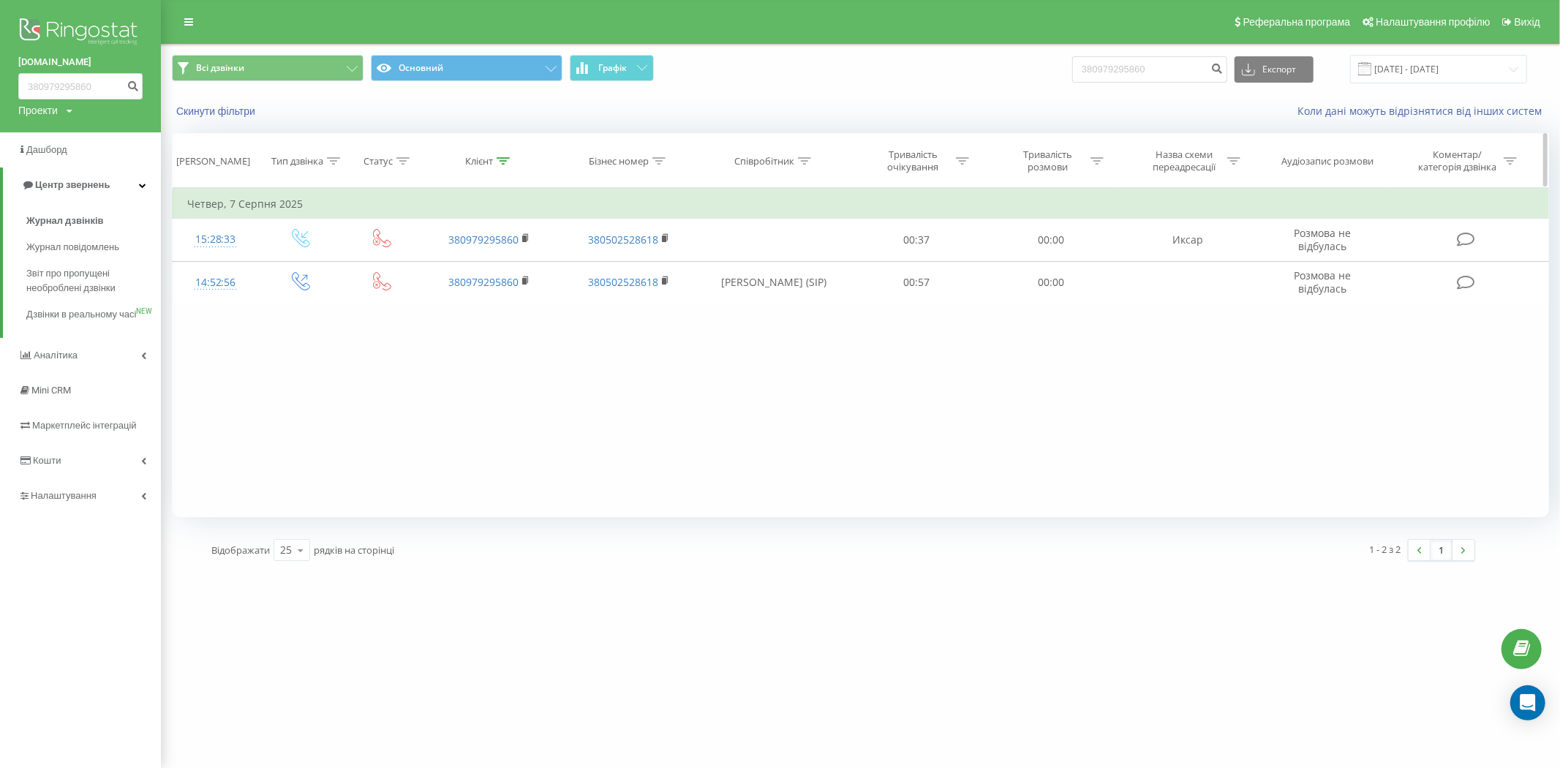
click at [1238, 166] on div at bounding box center [1233, 161] width 13 height 12
click at [72, 283] on span "Звіт про пропущені необроблені дзвінки" at bounding box center [89, 280] width 127 height 29
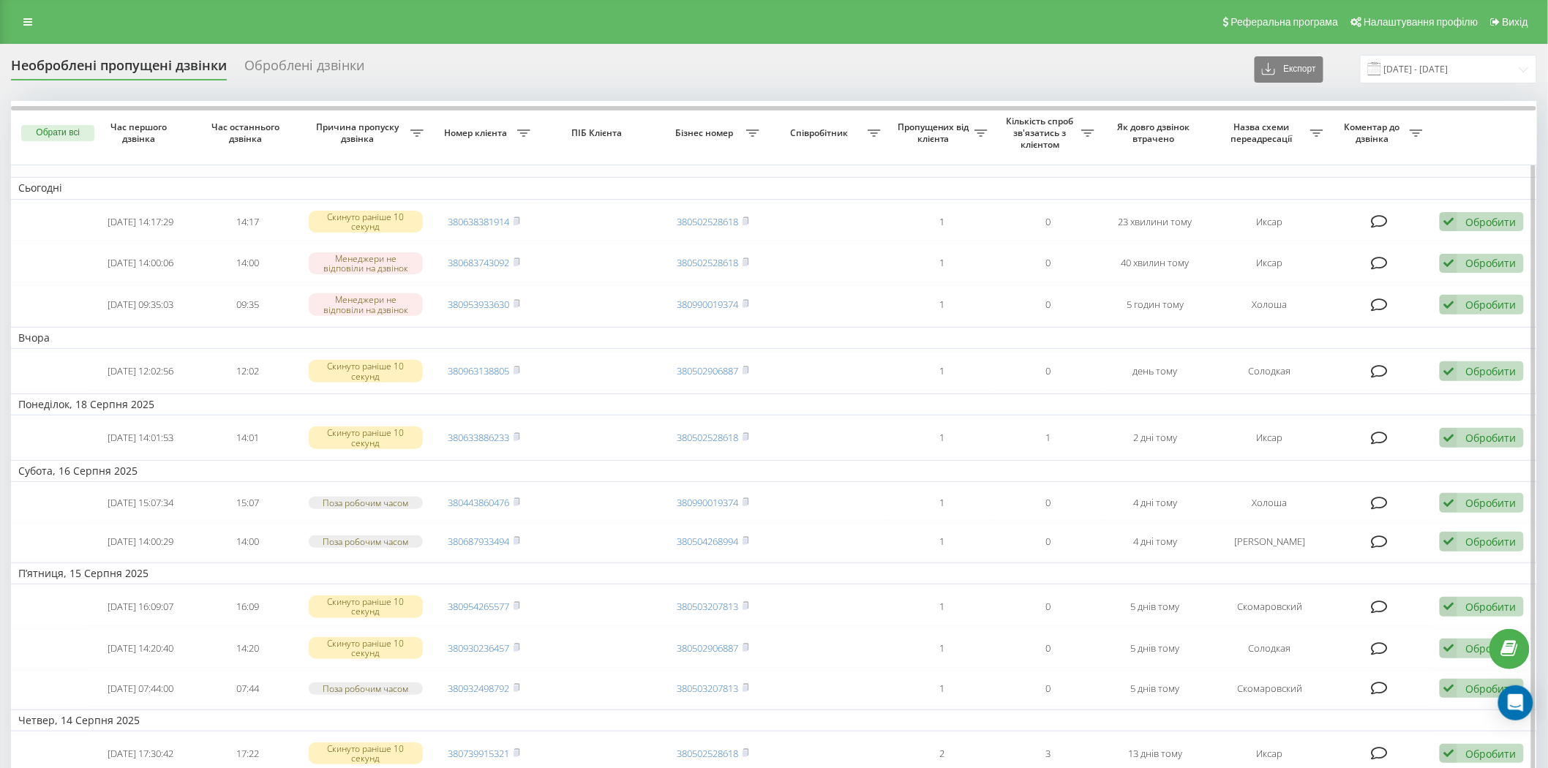
click at [423, 133] on icon at bounding box center [416, 132] width 13 height 7
click at [1314, 224] on input "text" at bounding box center [1316, 223] width 165 height 26
type input "[PERSON_NAME]"
click at [1347, 252] on span "OK" at bounding box center [1366, 250] width 41 height 23
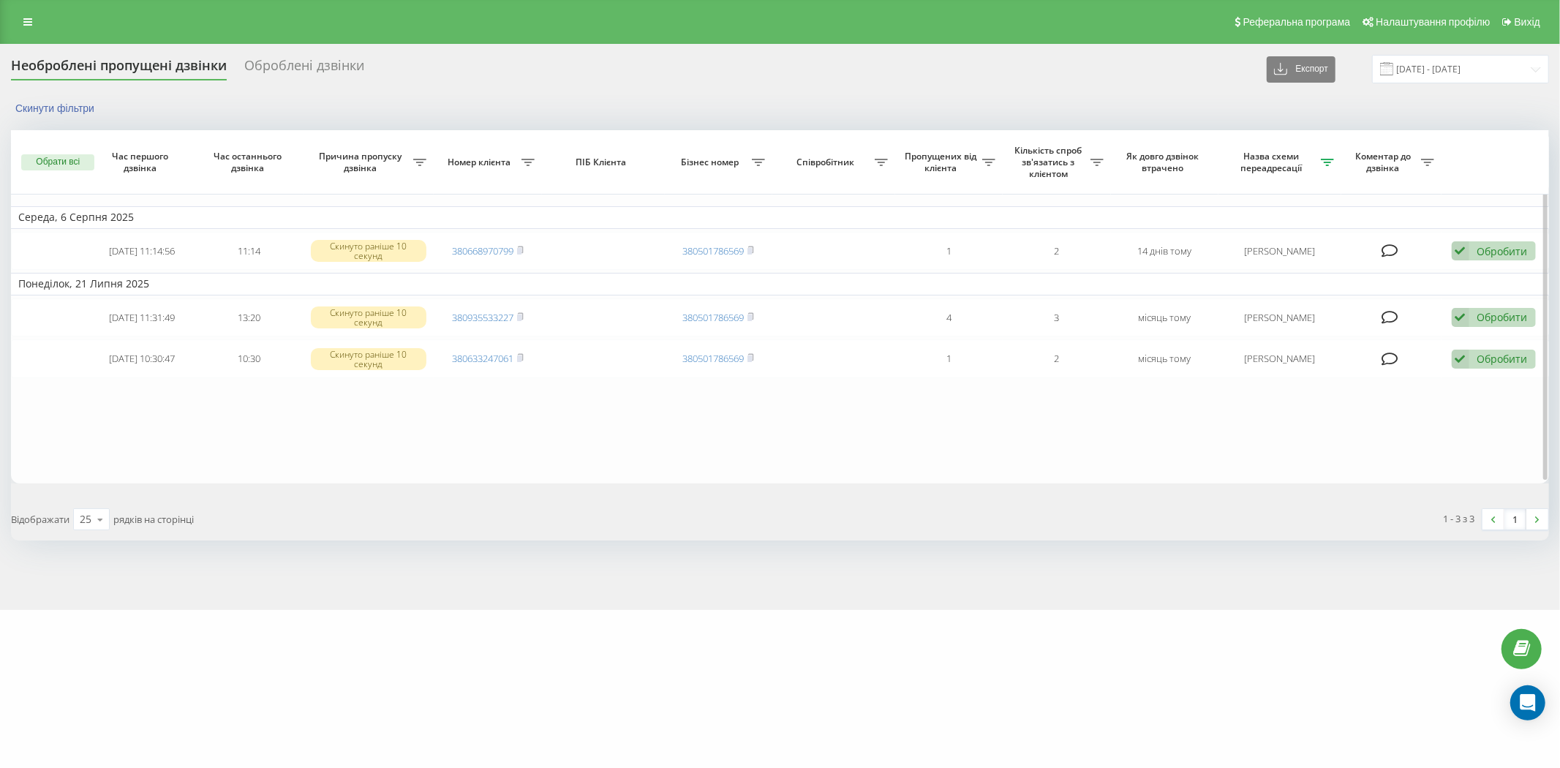
drag, startPoint x: 1071, startPoint y: 211, endPoint x: 1056, endPoint y: 218, distance: 16.4
drag, startPoint x: 1056, startPoint y: 218, endPoint x: 28, endPoint y: 23, distance: 1046.6
click at [28, 23] on icon at bounding box center [27, 22] width 9 height 10
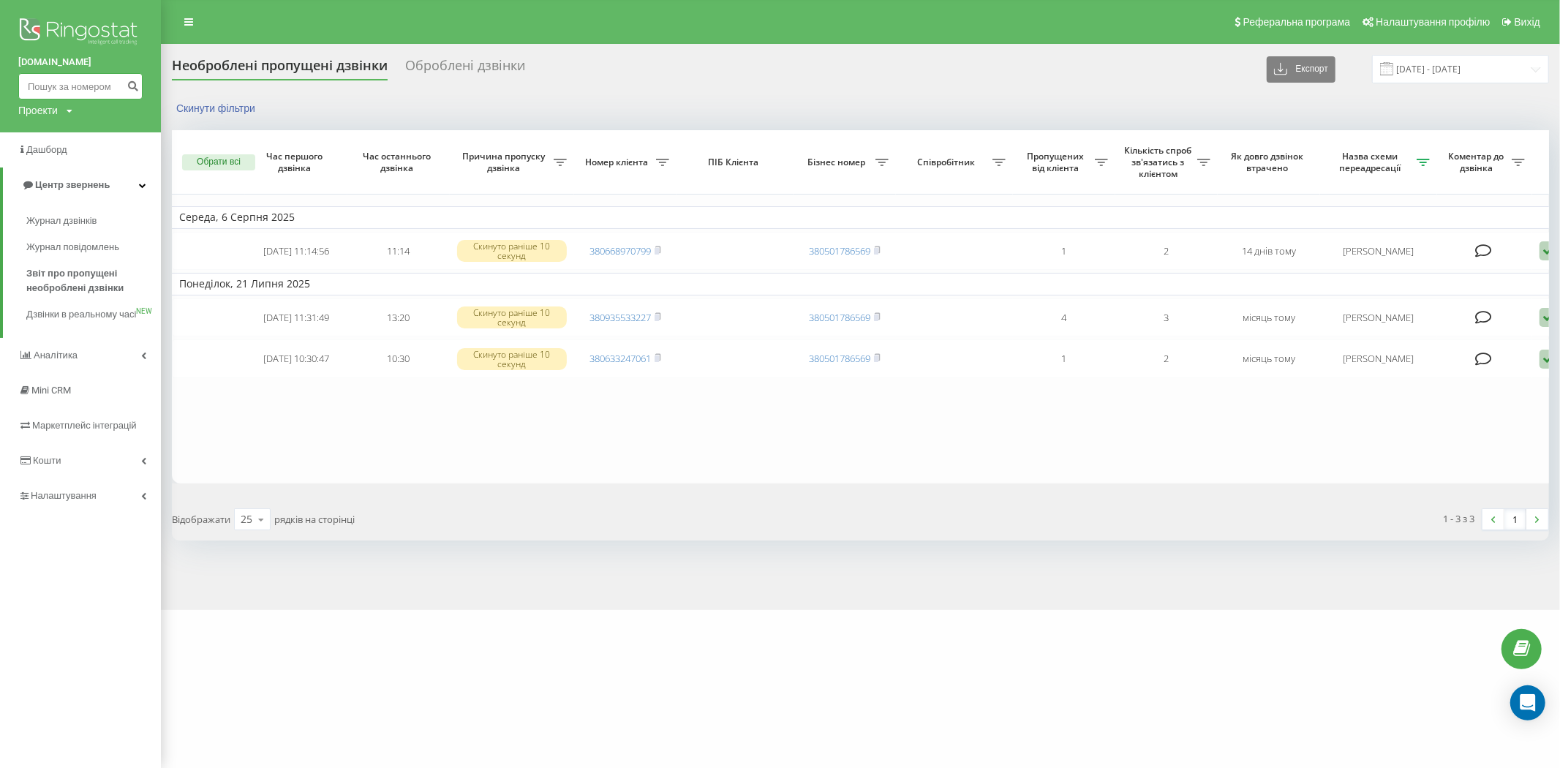
click at [51, 86] on input at bounding box center [80, 86] width 124 height 26
paste input "380975908403"
type input "380975908403"
click at [135, 89] on icon "submit" at bounding box center [133, 84] width 12 height 9
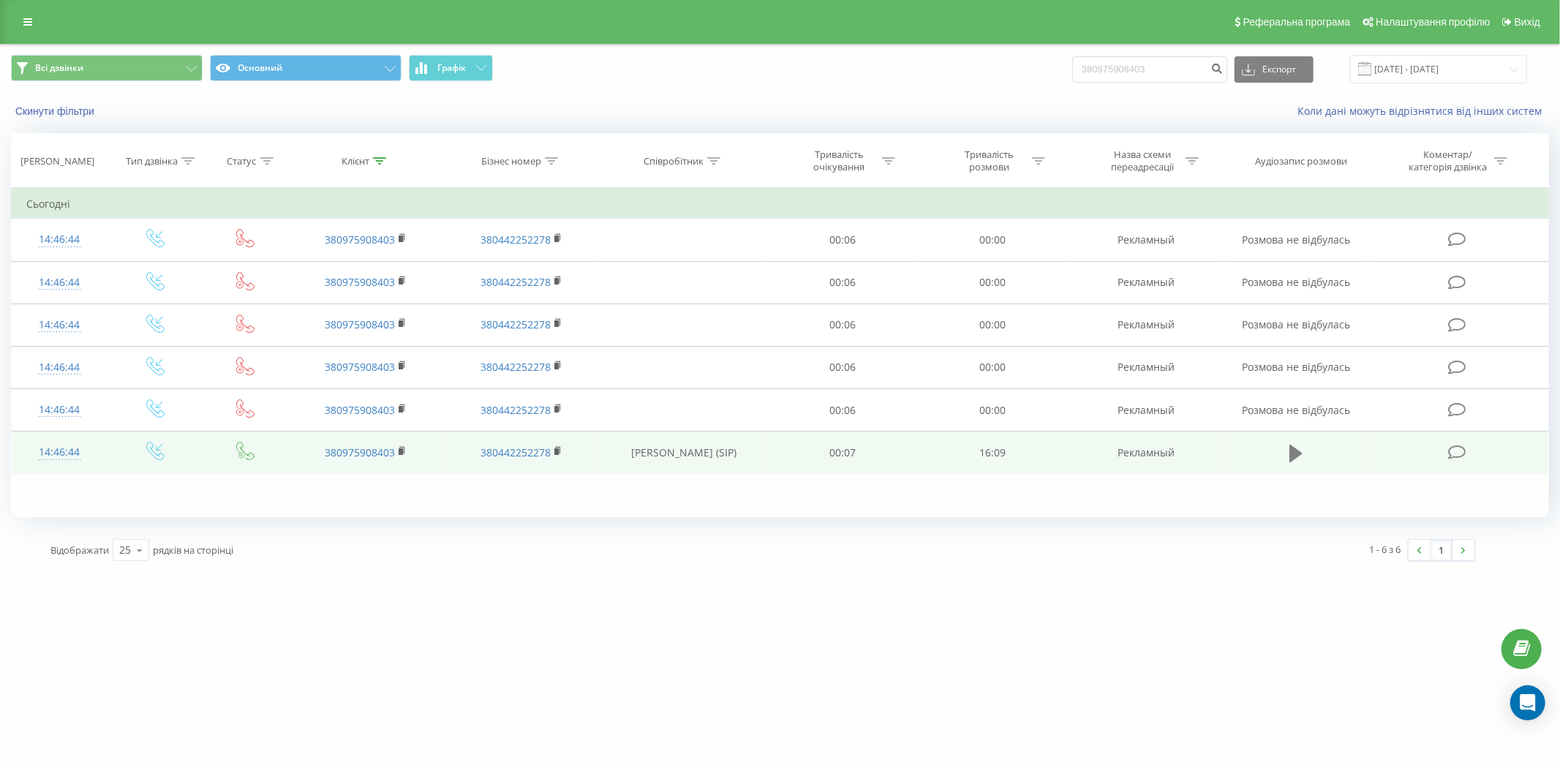
click at [1296, 456] on icon at bounding box center [1296, 454] width 13 height 18
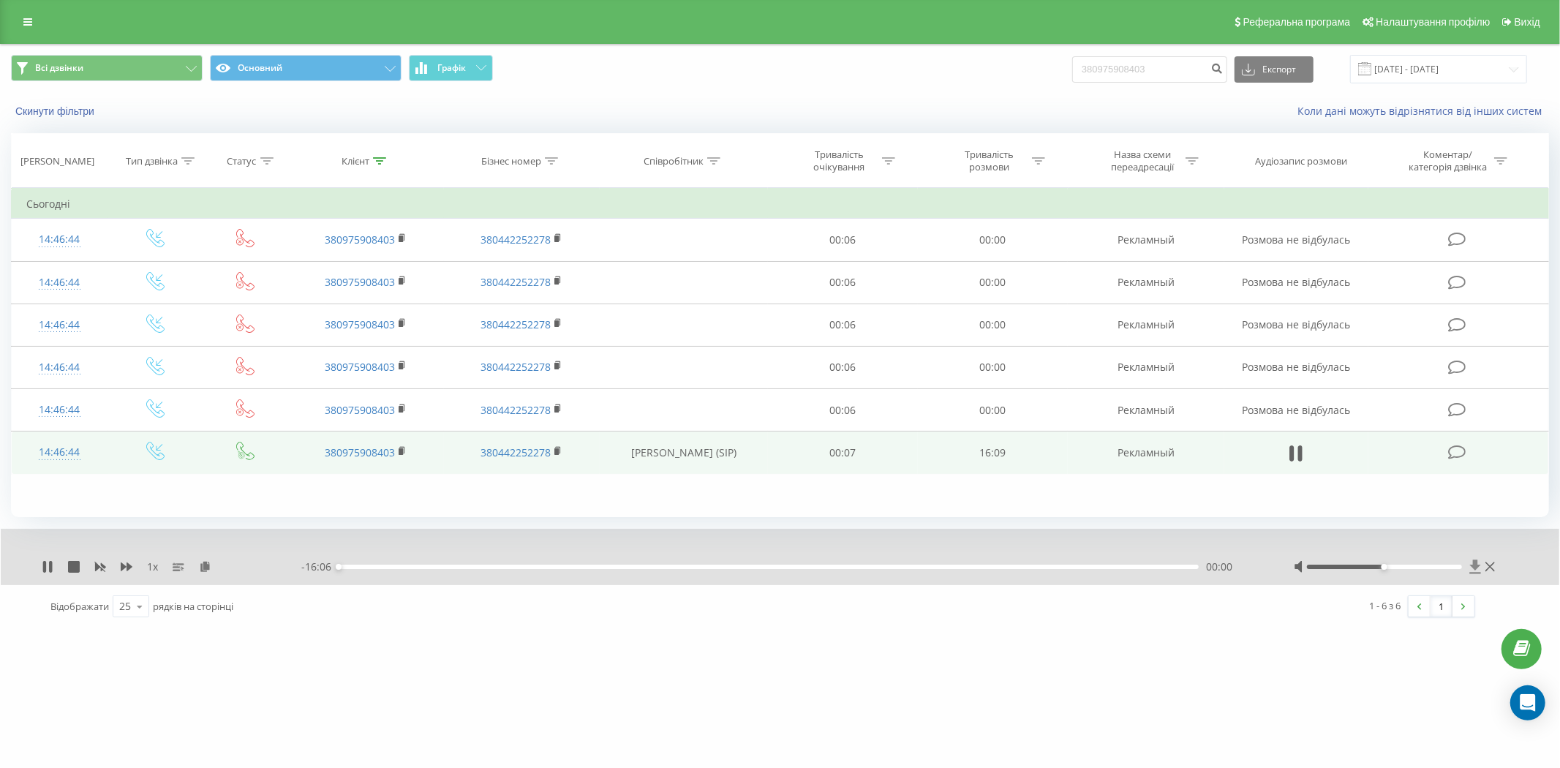
click at [1474, 567] on icon at bounding box center [1474, 567] width 11 height 14
click at [64, 573] on div "1 x" at bounding box center [172, 567] width 260 height 15
click at [70, 569] on icon at bounding box center [74, 567] width 12 height 12
